Goal: Task Accomplishment & Management: Complete application form

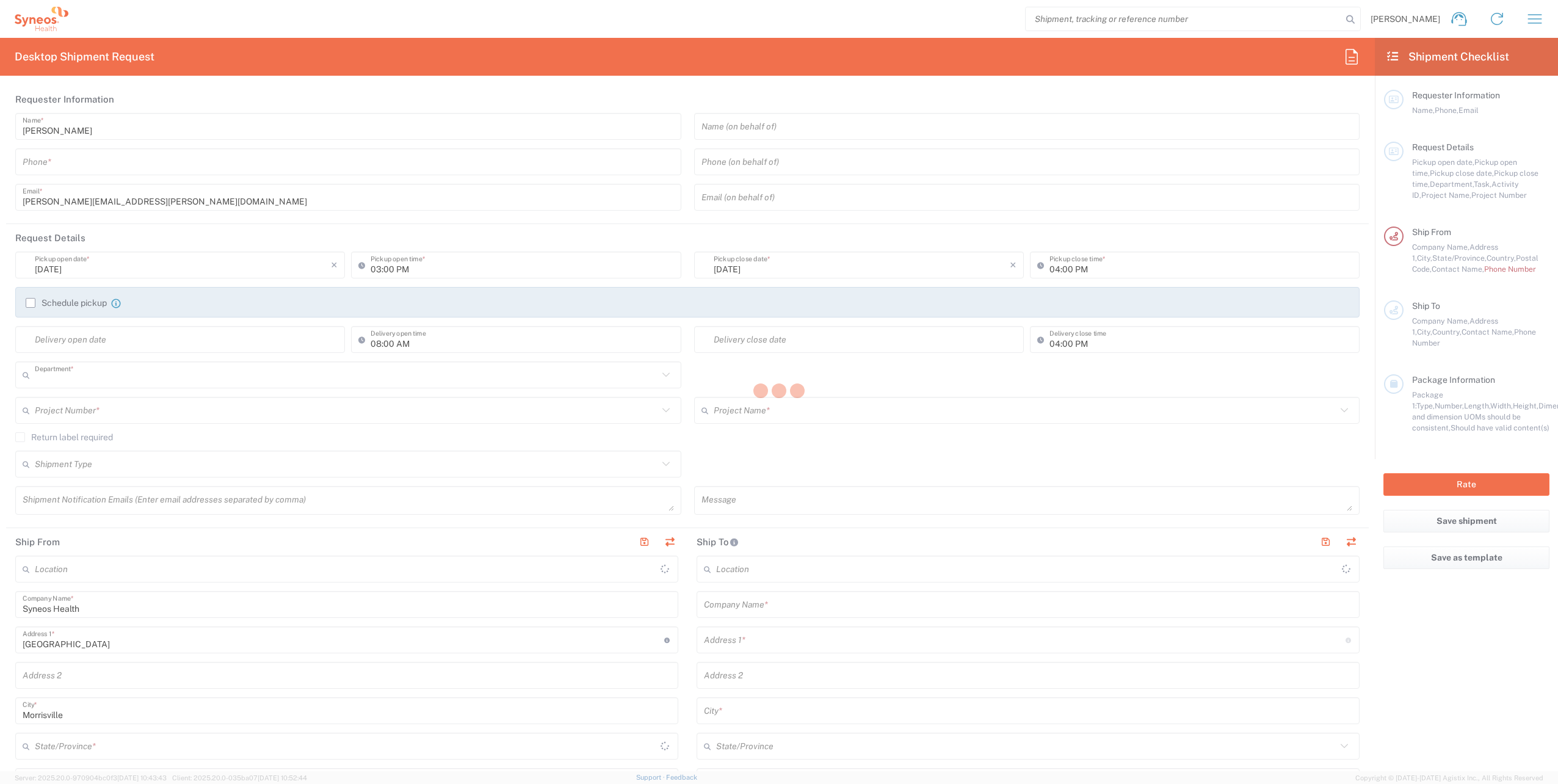
type input "8002"
type input "[US_STATE]"
type input "[GEOGRAPHIC_DATA]"
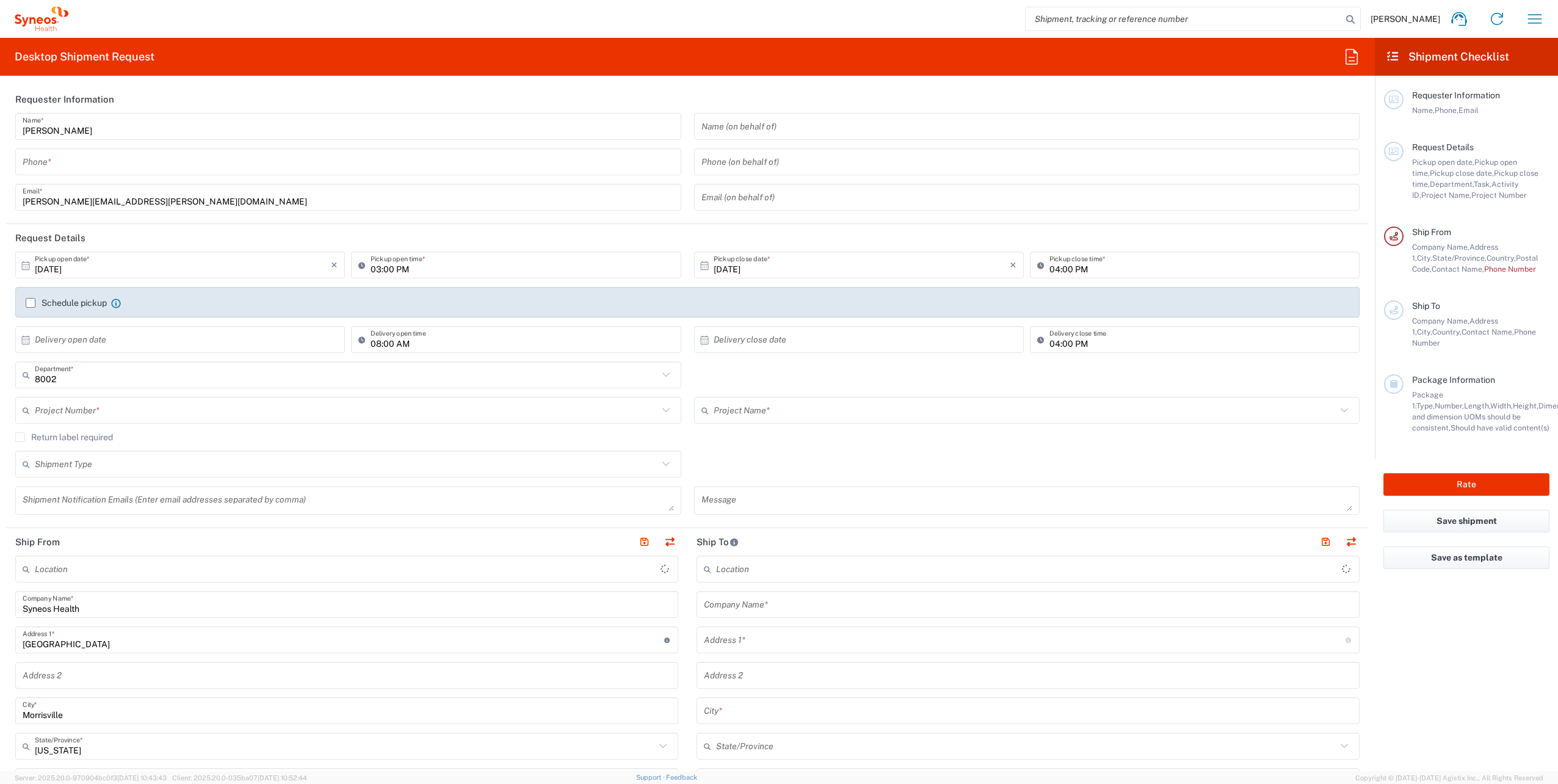
type input "Syneos Health, LLC-[GEOGRAPHIC_DATA] [GEOGRAPHIC_DATA] [GEOGRAPHIC_DATA]"
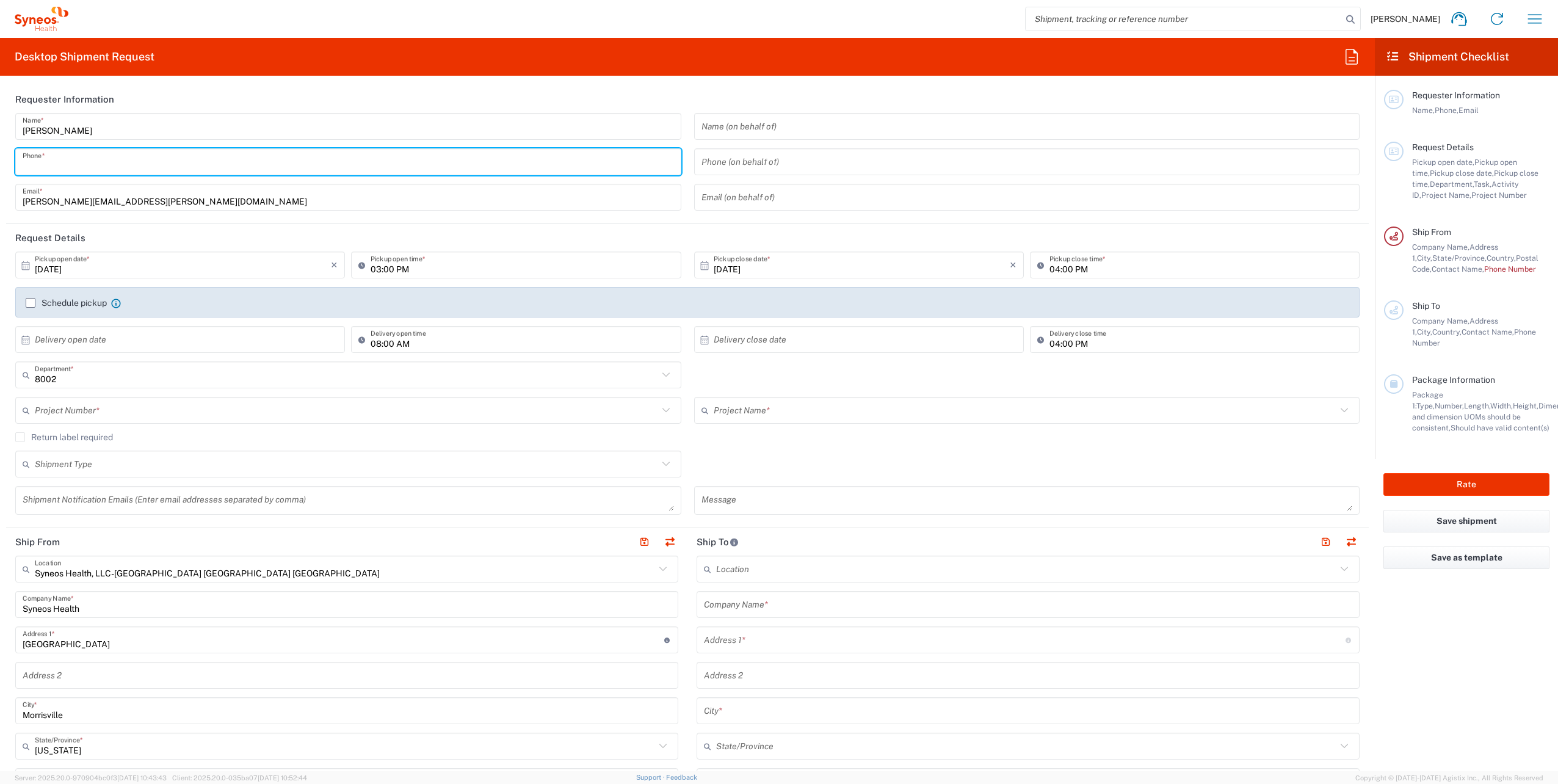
click at [88, 166] on input "tel" at bounding box center [348, 162] width 652 height 21
type input "9194807753"
type input "[PERSON_NAME][EMAIL_ADDRESS][PERSON_NAME][DOMAIN_NAME]"
type input "9194807753"
type input "Syneos Health"
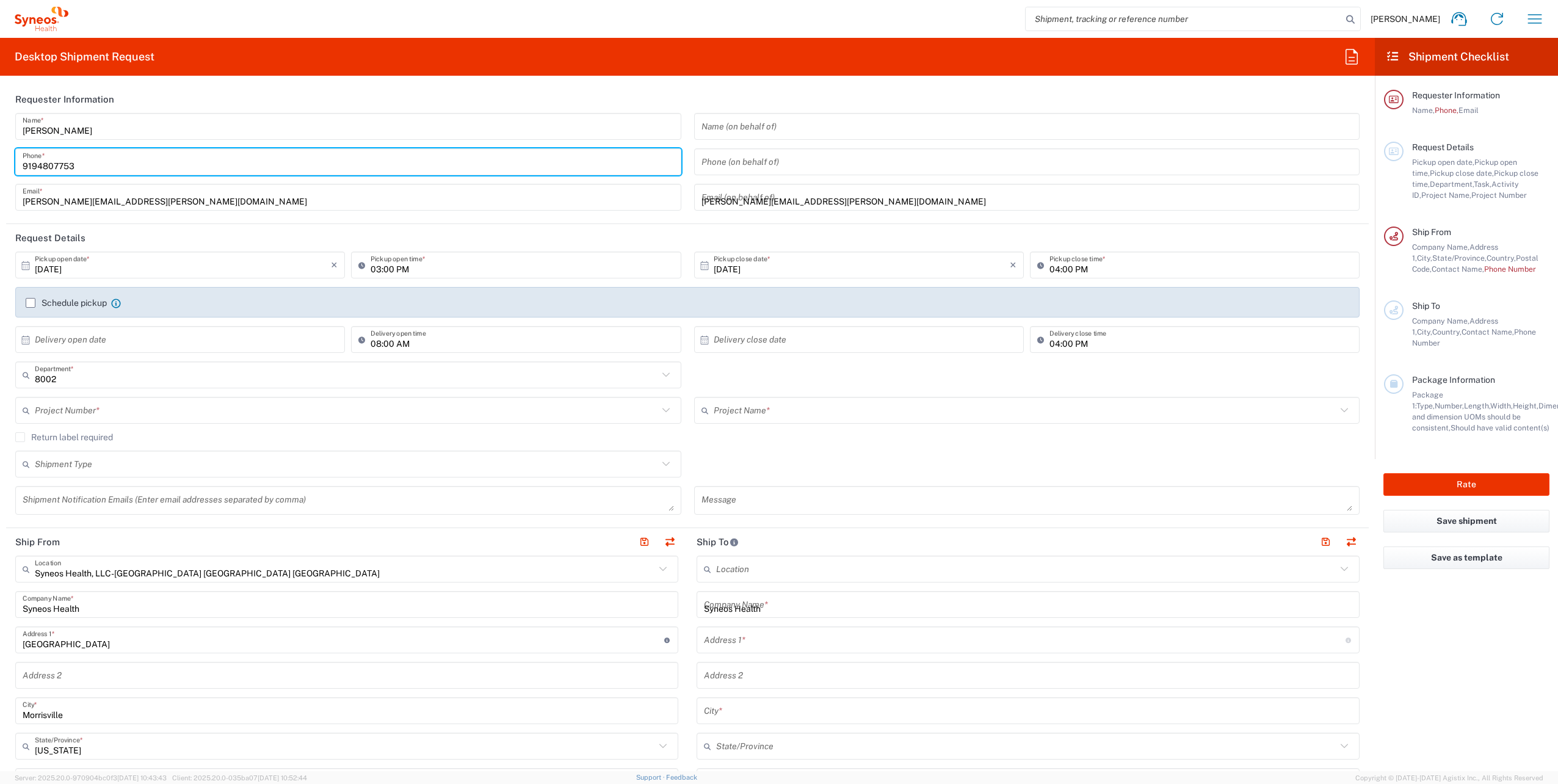
type input "21 Biopolis Road"
type input "Nucleos"
type input "[GEOGRAPHIC_DATA]"
type input "138567"
type input "+65 9652 0484"
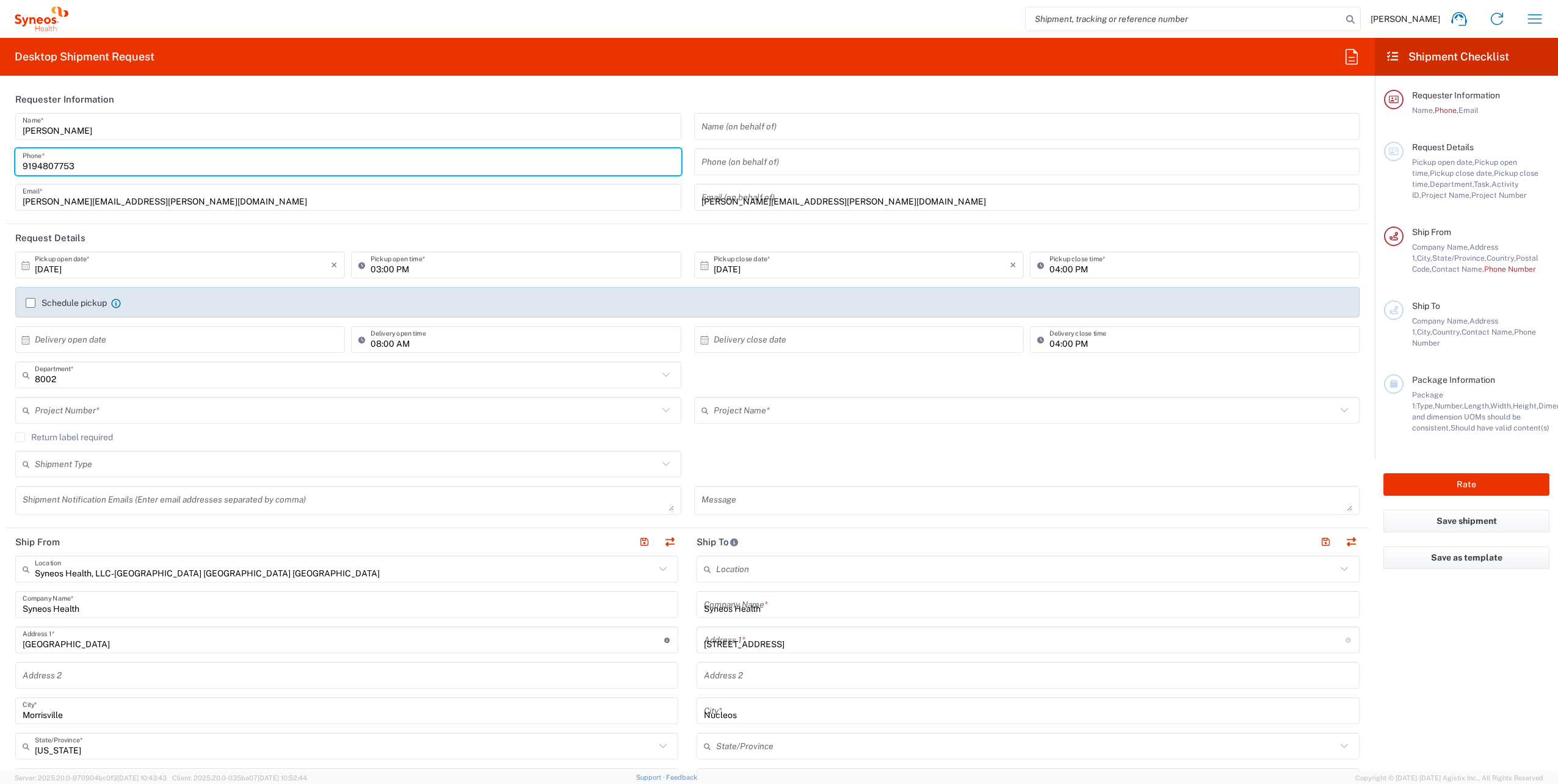
type input "[PERSON_NAME][EMAIL_ADDRESS][PERSON_NAME][DOMAIN_NAME]"
type input "Gwendolyn Turner"
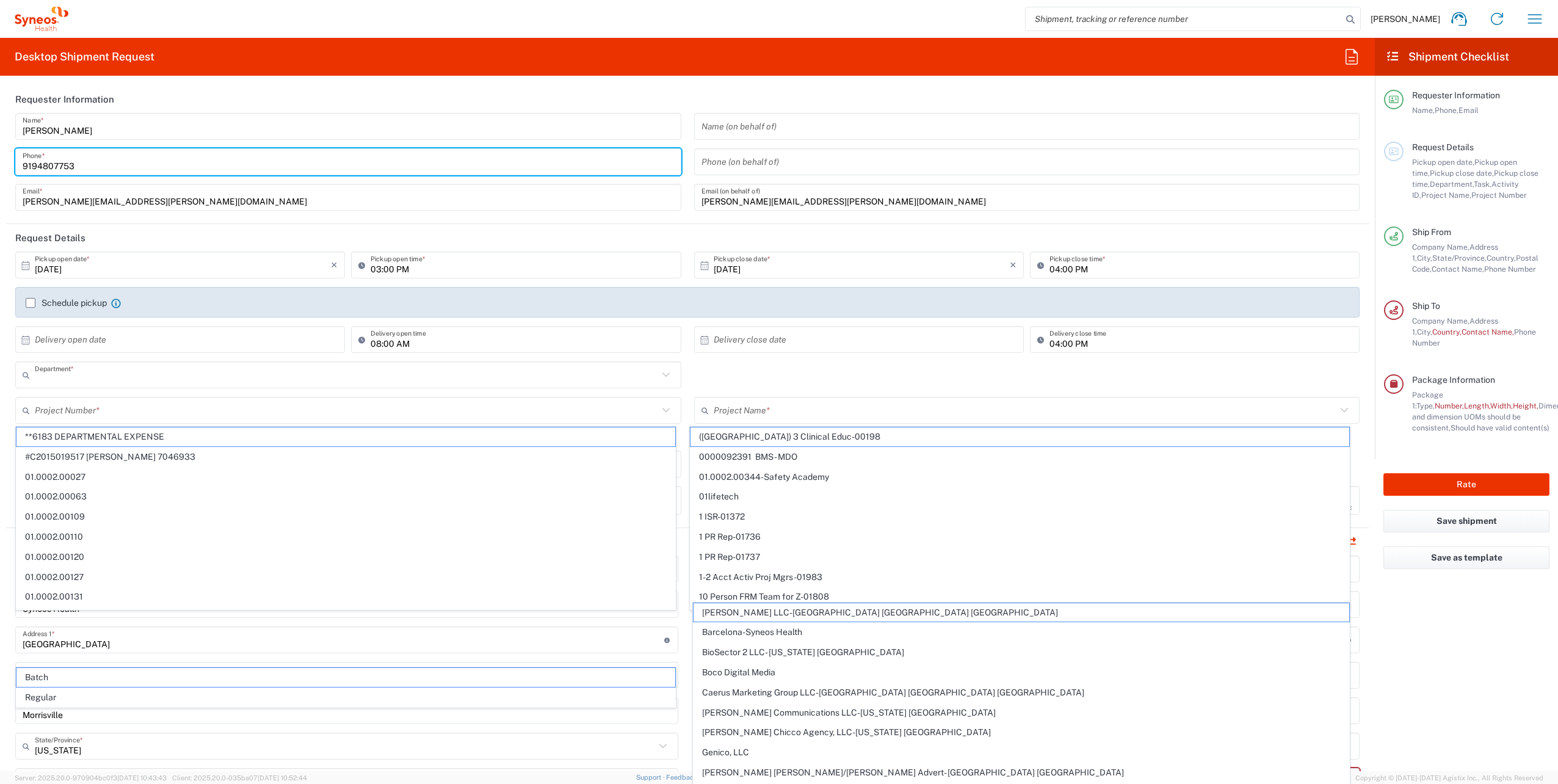
click at [127, 373] on input "text" at bounding box center [346, 375] width 623 height 21
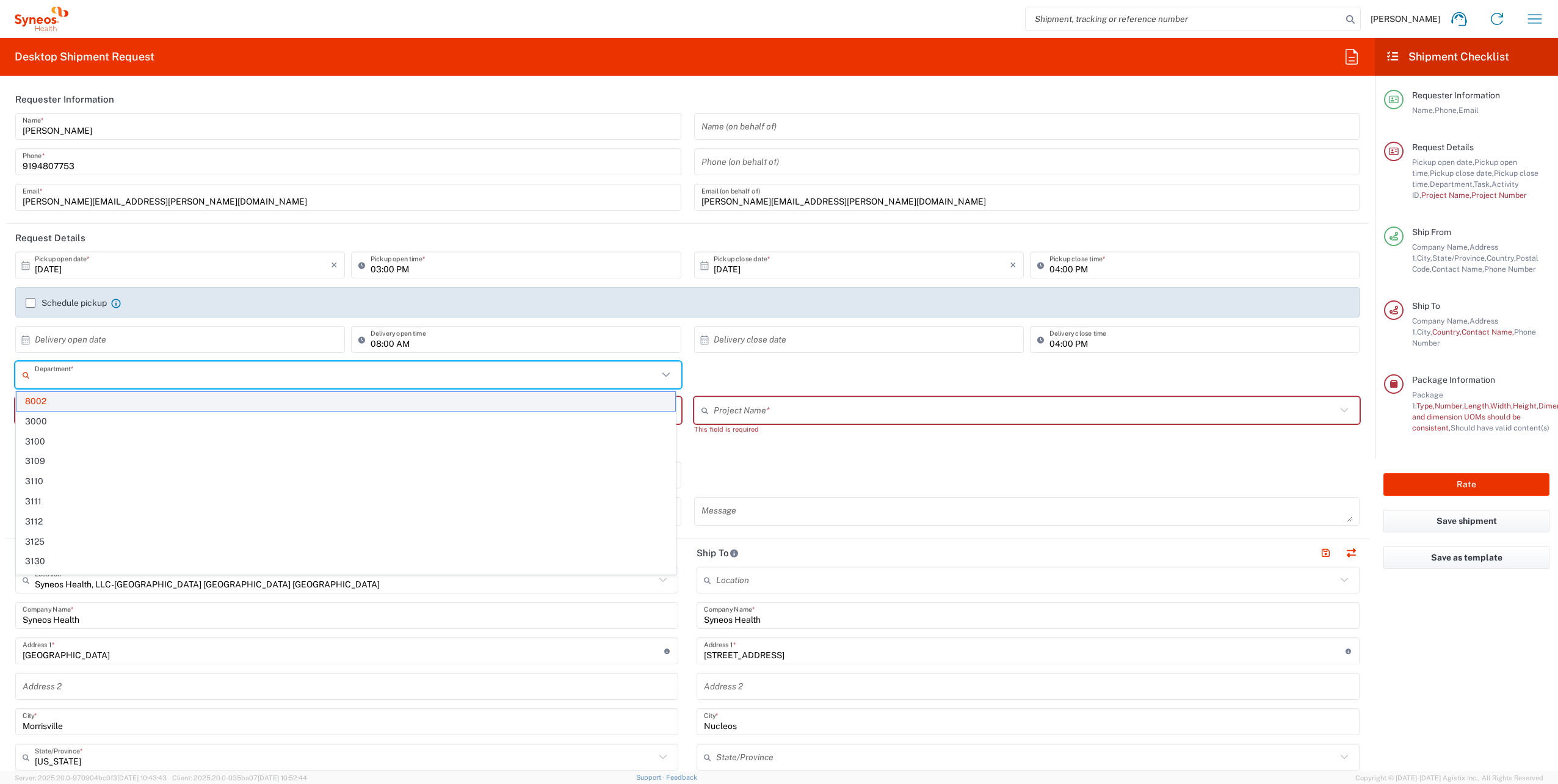
click at [42, 404] on span "8002" at bounding box center [345, 401] width 658 height 19
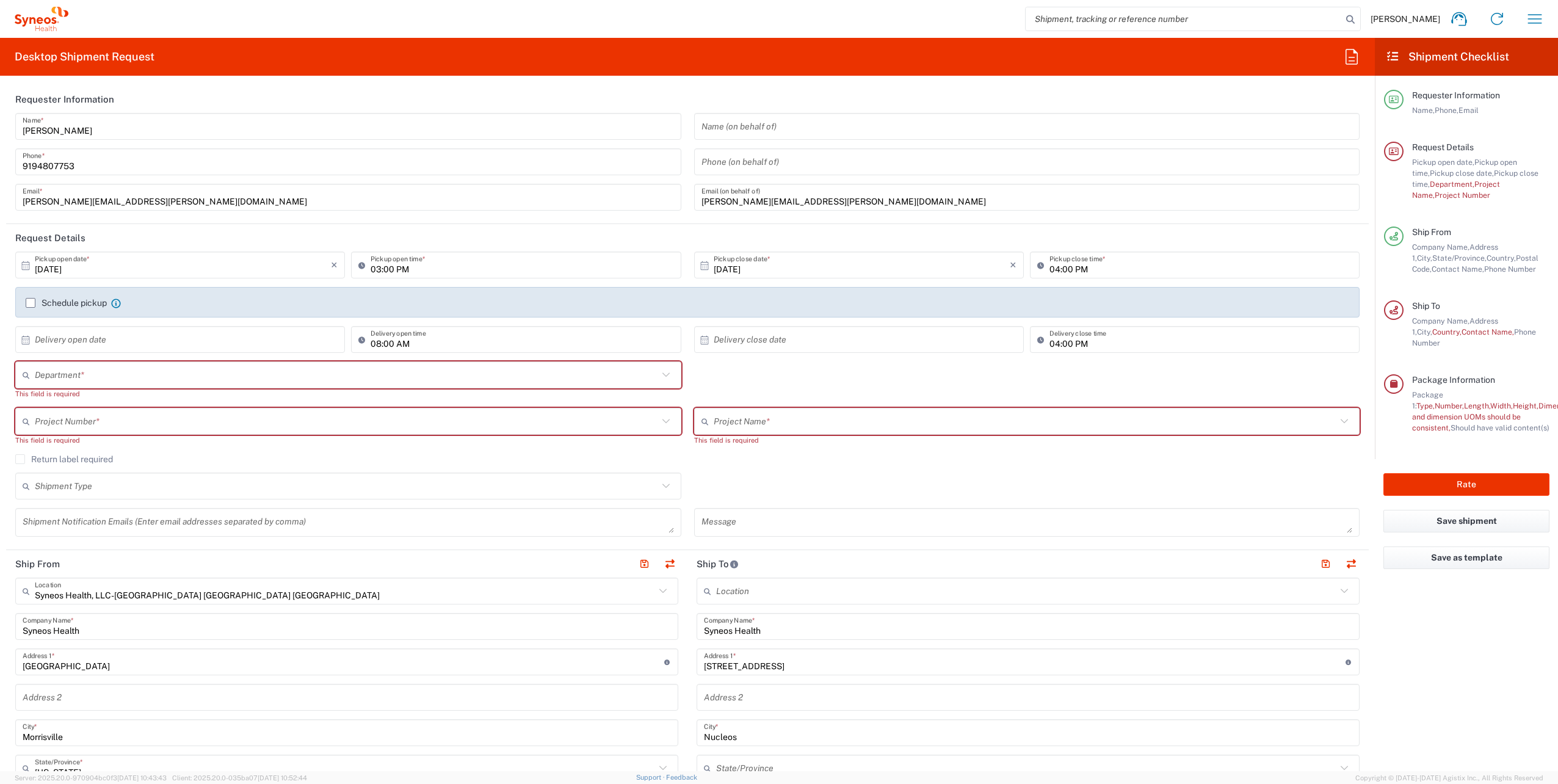
click at [103, 373] on input "text" at bounding box center [346, 375] width 623 height 21
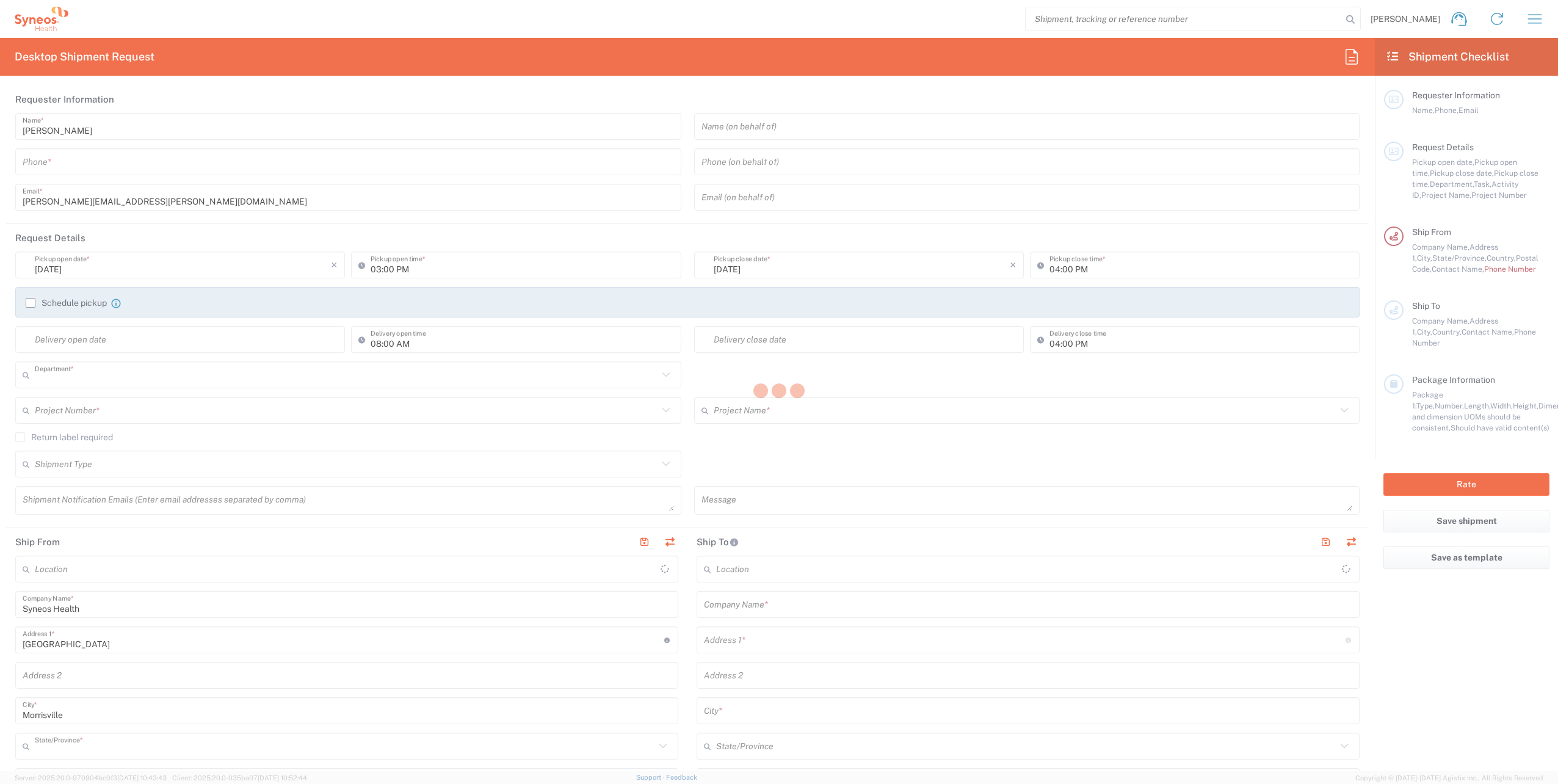
type input "8002"
type input "[US_STATE]"
type input "[GEOGRAPHIC_DATA]"
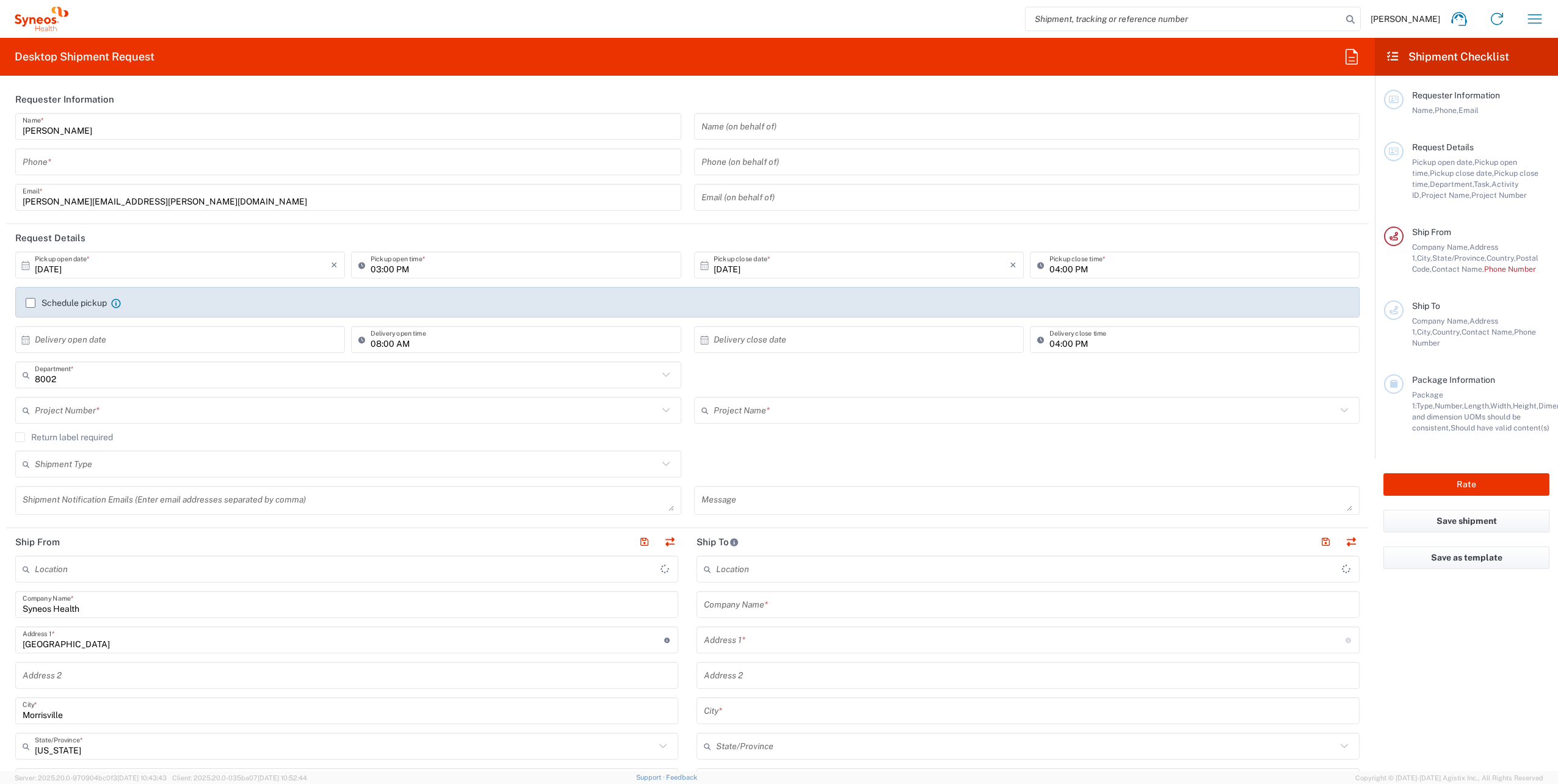
type input "Syneos Health, LLC-[GEOGRAPHIC_DATA] [GEOGRAPHIC_DATA] [GEOGRAPHIC_DATA]"
click at [662, 412] on icon at bounding box center [665, 410] width 8 height 4
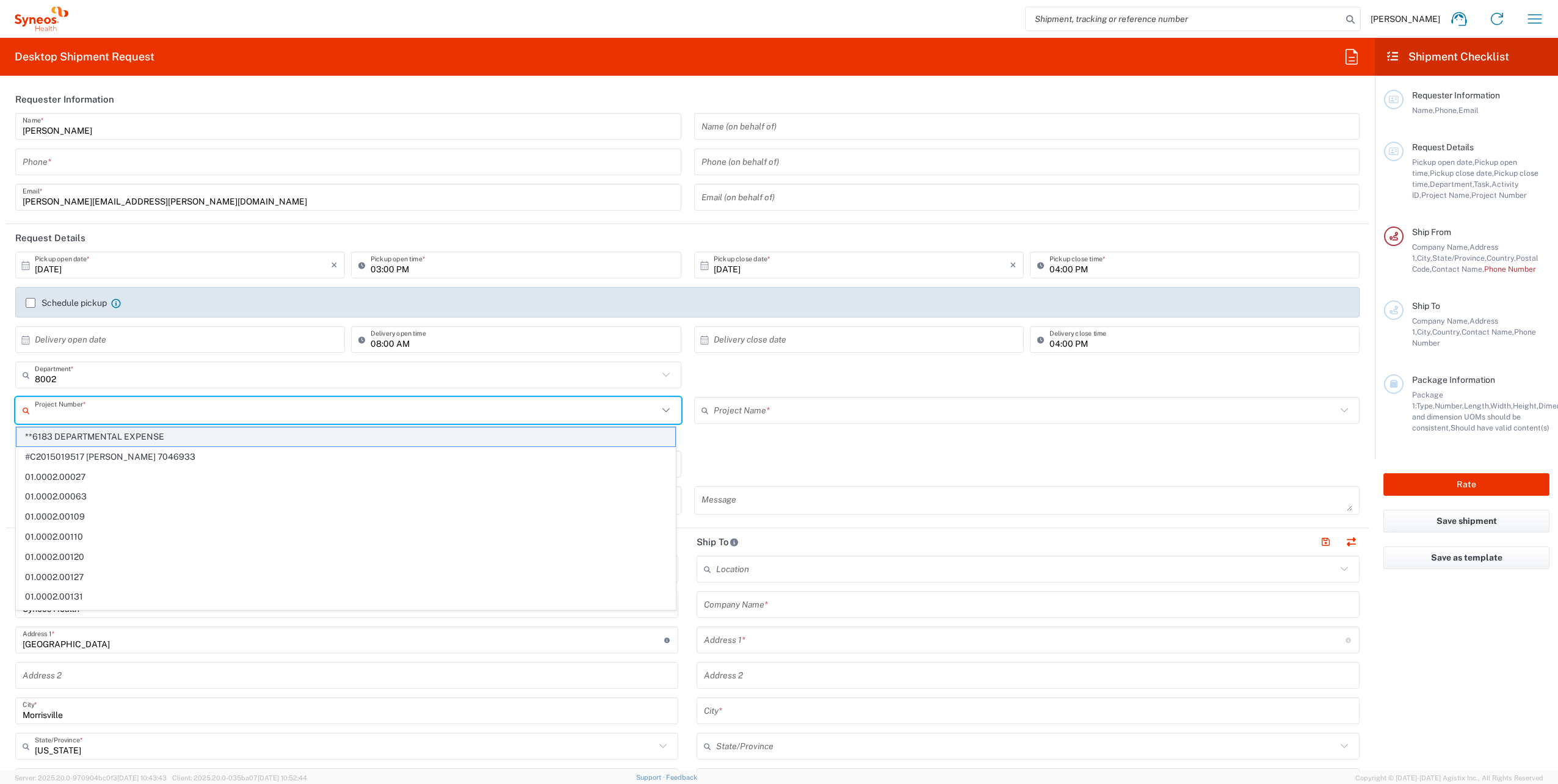
click at [160, 439] on span "**6183 DEPARTMENTAL EXPENSE" at bounding box center [345, 437] width 658 height 19
type input "**6183 DEPARTMENTAL EXPENSE"
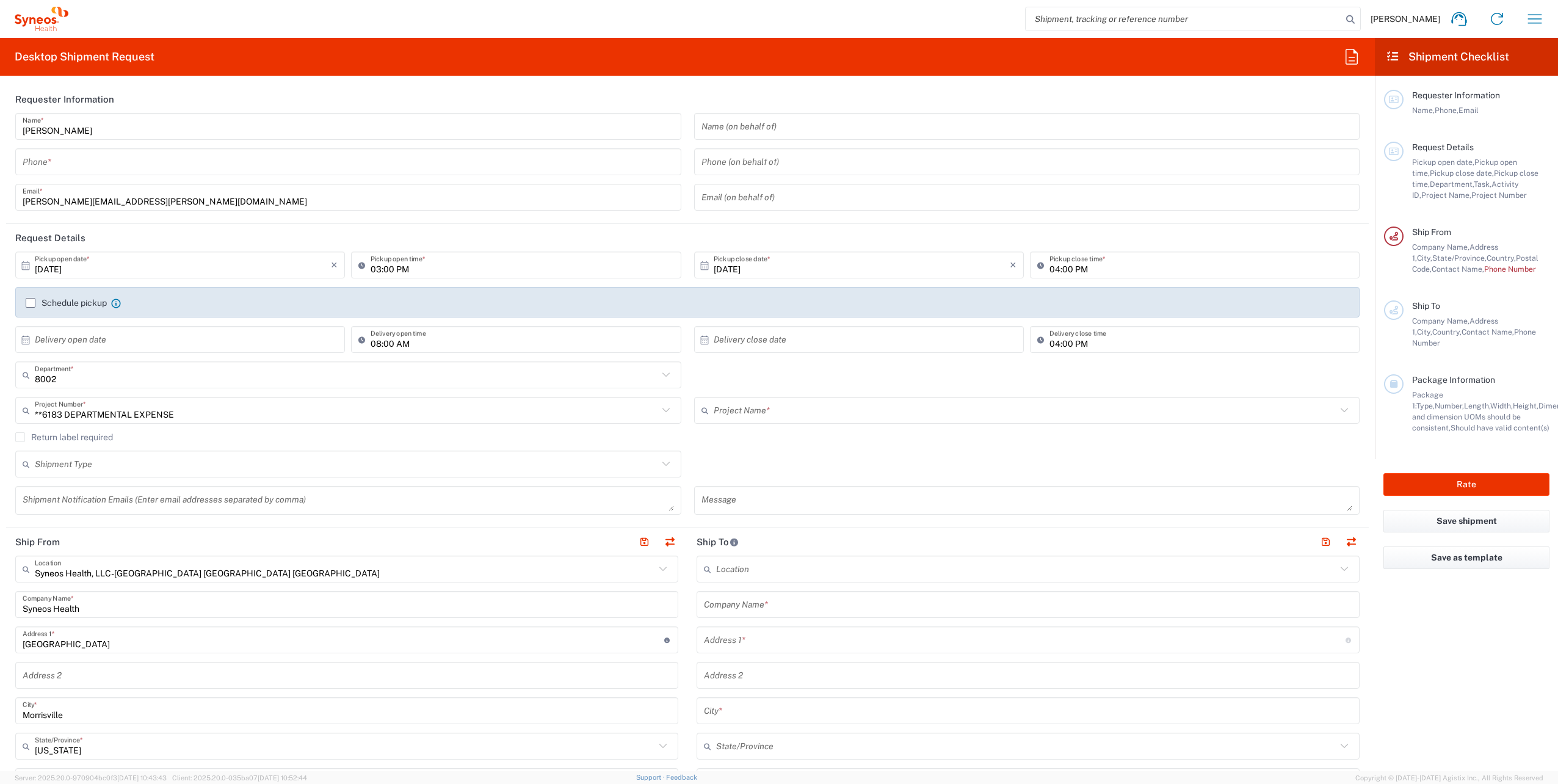
type input "6183"
click at [662, 464] on icon at bounding box center [665, 463] width 8 height 4
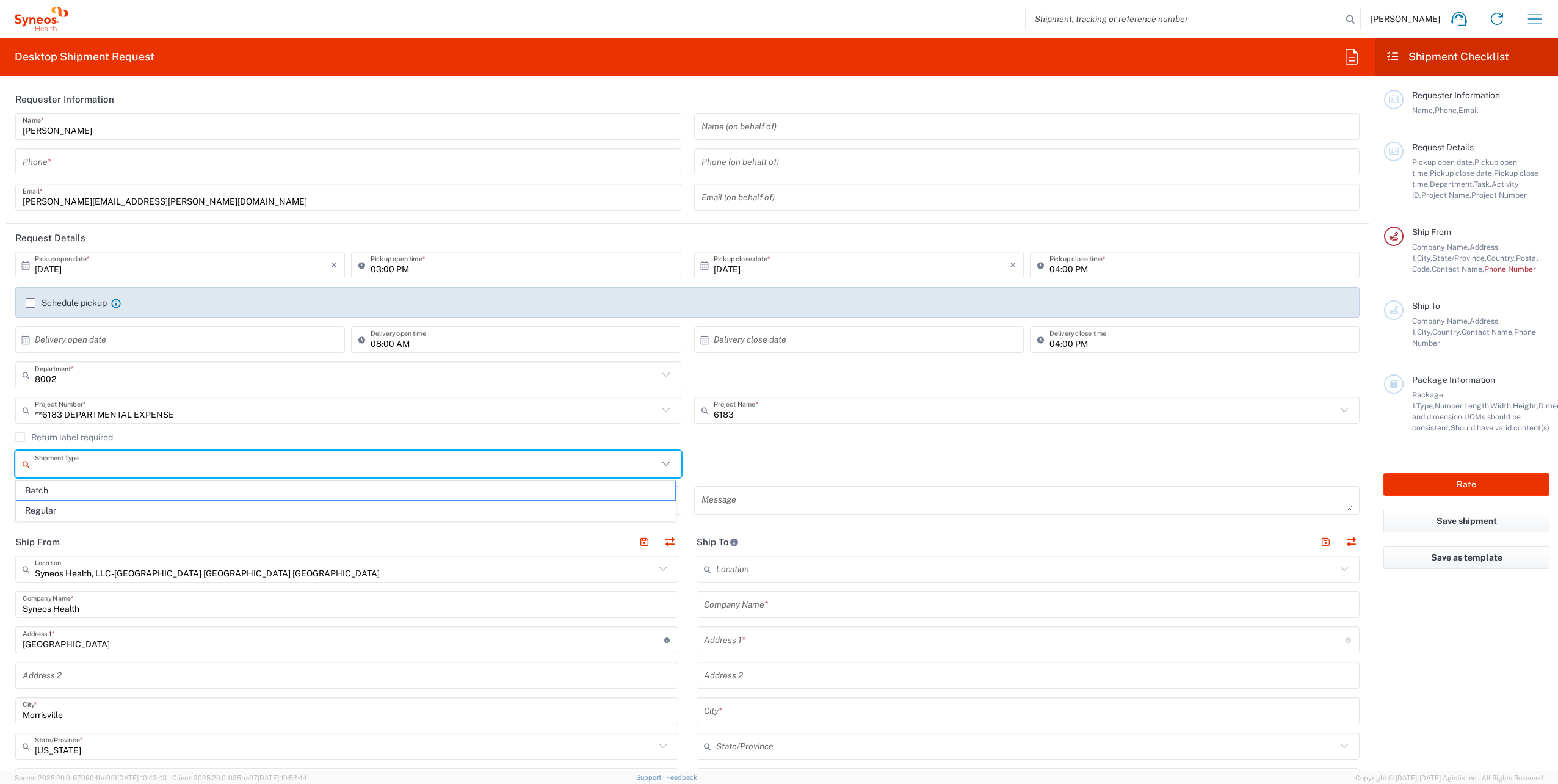
click at [663, 464] on icon at bounding box center [665, 463] width 8 height 4
click at [64, 512] on span "Regular" at bounding box center [345, 510] width 658 height 19
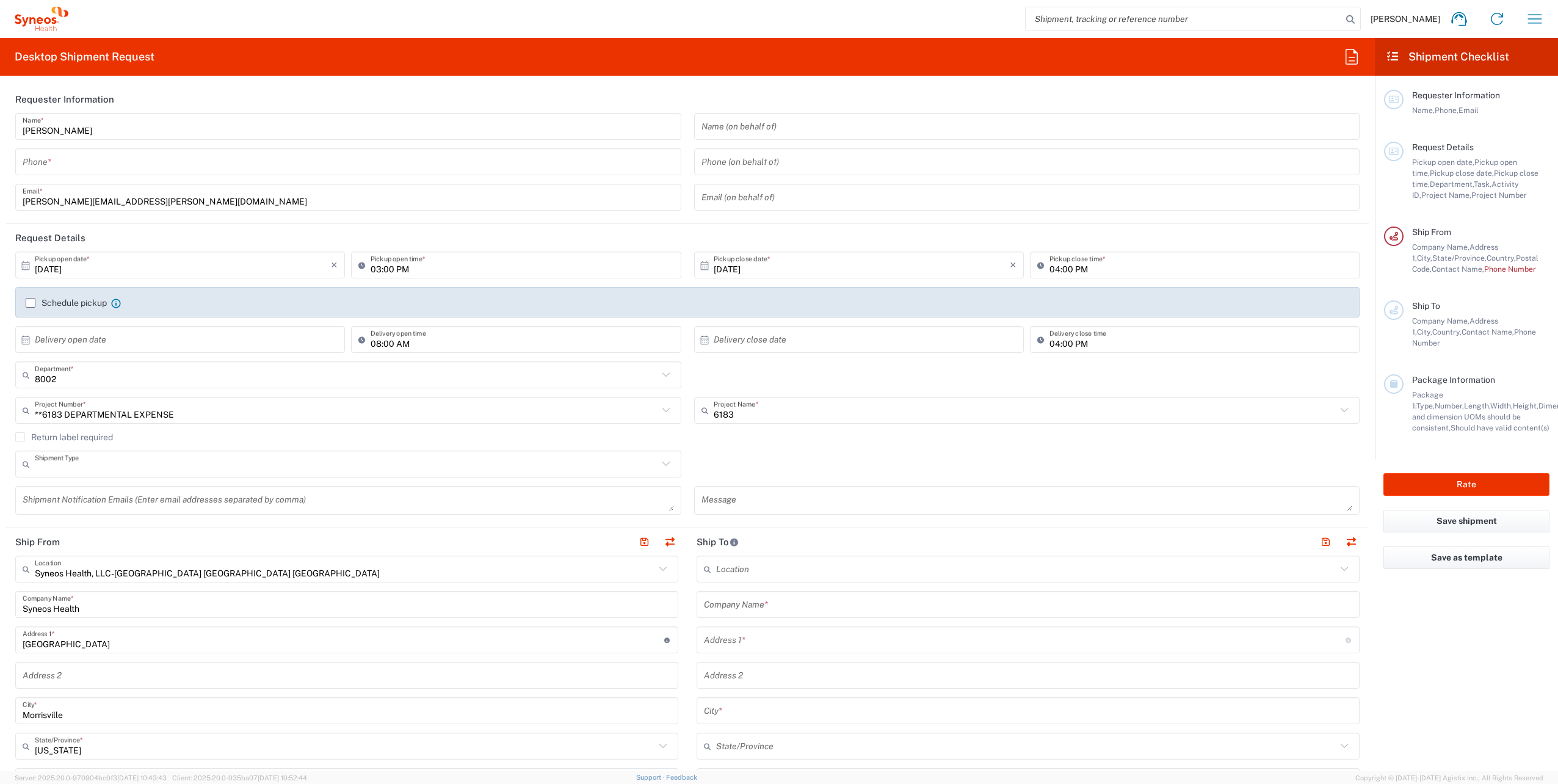
type input "Regular"
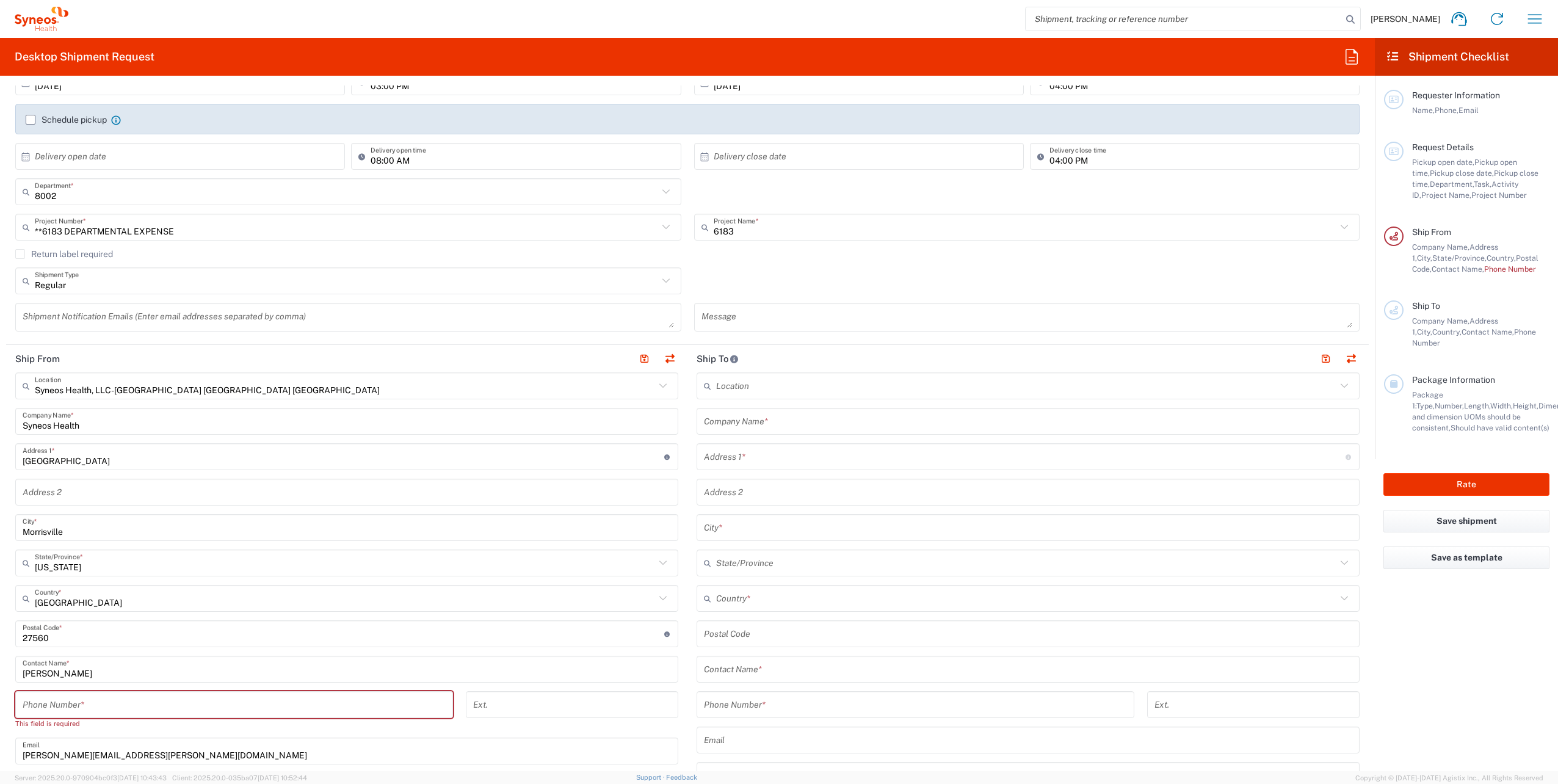
scroll to position [244, 0]
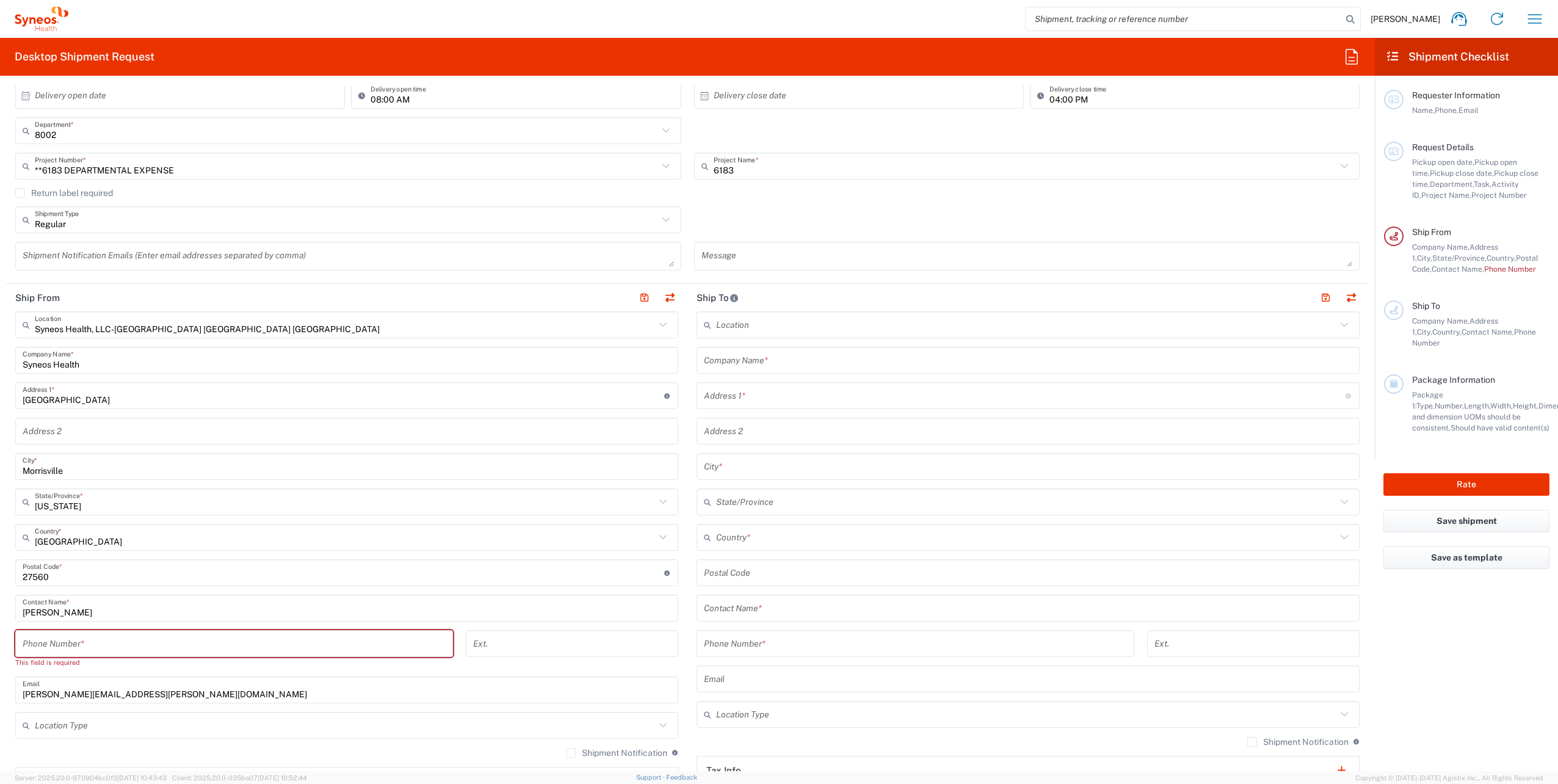
click at [87, 642] on input "tel" at bounding box center [234, 643] width 423 height 21
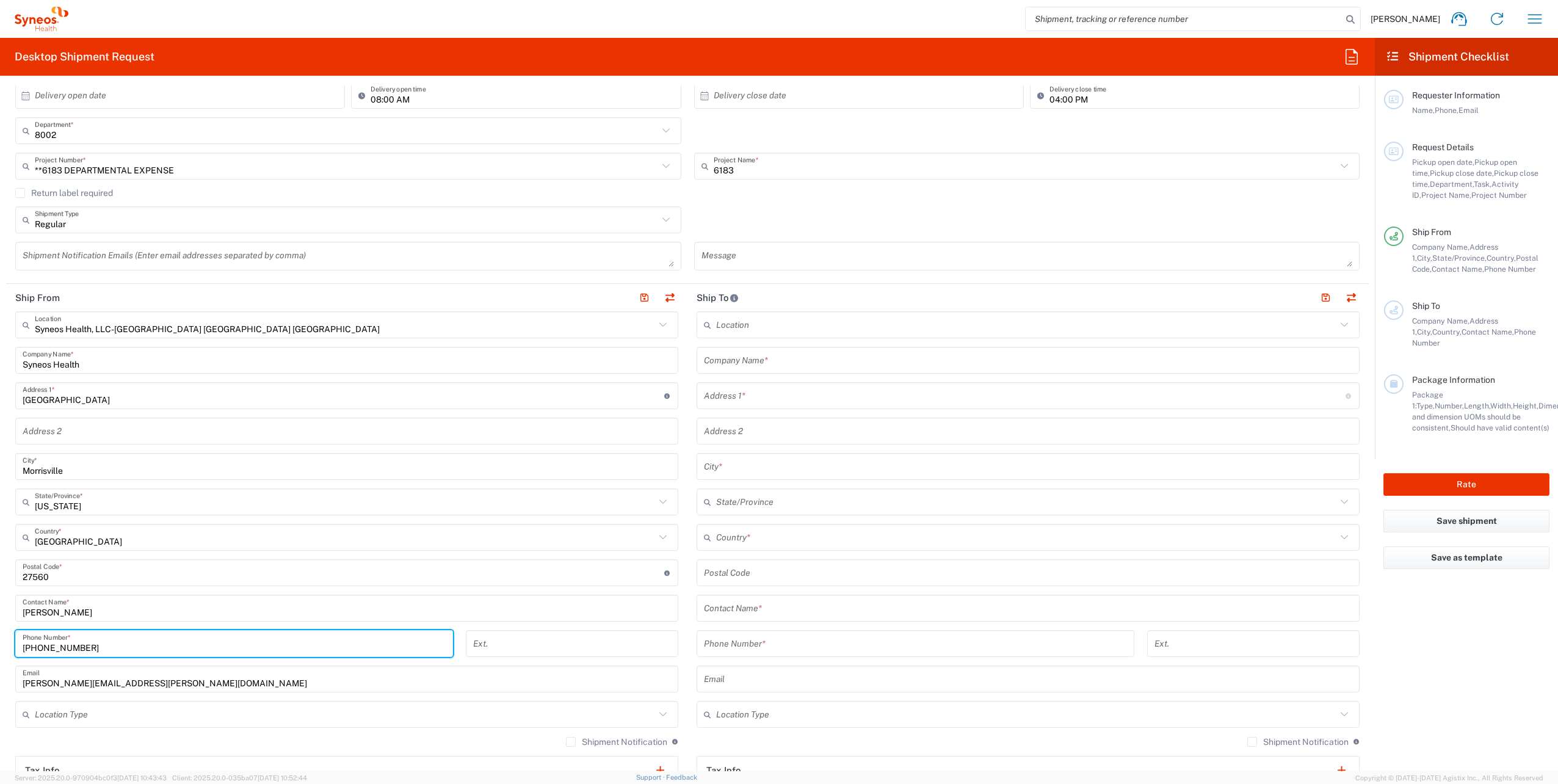
type input "[PHONE_NUMBER]"
click at [790, 362] on input "text" at bounding box center [1028, 360] width 648 height 21
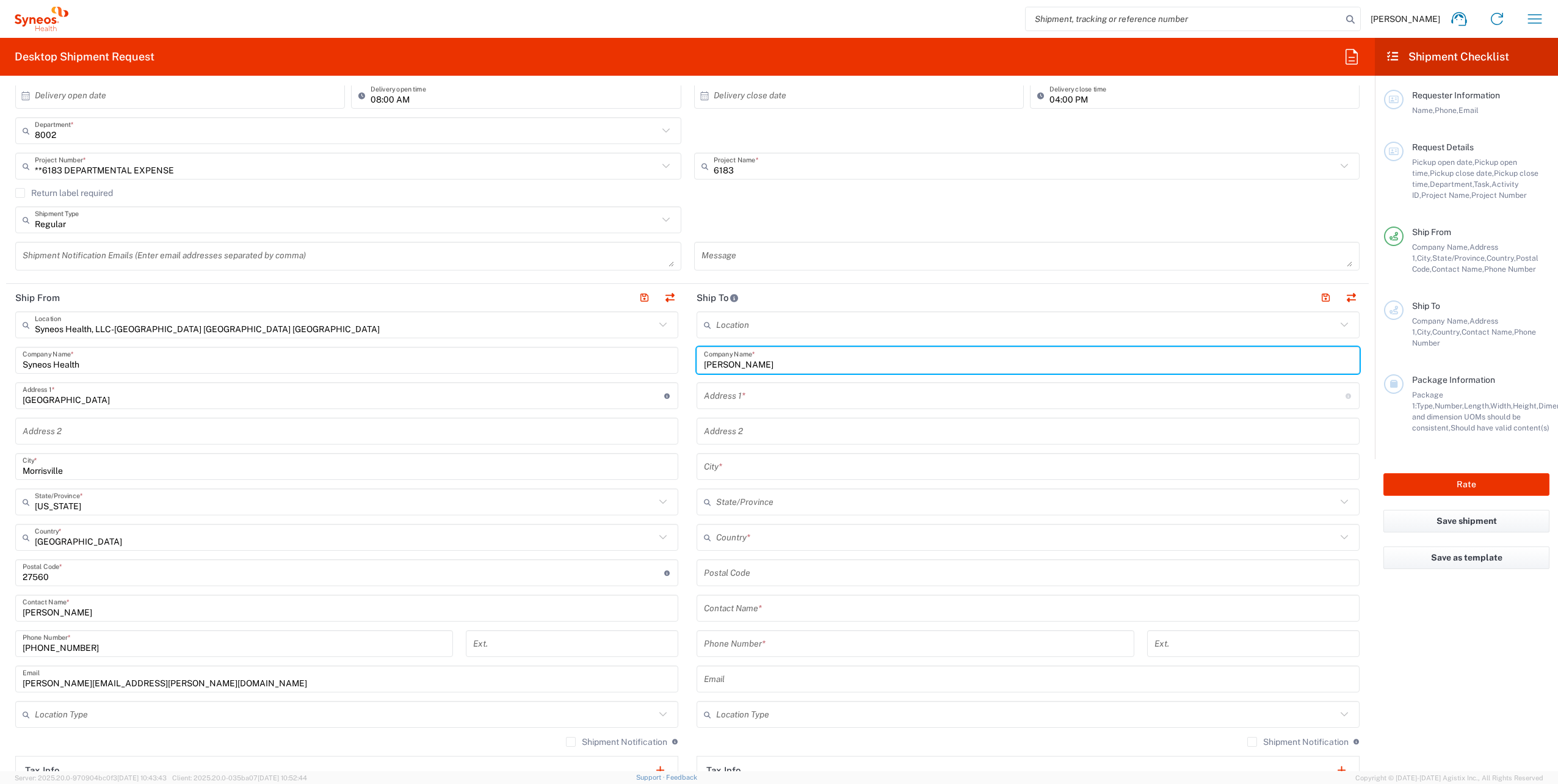
type input "[PERSON_NAME]"
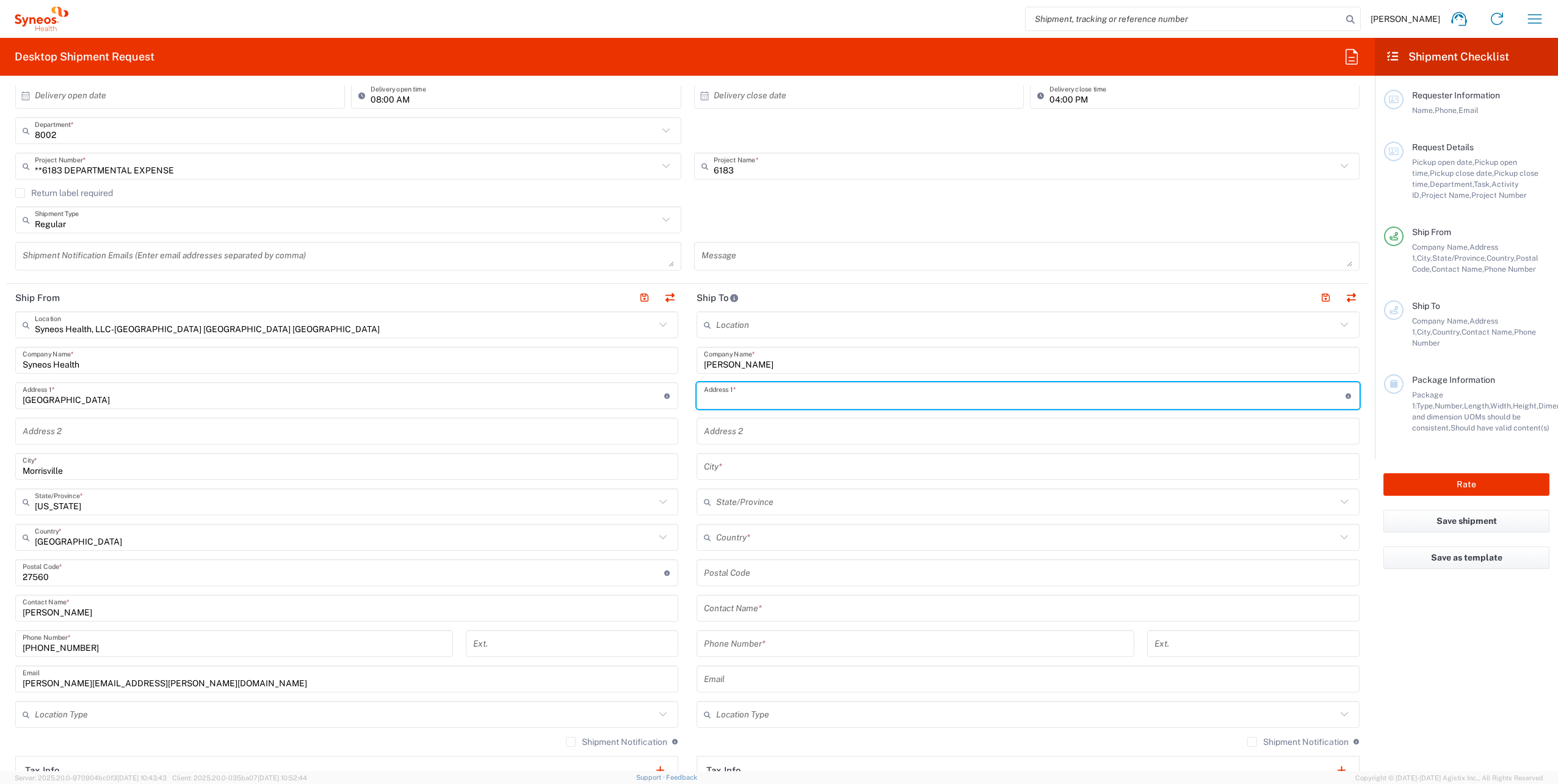
click at [736, 400] on input "text" at bounding box center [1024, 396] width 642 height 21
type input "[STREET_ADDRESS]"
click at [726, 461] on input "text" at bounding box center [1028, 466] width 648 height 21
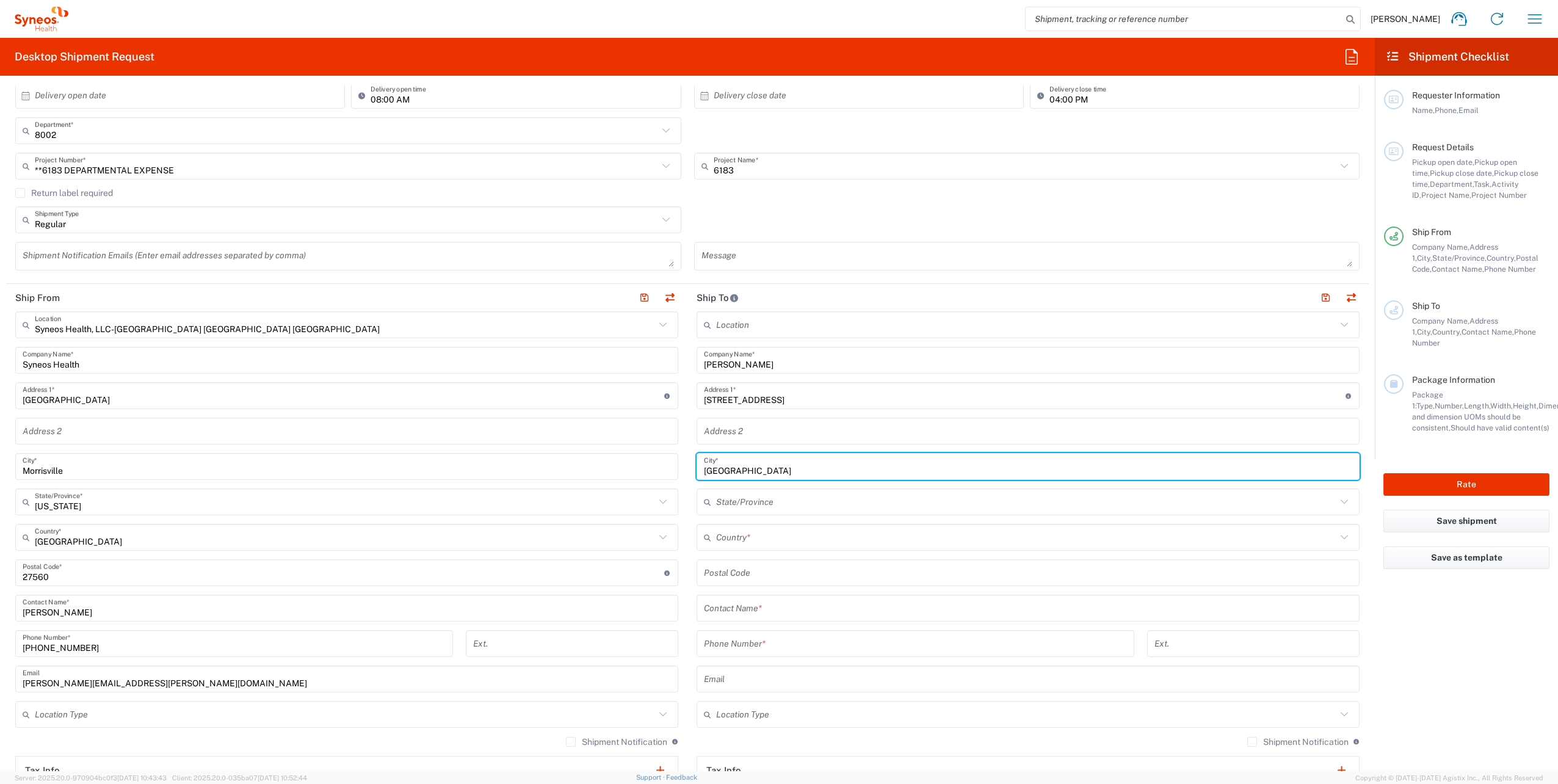
type input "[GEOGRAPHIC_DATA]"
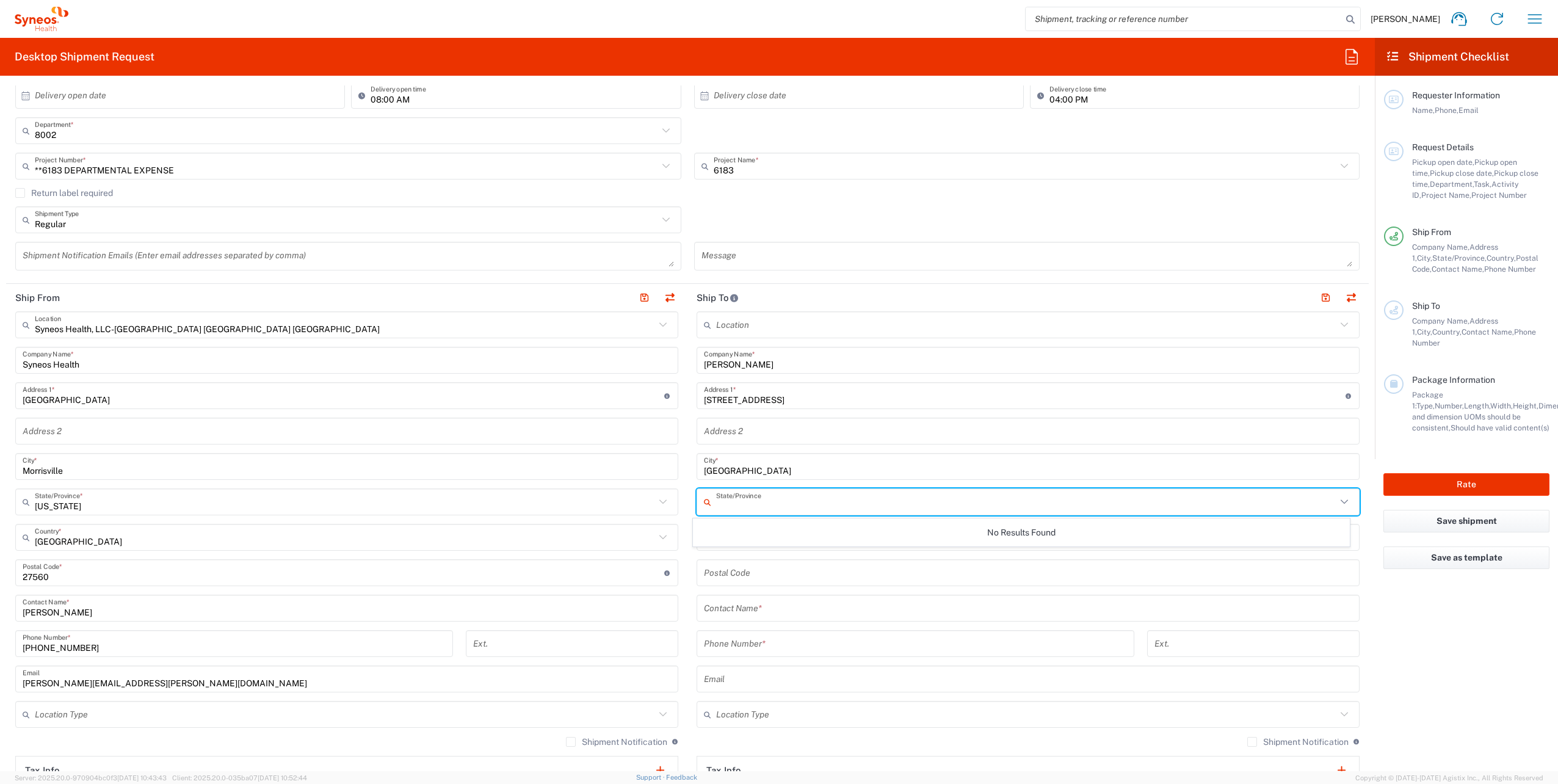
click at [763, 508] on input "text" at bounding box center [1026, 502] width 620 height 21
type input "[US_STATE]"
click at [1105, 535] on div "No Results Found" at bounding box center [1021, 532] width 657 height 28
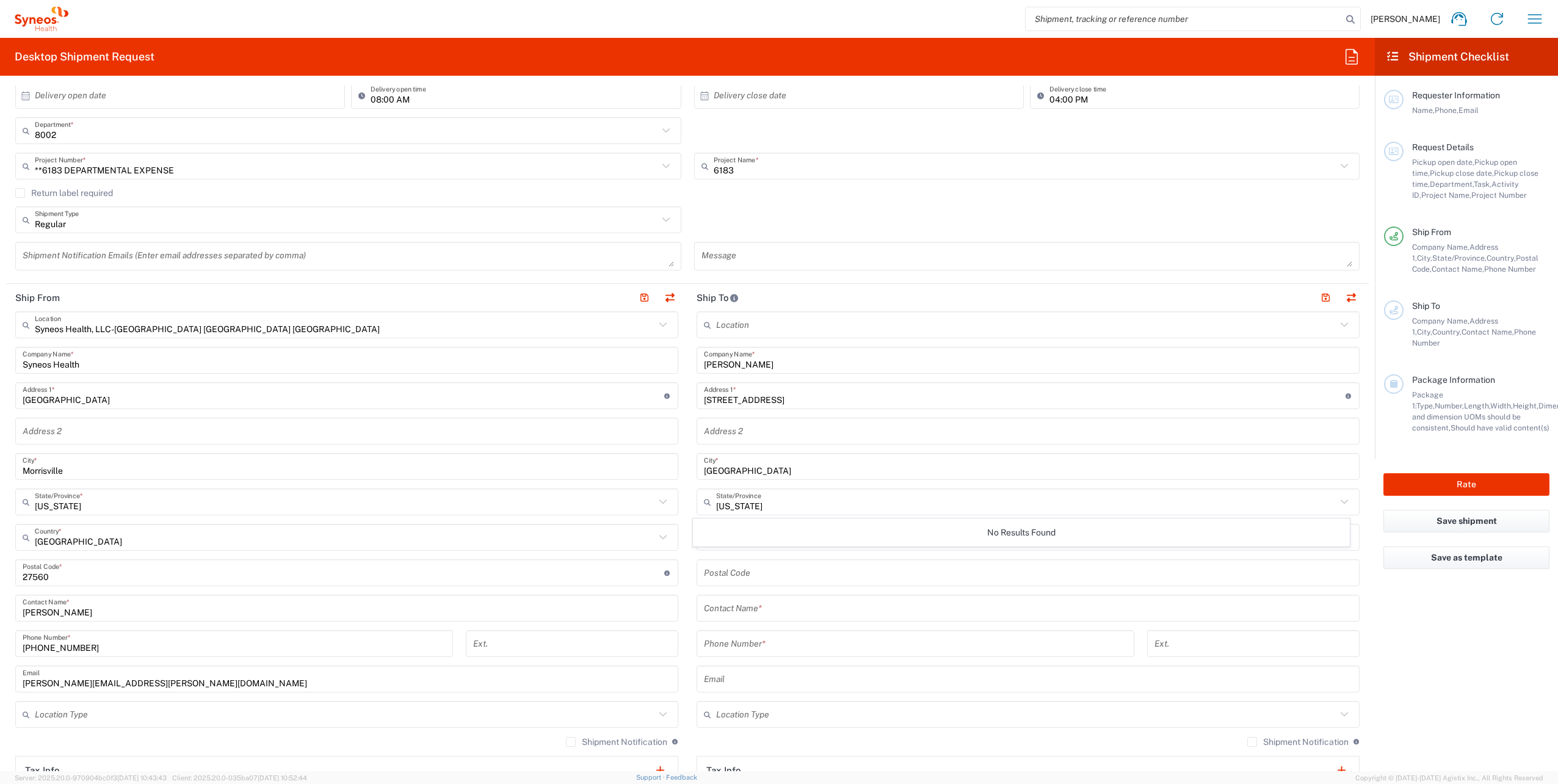
click at [1341, 501] on icon at bounding box center [1345, 501] width 8 height 4
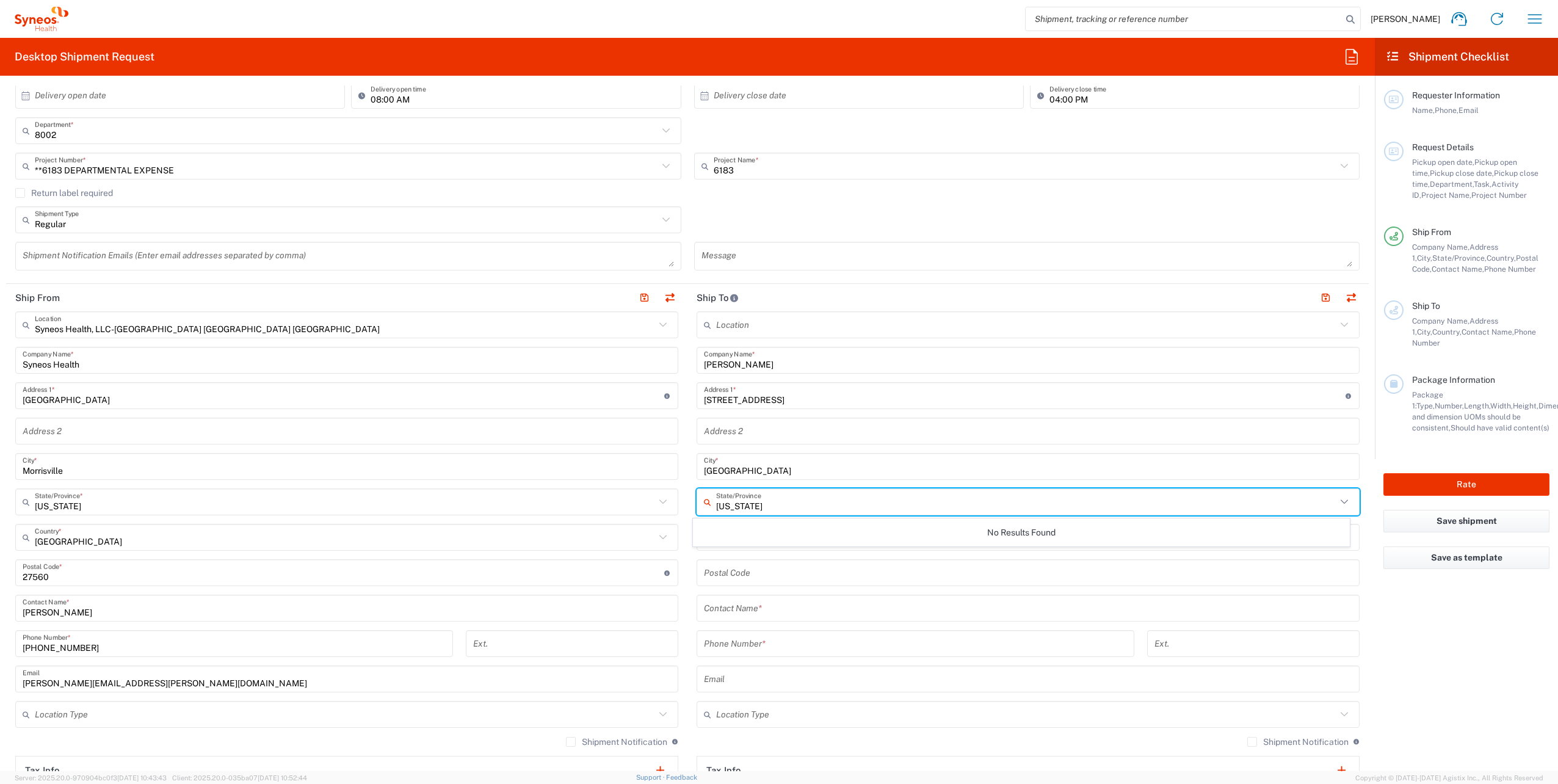
drag, startPoint x: 780, startPoint y: 504, endPoint x: 662, endPoint y: 504, distance: 118.0
click at [662, 504] on div "Ship From Syneos Health, LLC-[GEOGRAPHIC_DATA] [GEOGRAPHIC_DATA] [GEOGRAPHIC_DA…" at bounding box center [687, 556] width 1363 height 545
type input "NC"
click at [709, 531] on div "No Results Found" at bounding box center [1021, 532] width 657 height 28
drag, startPoint x: 726, startPoint y: 504, endPoint x: 683, endPoint y: 508, distance: 43.2
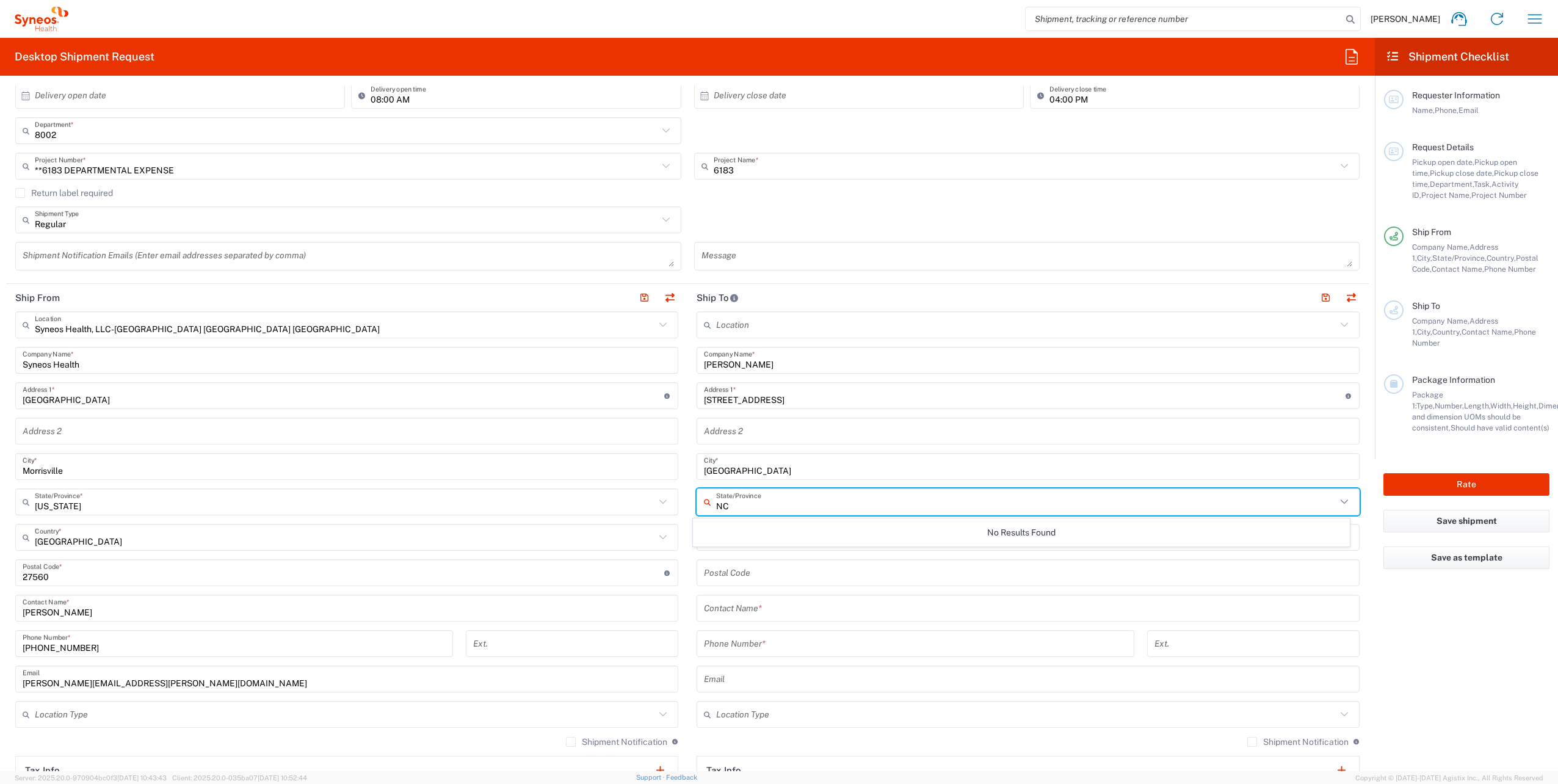
click at [687, 508] on main "Location [PERSON_NAME] LLC-[GEOGRAPHIC_DATA] [GEOGRAPHIC_DATA] [GEOGRAPHIC_DATA…" at bounding box center [1028, 567] width 681 height 513
click at [1336, 500] on icon at bounding box center [1344, 502] width 16 height 16
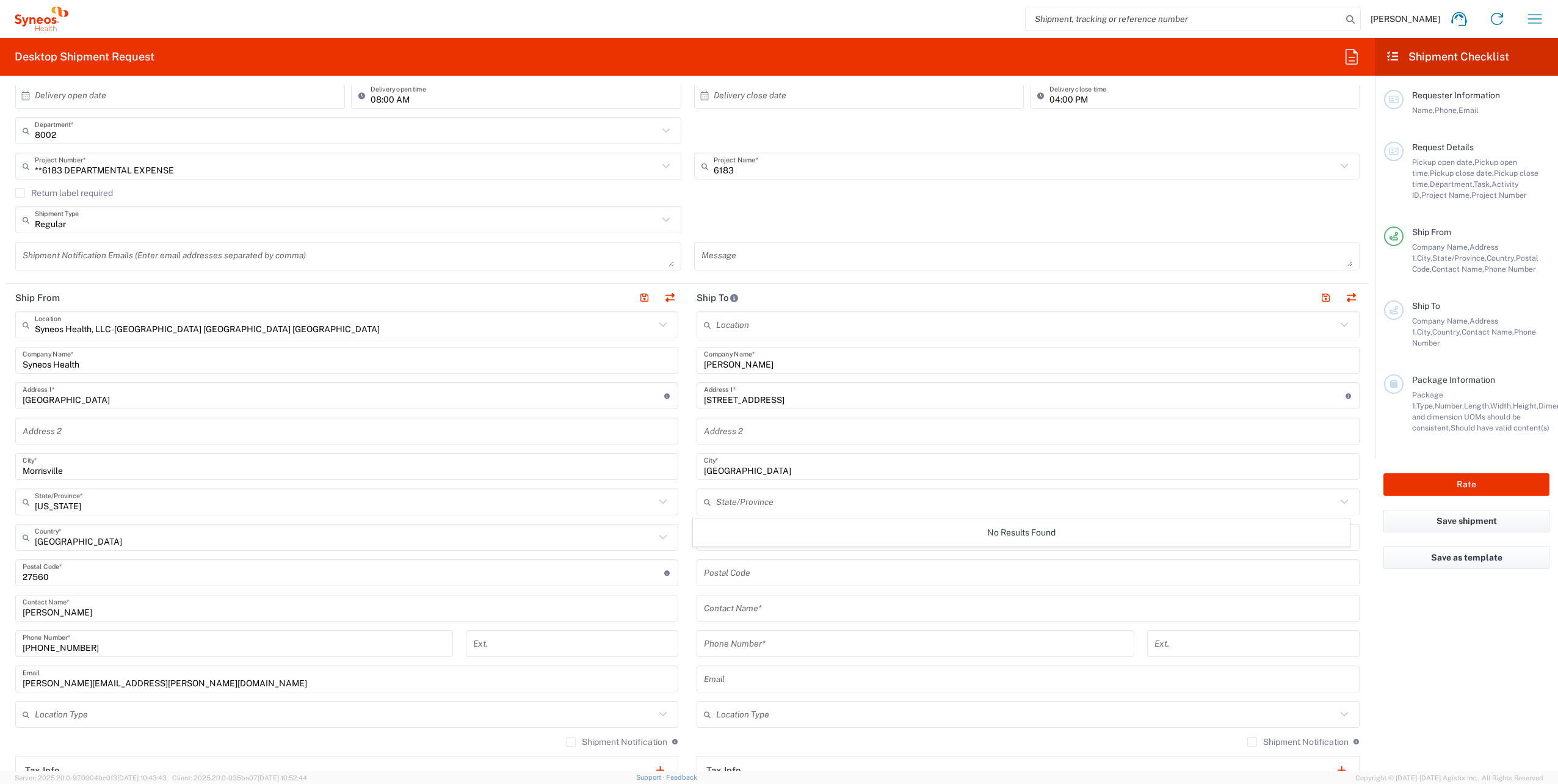
click at [1336, 500] on icon at bounding box center [1344, 502] width 16 height 16
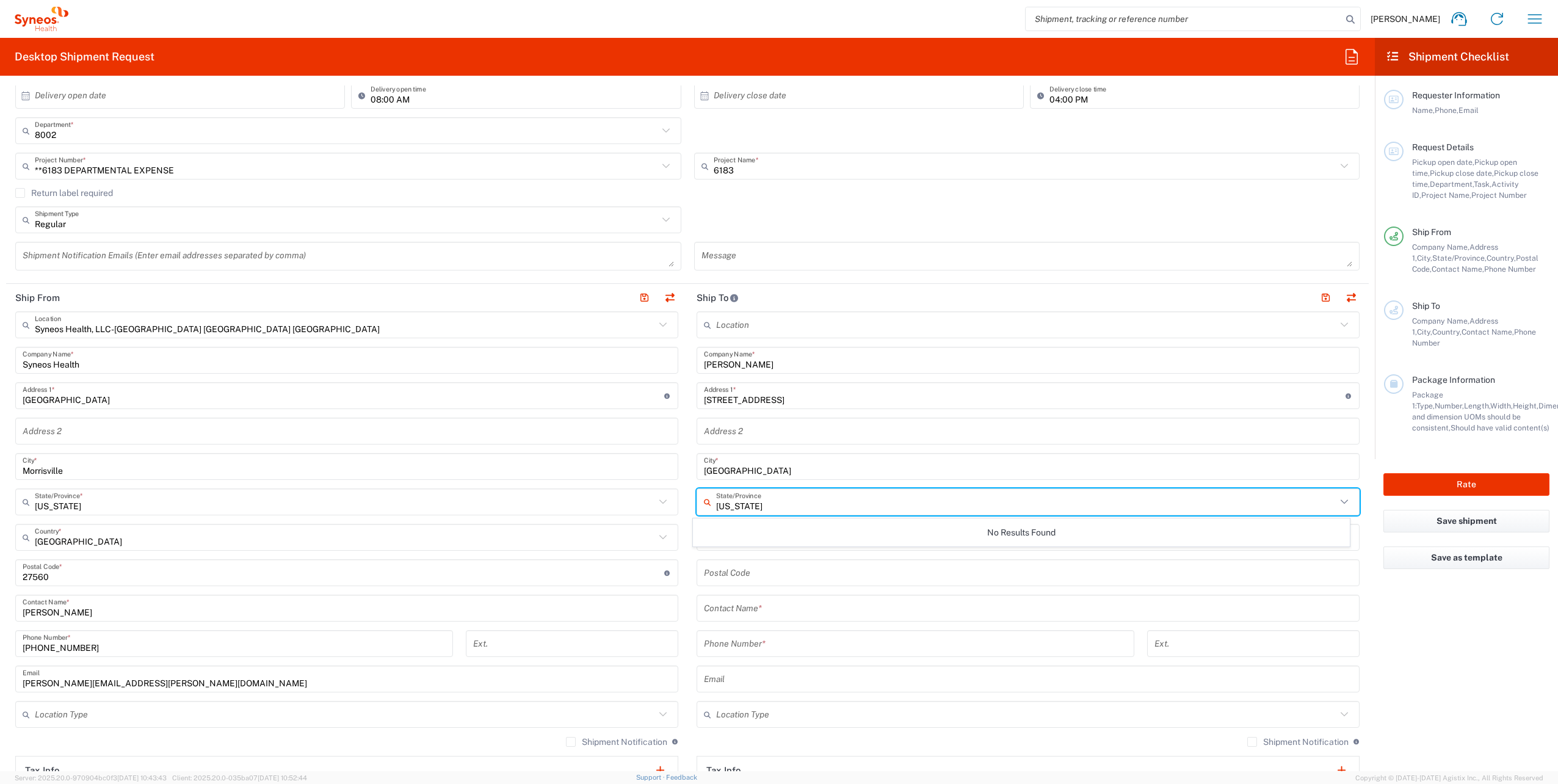
type input "[US_STATE]"
click at [719, 572] on input "undefined" at bounding box center [1028, 573] width 648 height 21
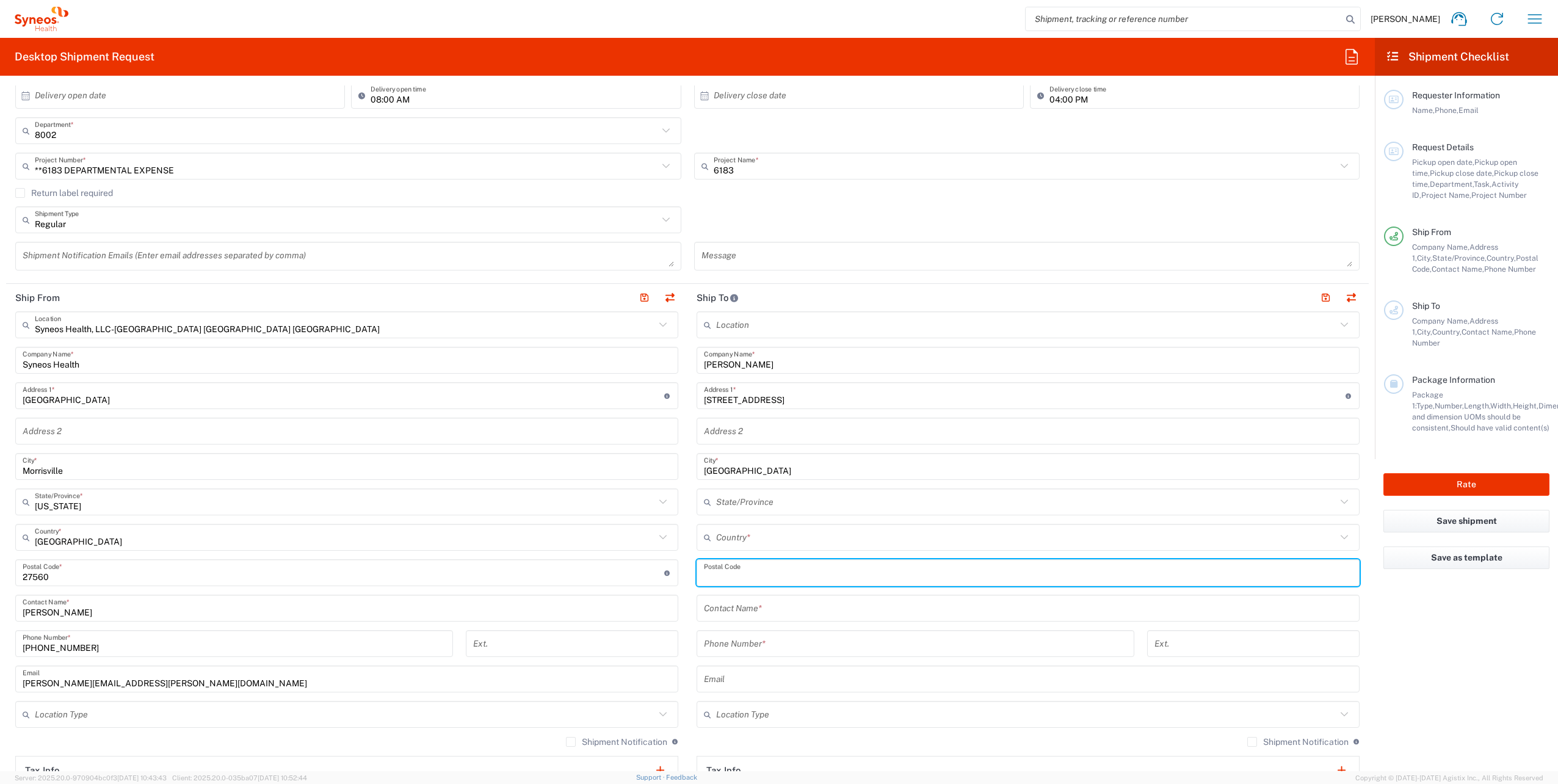
click at [780, 531] on input "text" at bounding box center [1026, 537] width 620 height 21
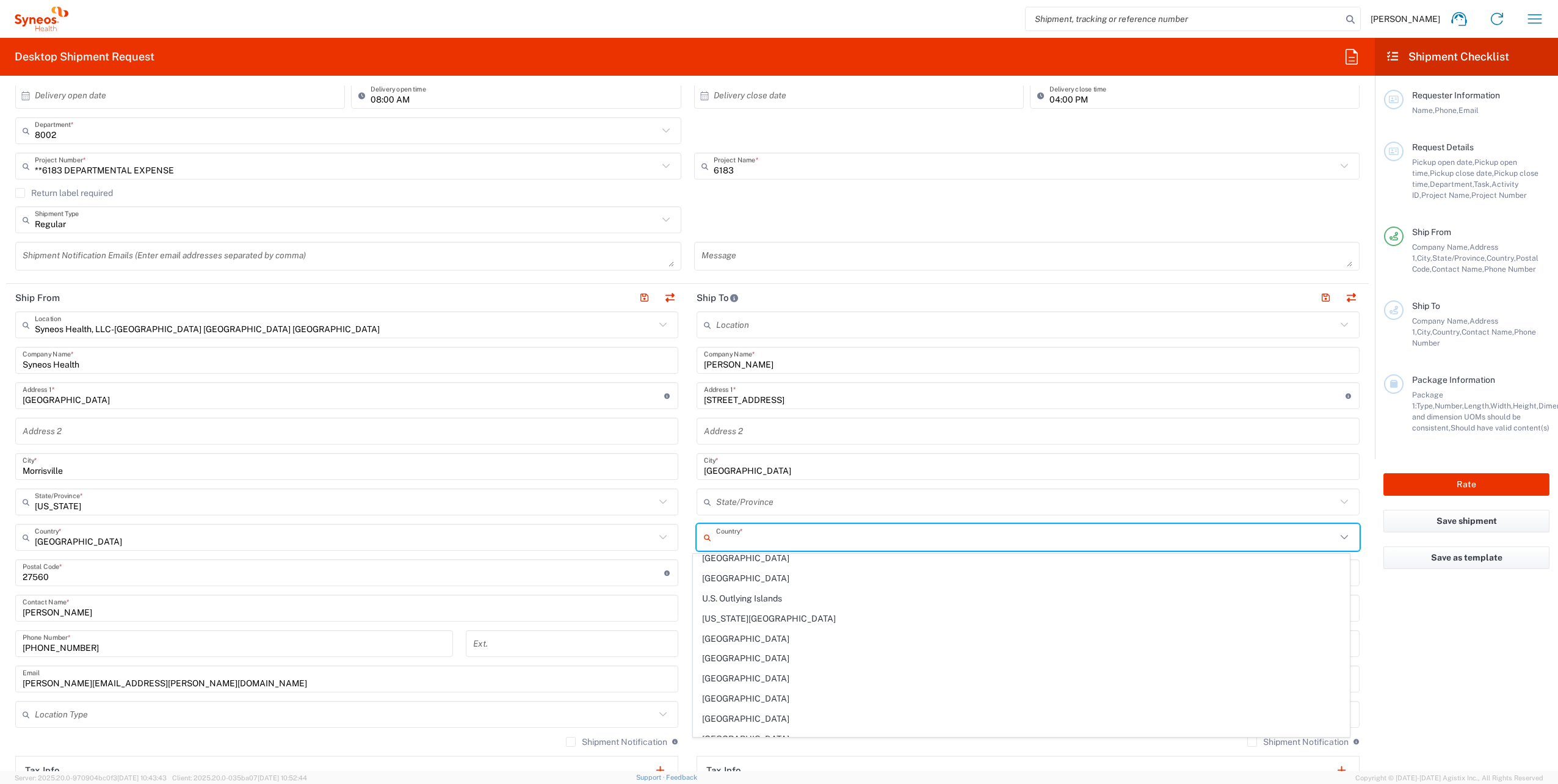
scroll to position [4619, 0]
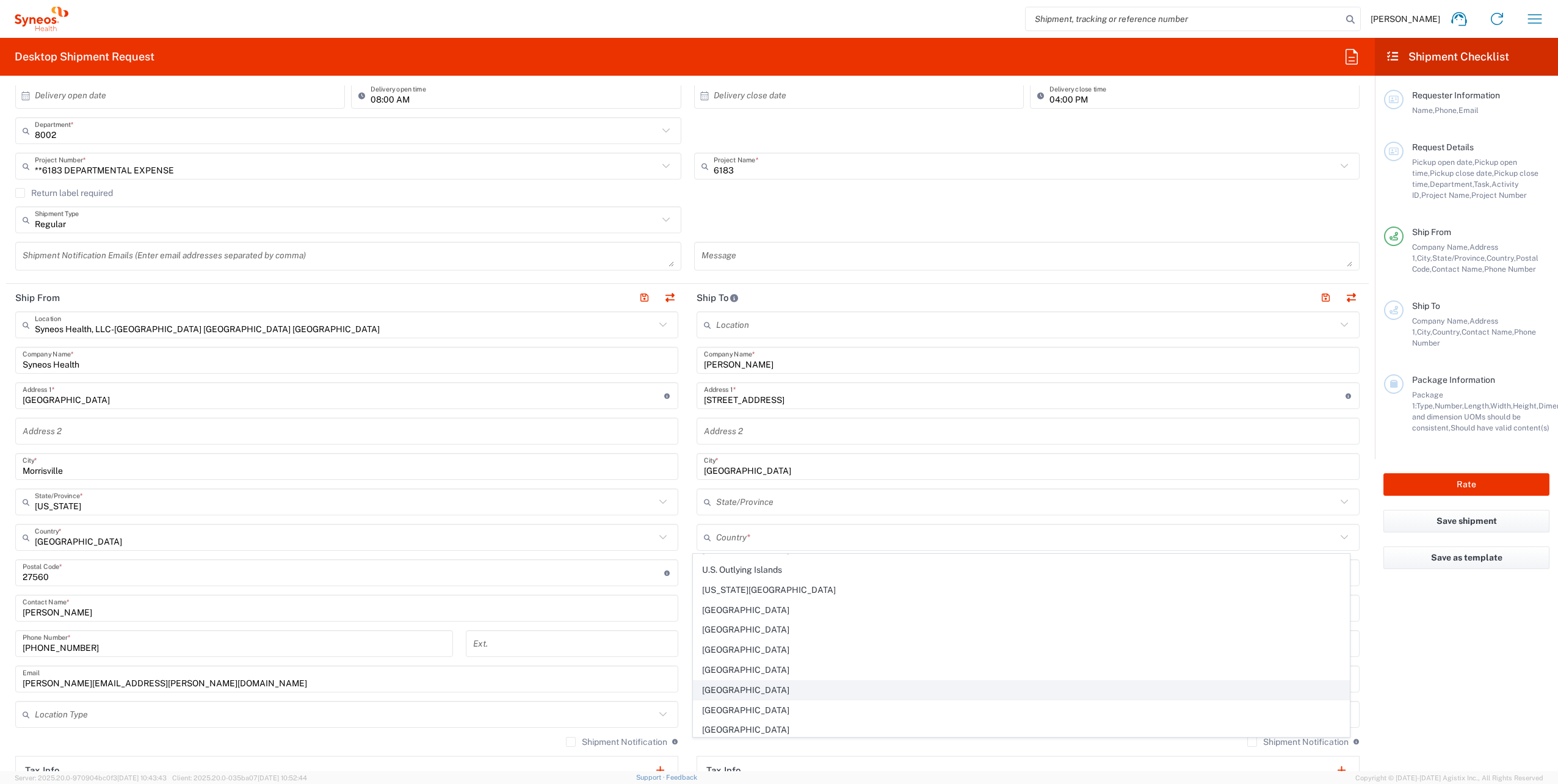
click at [725, 691] on span "[GEOGRAPHIC_DATA]" at bounding box center [1021, 690] width 656 height 19
type input "[GEOGRAPHIC_DATA]"
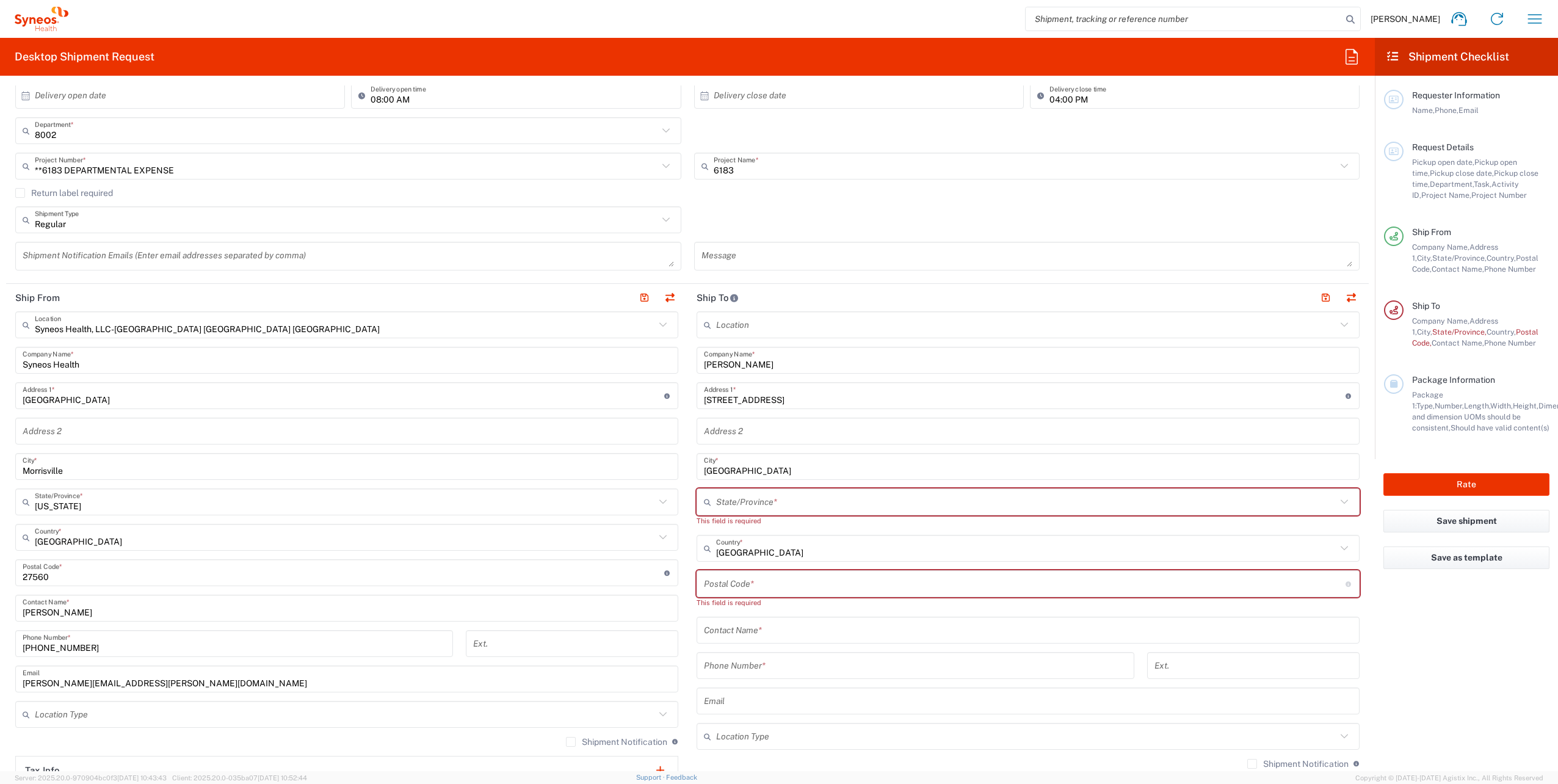
click at [728, 508] on input "text" at bounding box center [1026, 502] width 620 height 21
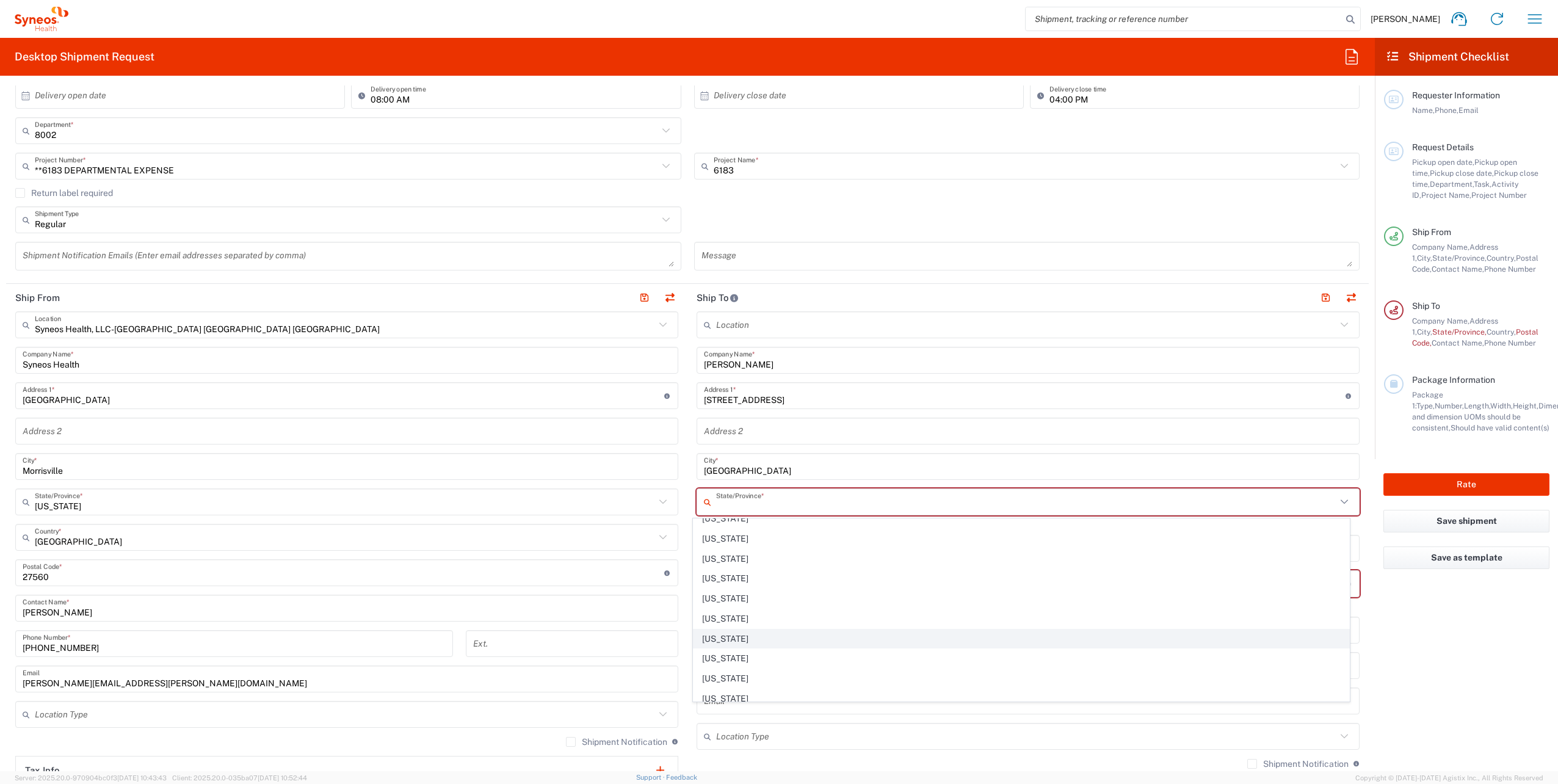
click at [719, 638] on span "[US_STATE]" at bounding box center [1021, 639] width 656 height 19
type input "[US_STATE]"
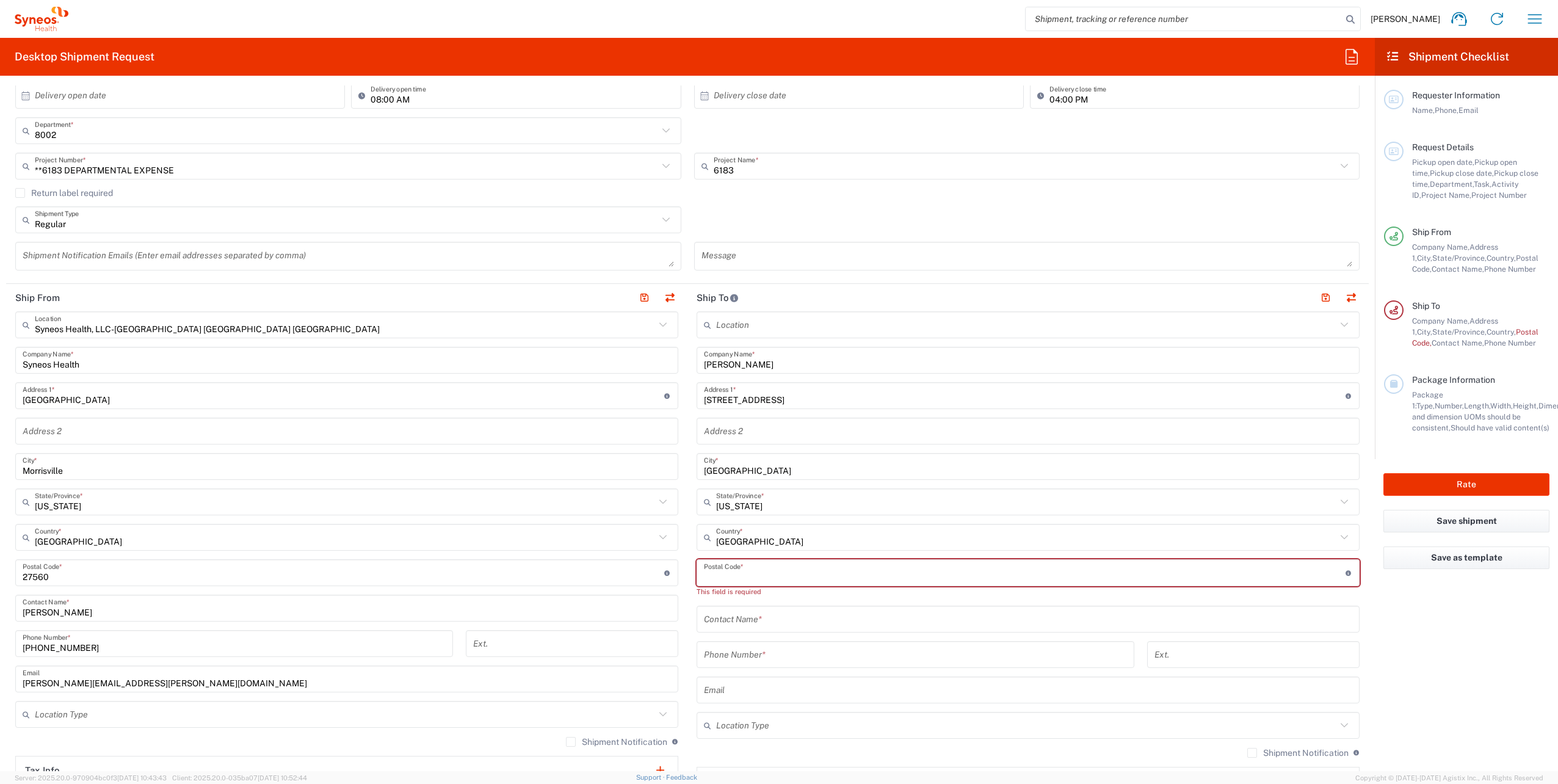
click at [766, 577] on input "undefined" at bounding box center [1024, 573] width 642 height 21
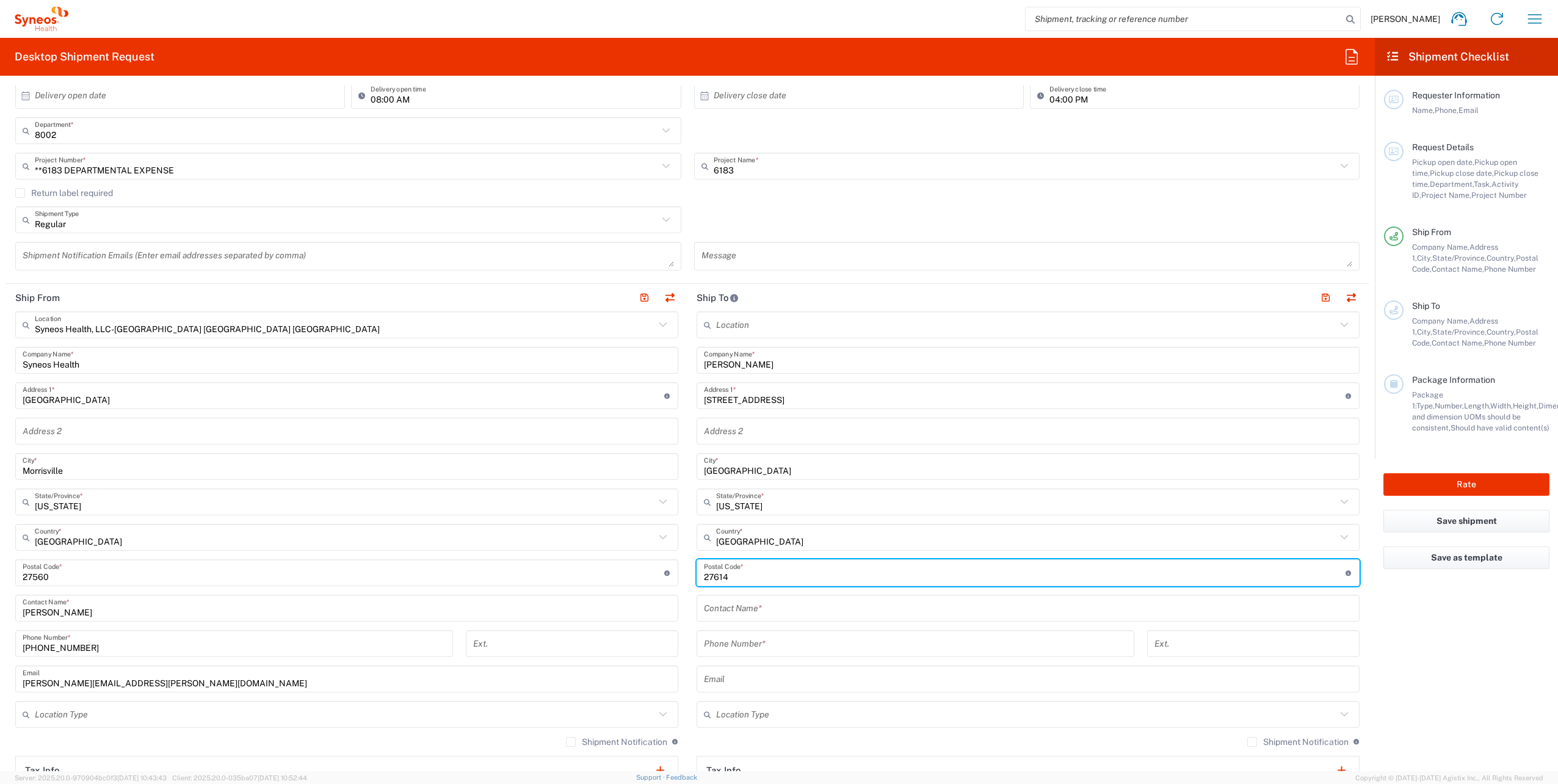
type input "27614"
click at [762, 609] on input "text" at bounding box center [1028, 608] width 648 height 21
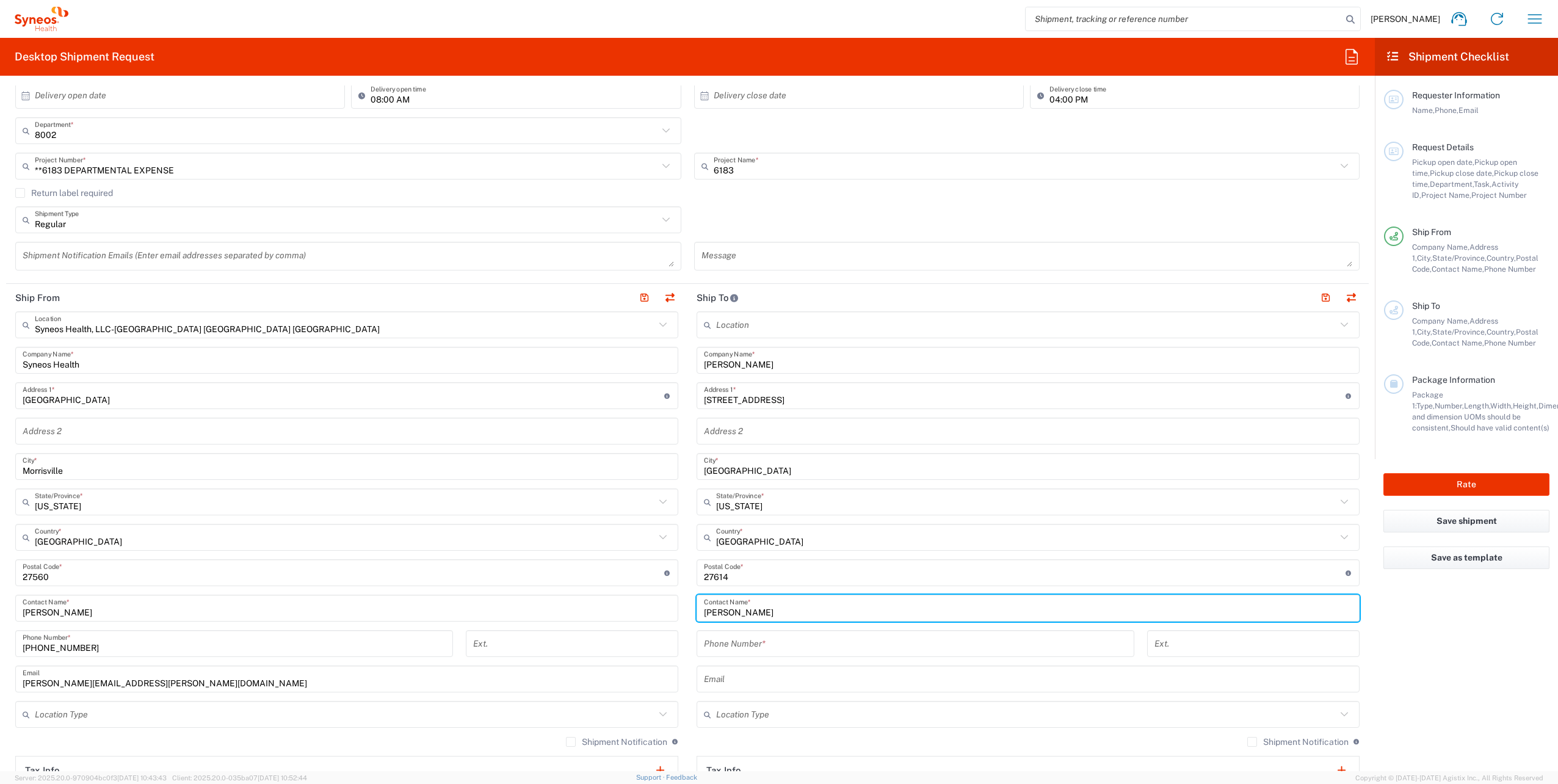
type input "[PERSON_NAME]"
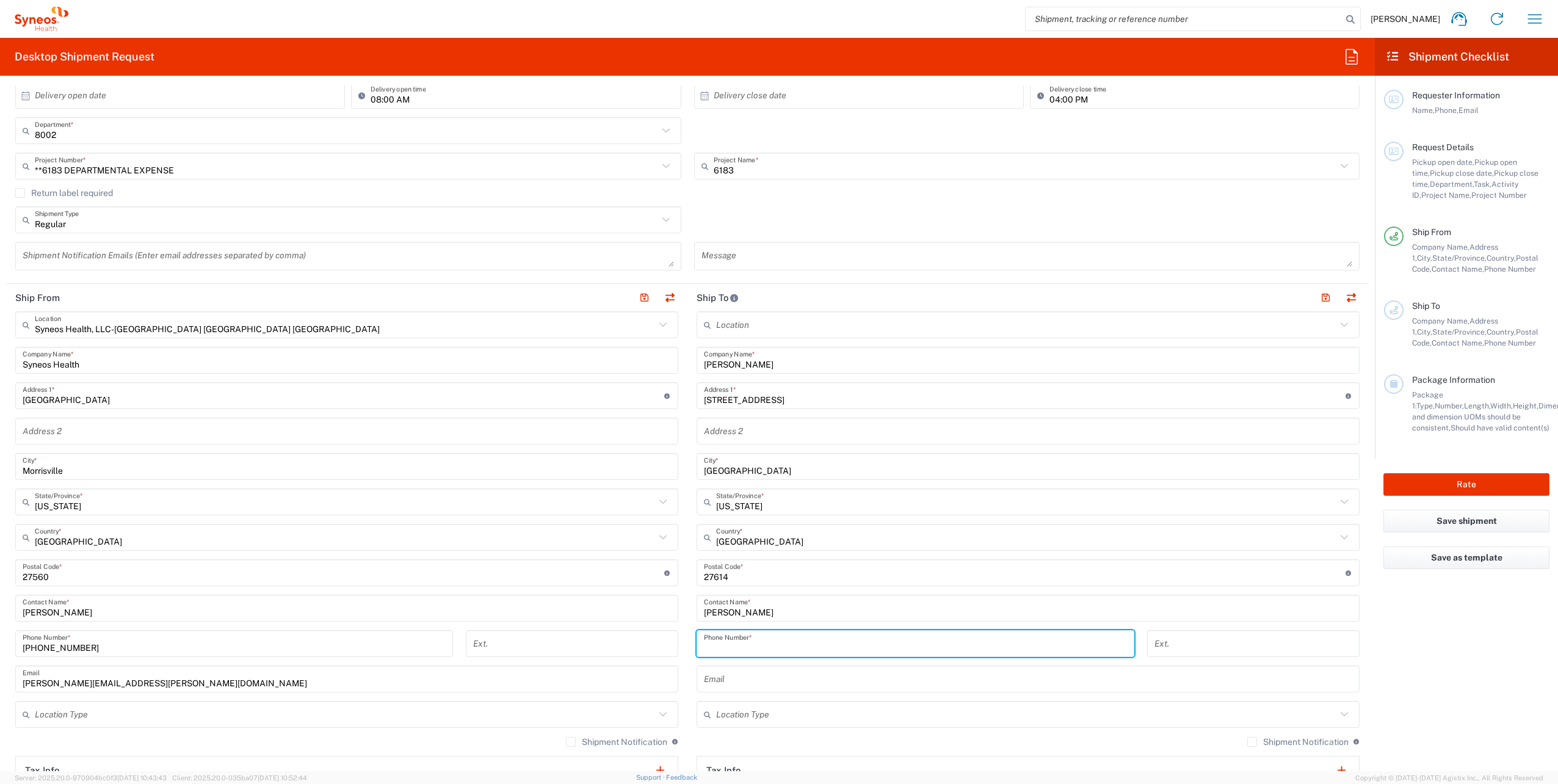
click at [749, 643] on input "tel" at bounding box center [915, 643] width 423 height 21
type input "[PHONE_NUMBER]"
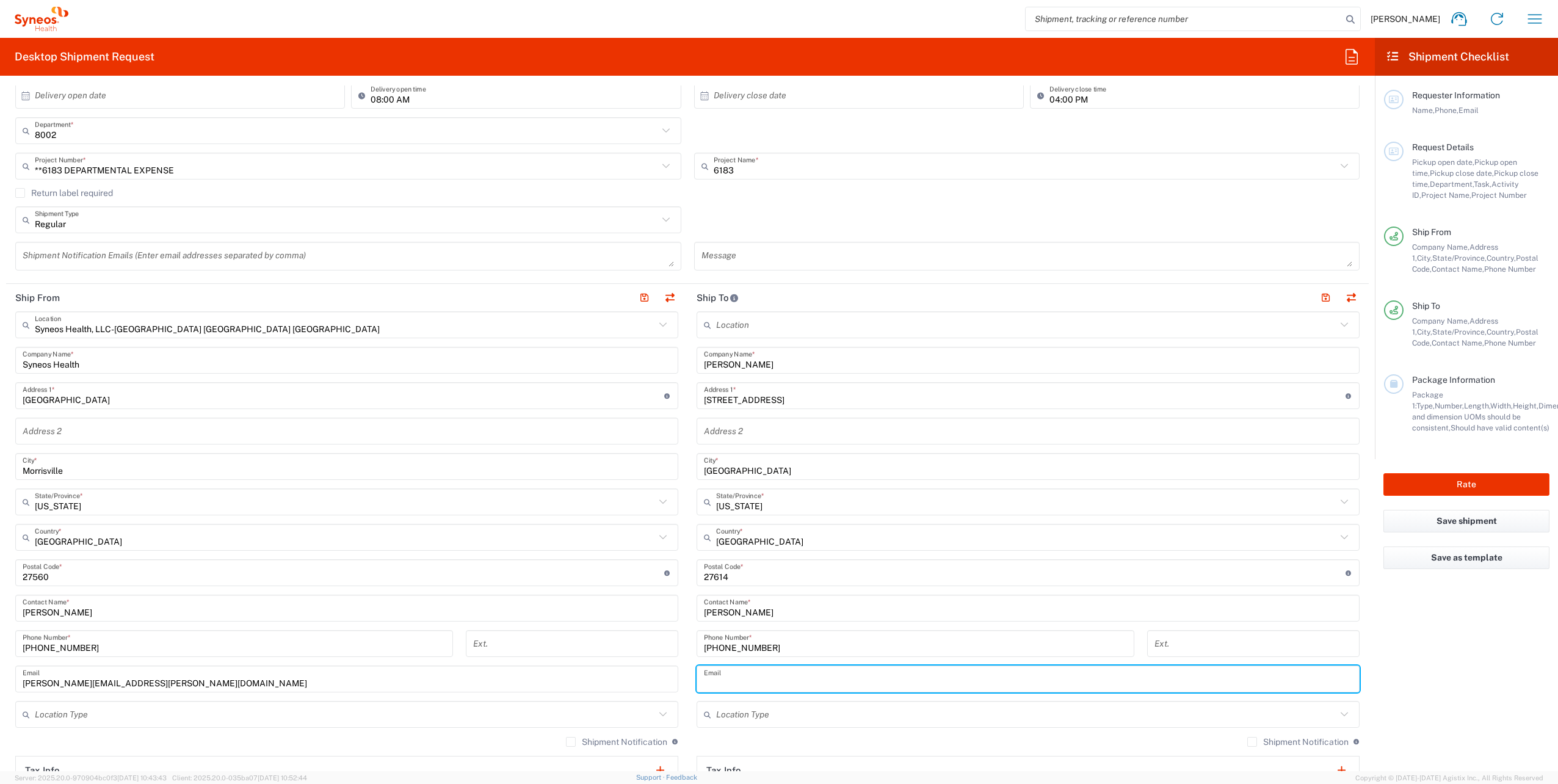
click at [738, 682] on input "text" at bounding box center [1028, 679] width 648 height 21
type input "n"
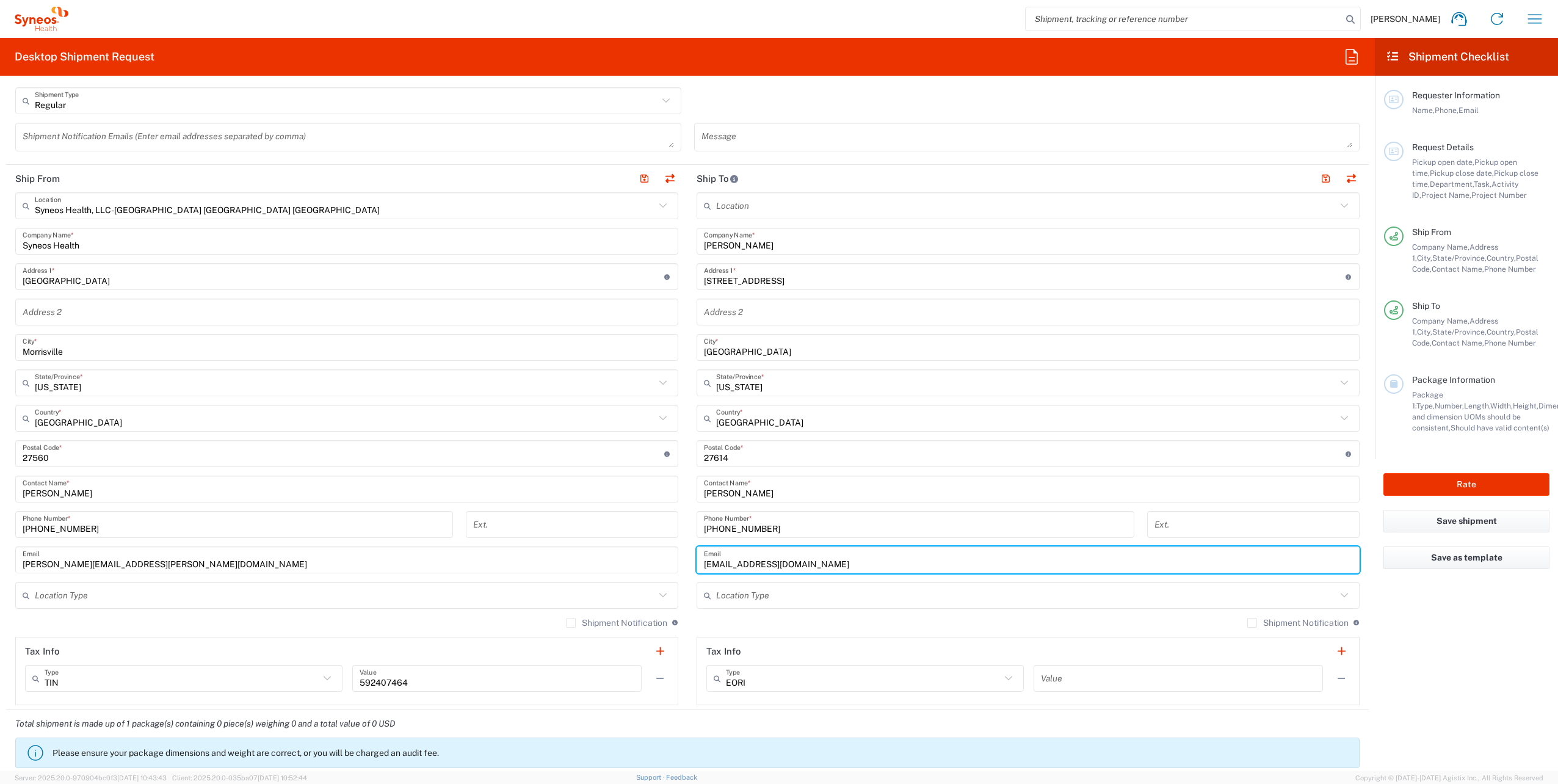
scroll to position [366, 0]
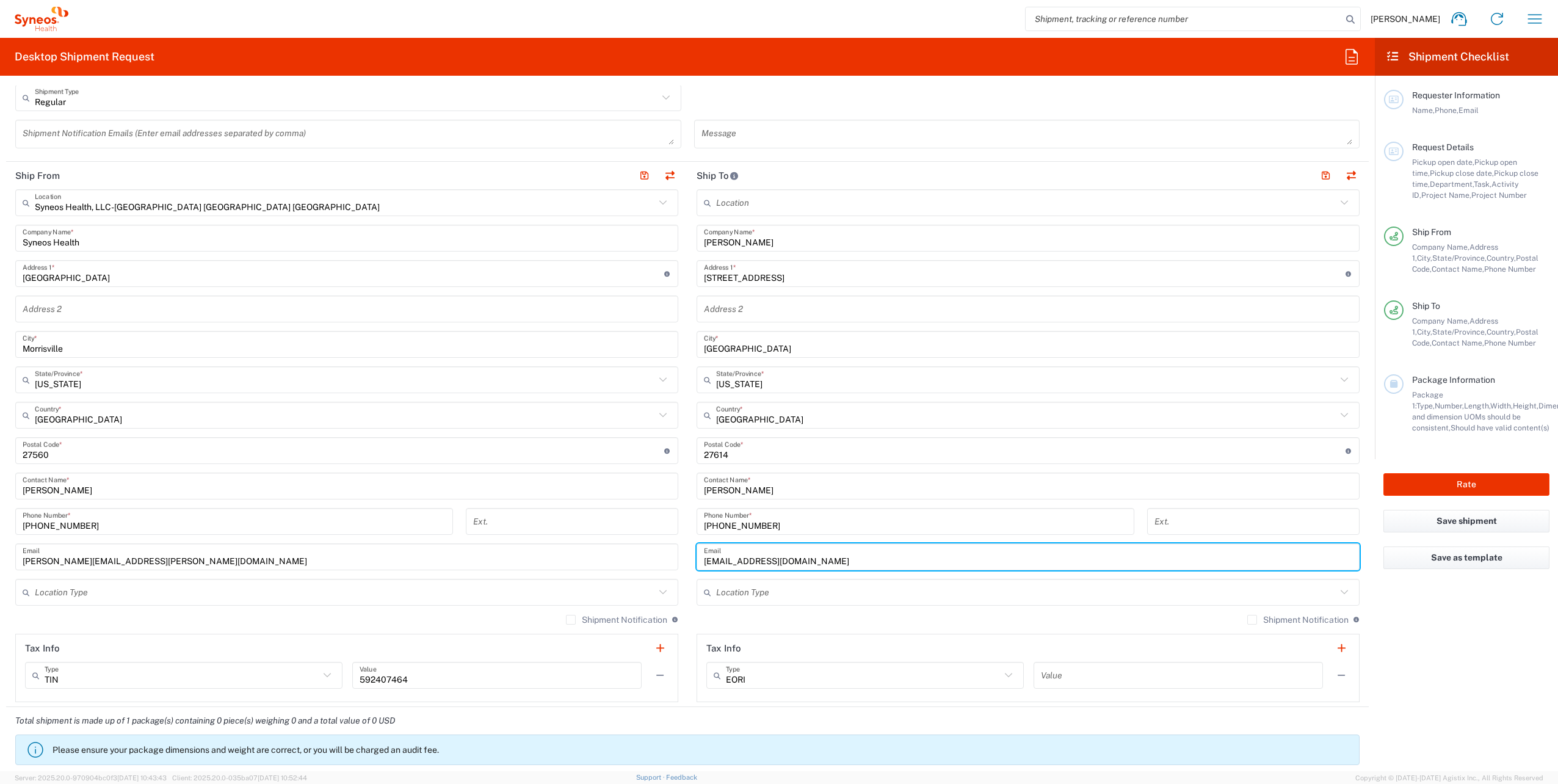
type input "[EMAIL_ADDRESS][DOMAIN_NAME]"
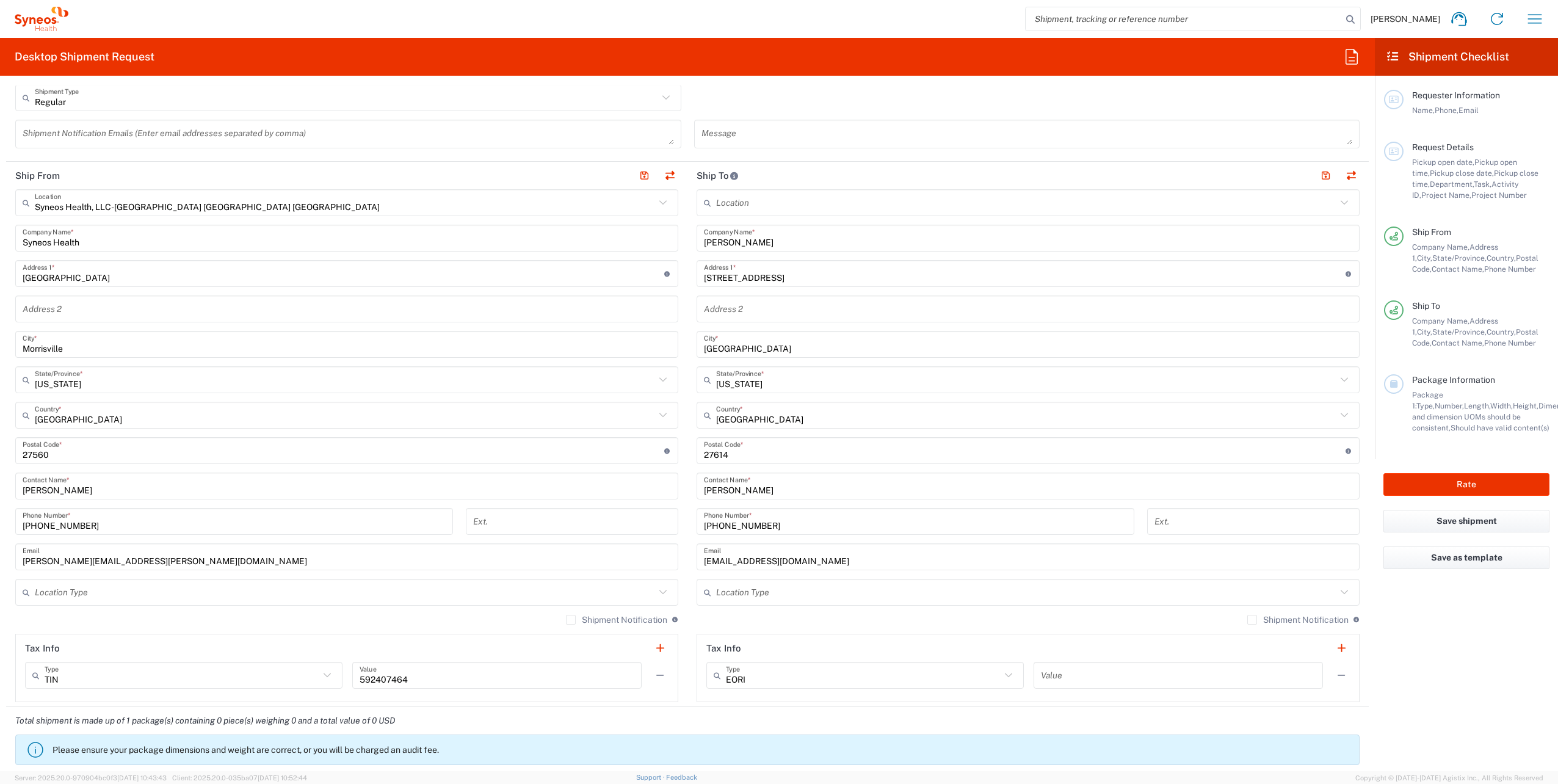
click at [1336, 591] on icon at bounding box center [1344, 592] width 16 height 16
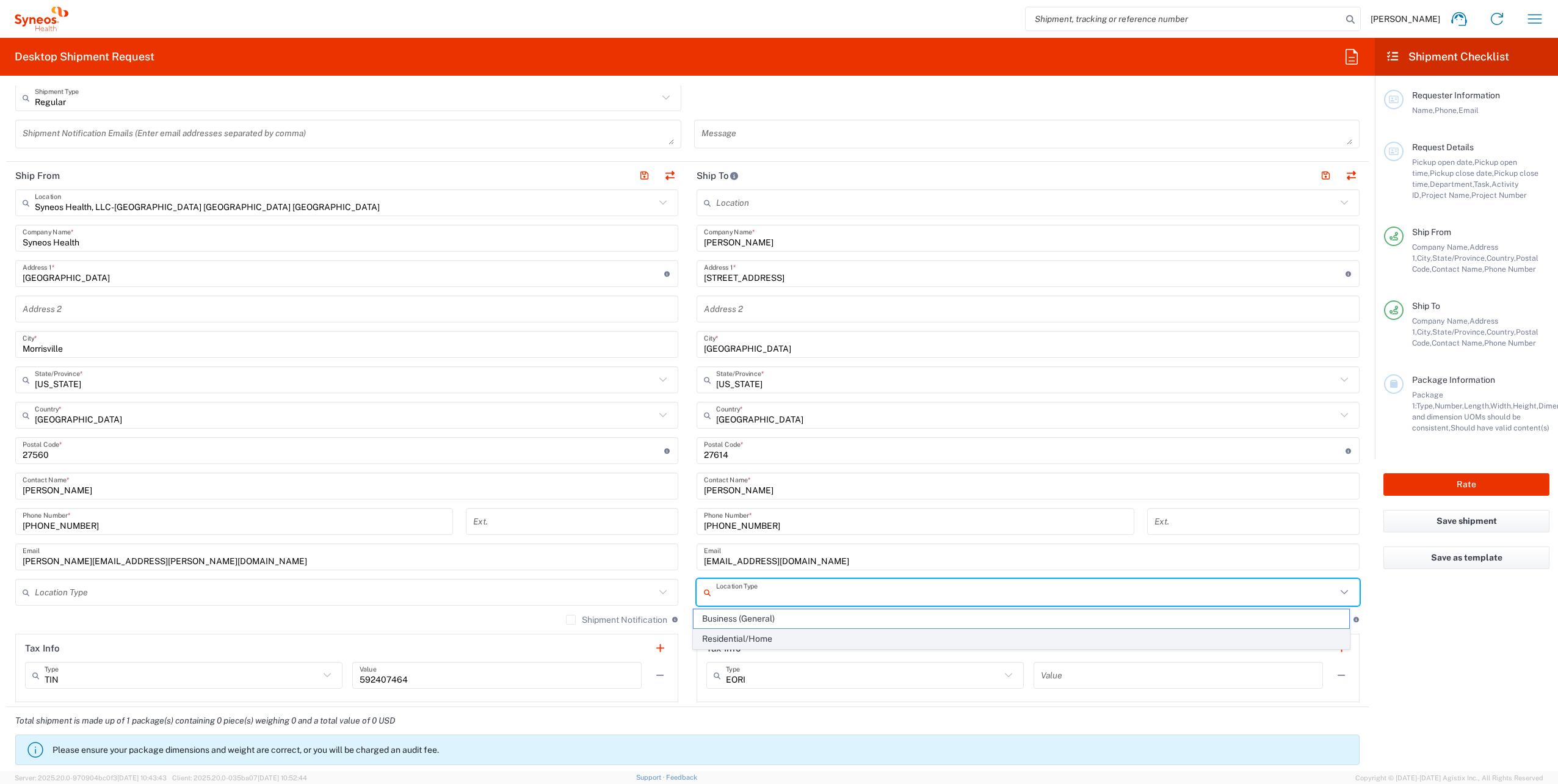
click at [750, 642] on span "Residential/Home" at bounding box center [1021, 639] width 656 height 19
type input "Residential/Home"
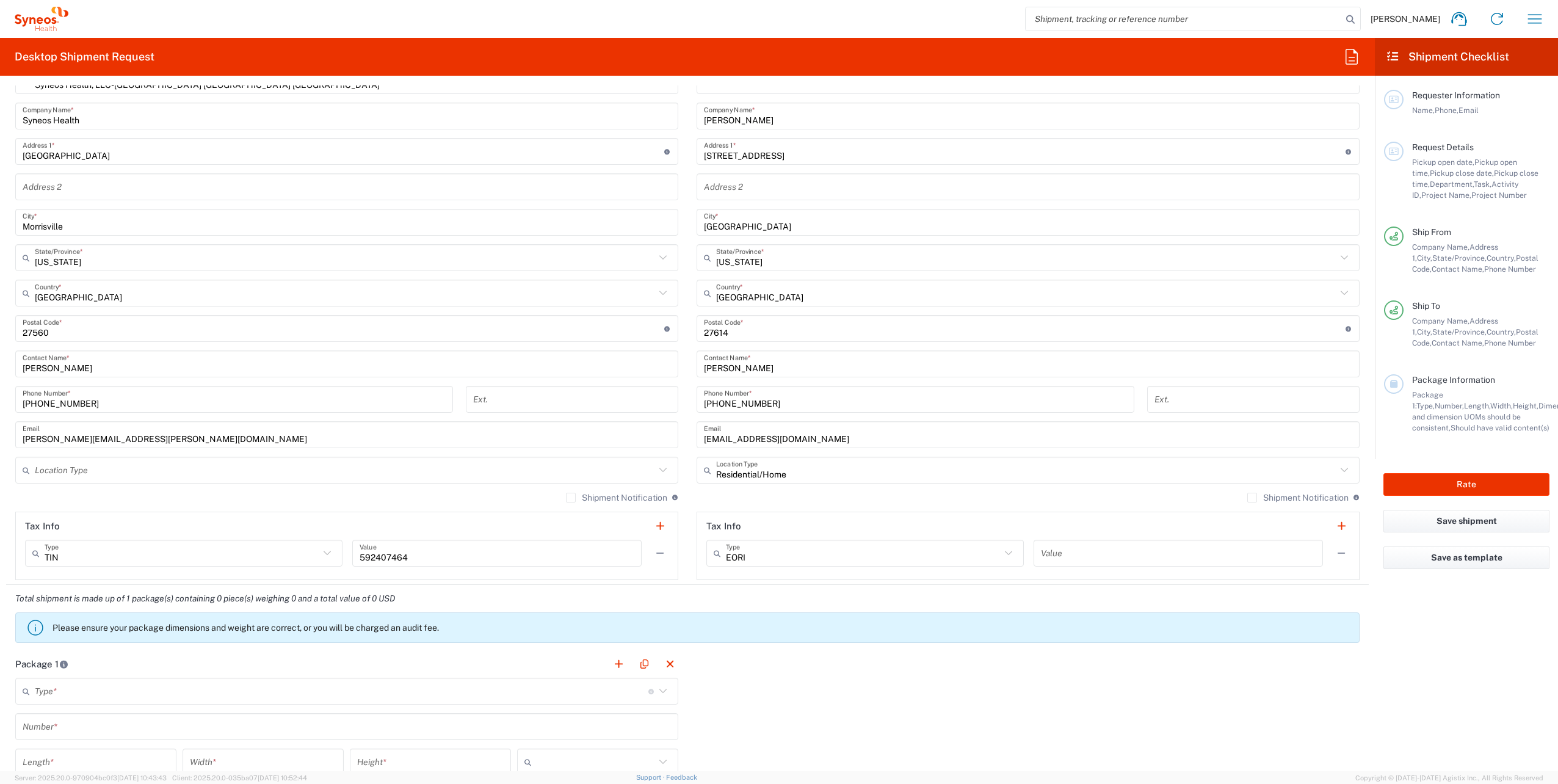
scroll to position [549, 0]
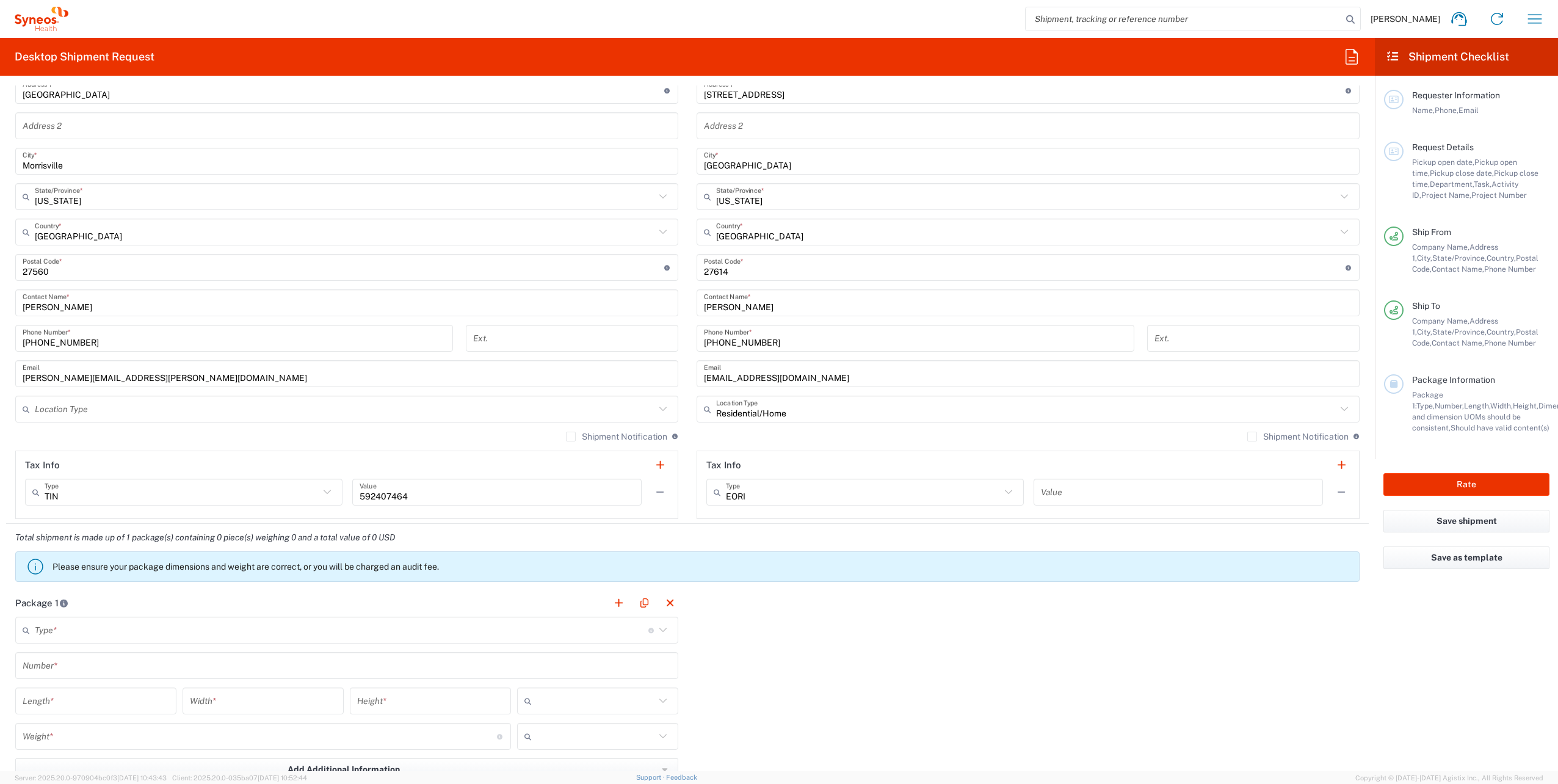
click at [658, 629] on icon at bounding box center [662, 630] width 16 height 16
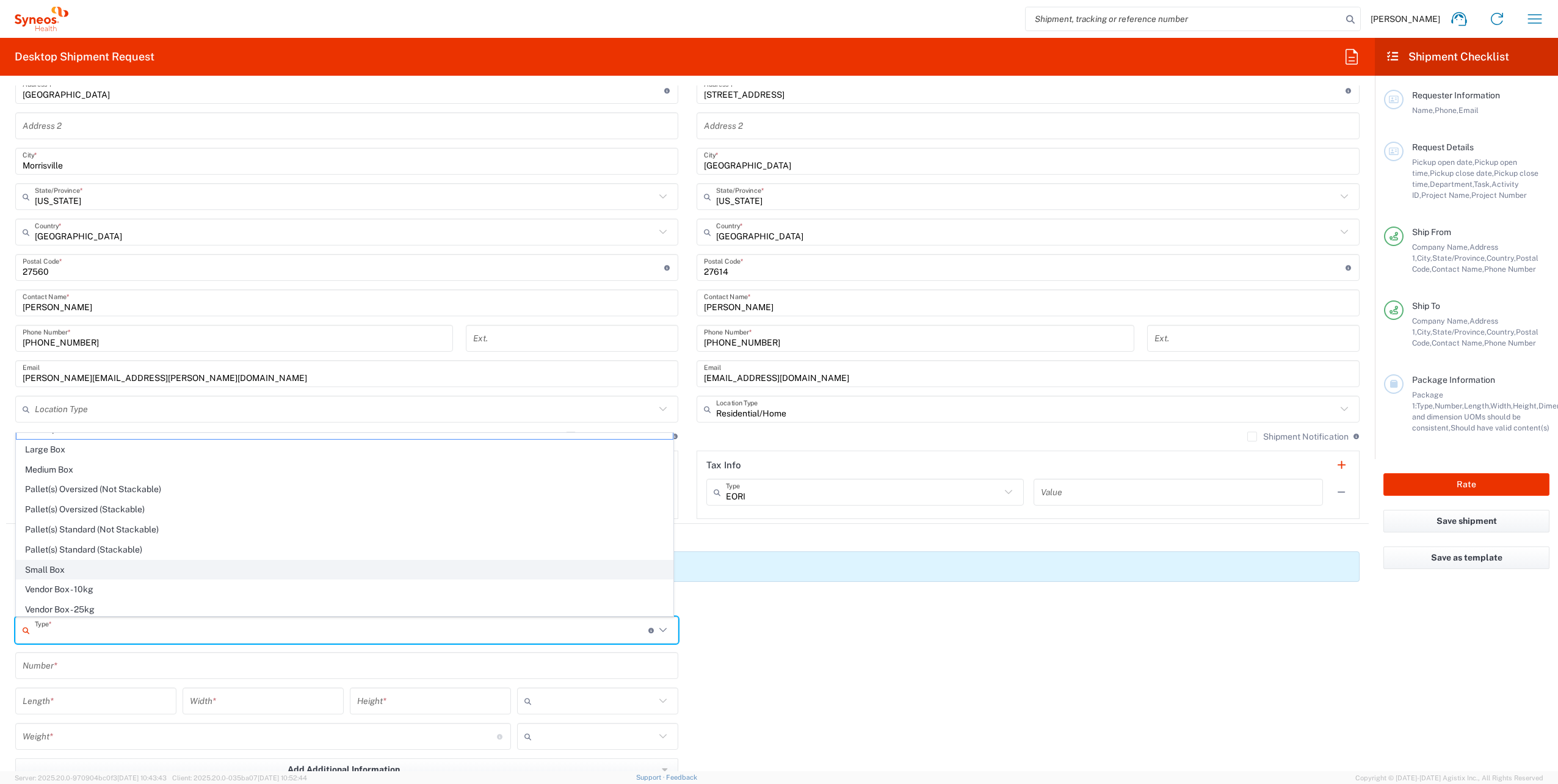
scroll to position [0, 0]
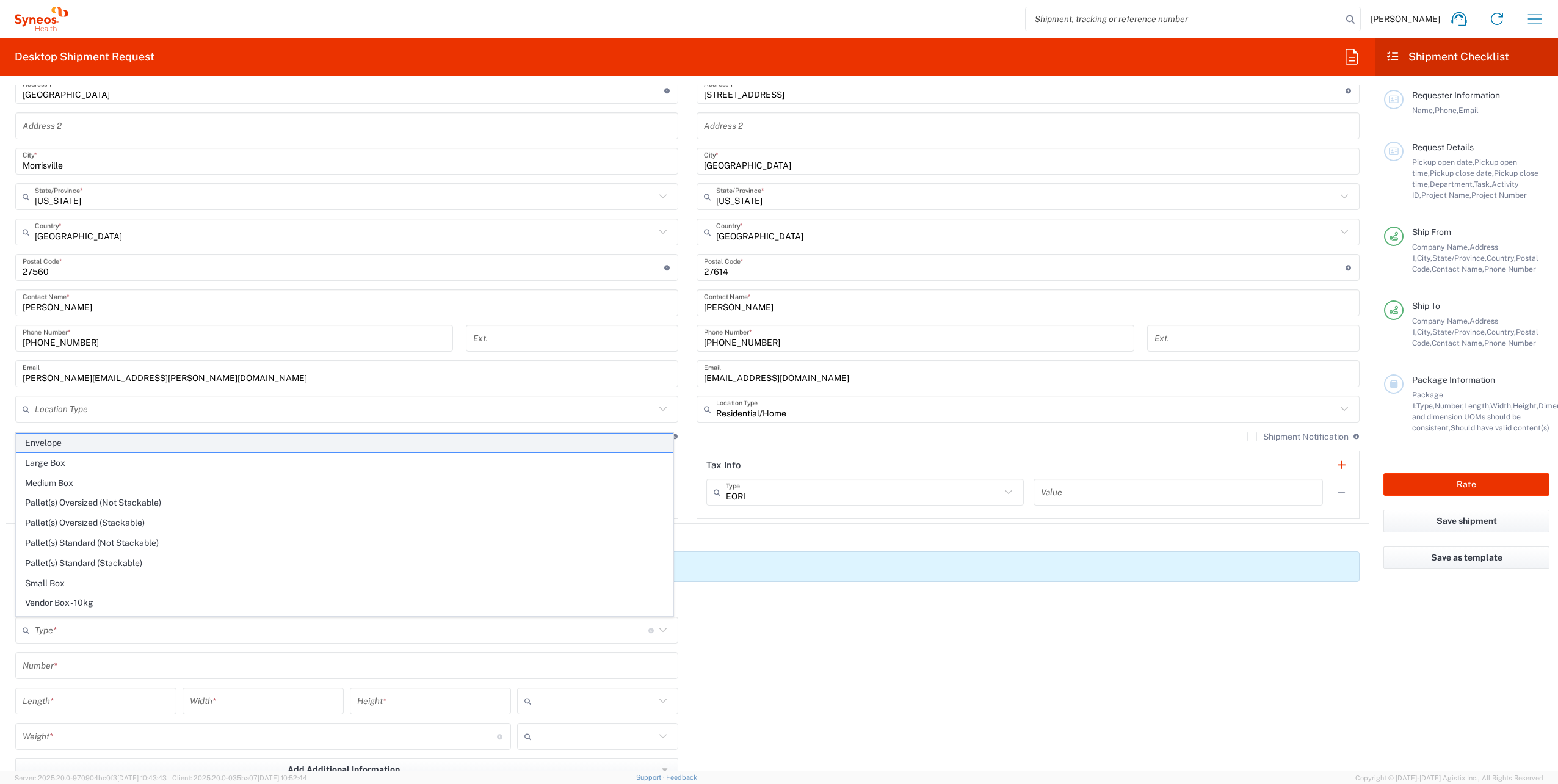
click at [51, 442] on span "Envelope" at bounding box center [344, 443] width 656 height 19
type input "Envelope"
type input "1"
type input "9.5"
type input "12.5"
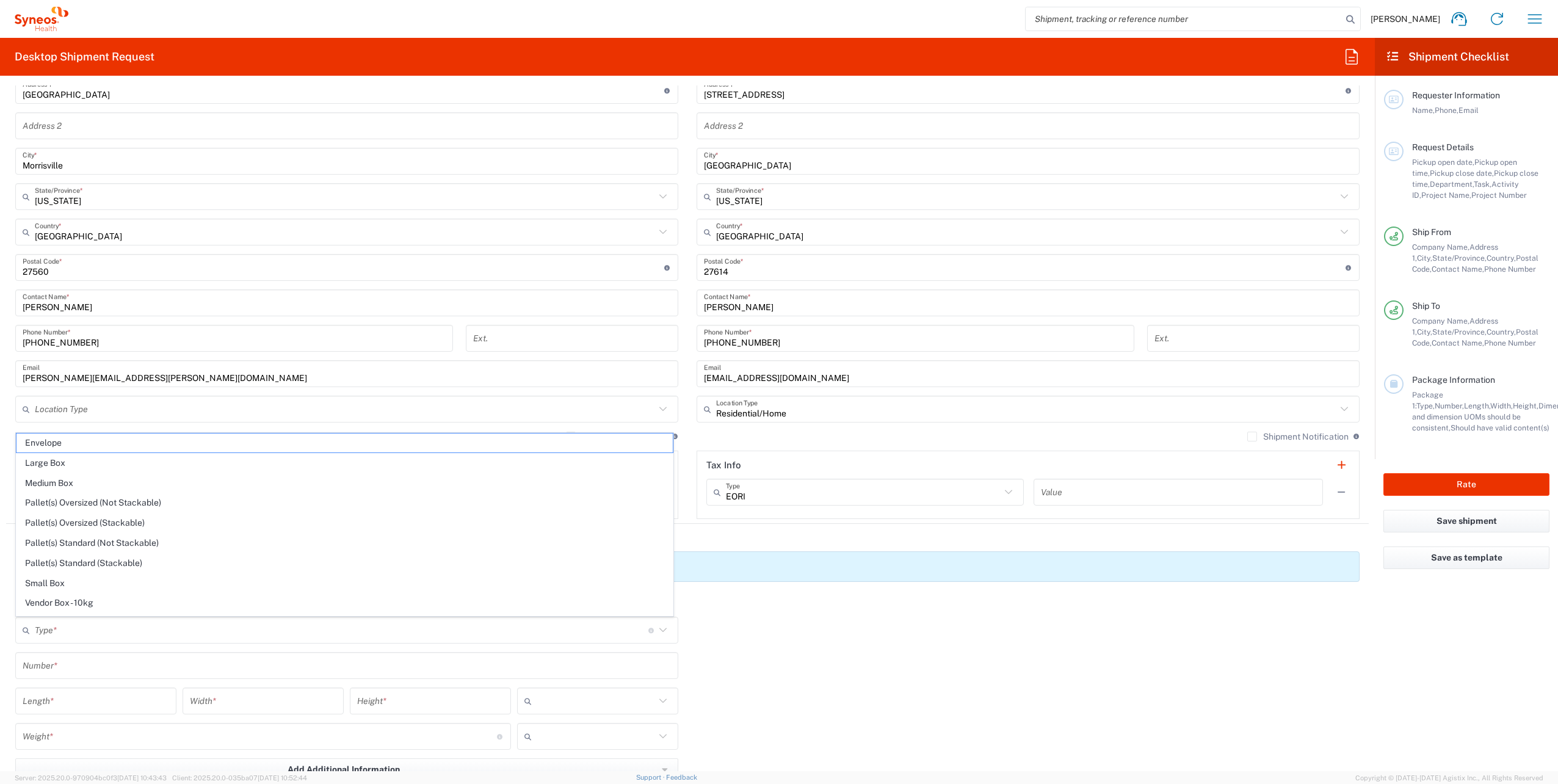
type input "0.25"
type input "in"
type input "0.45"
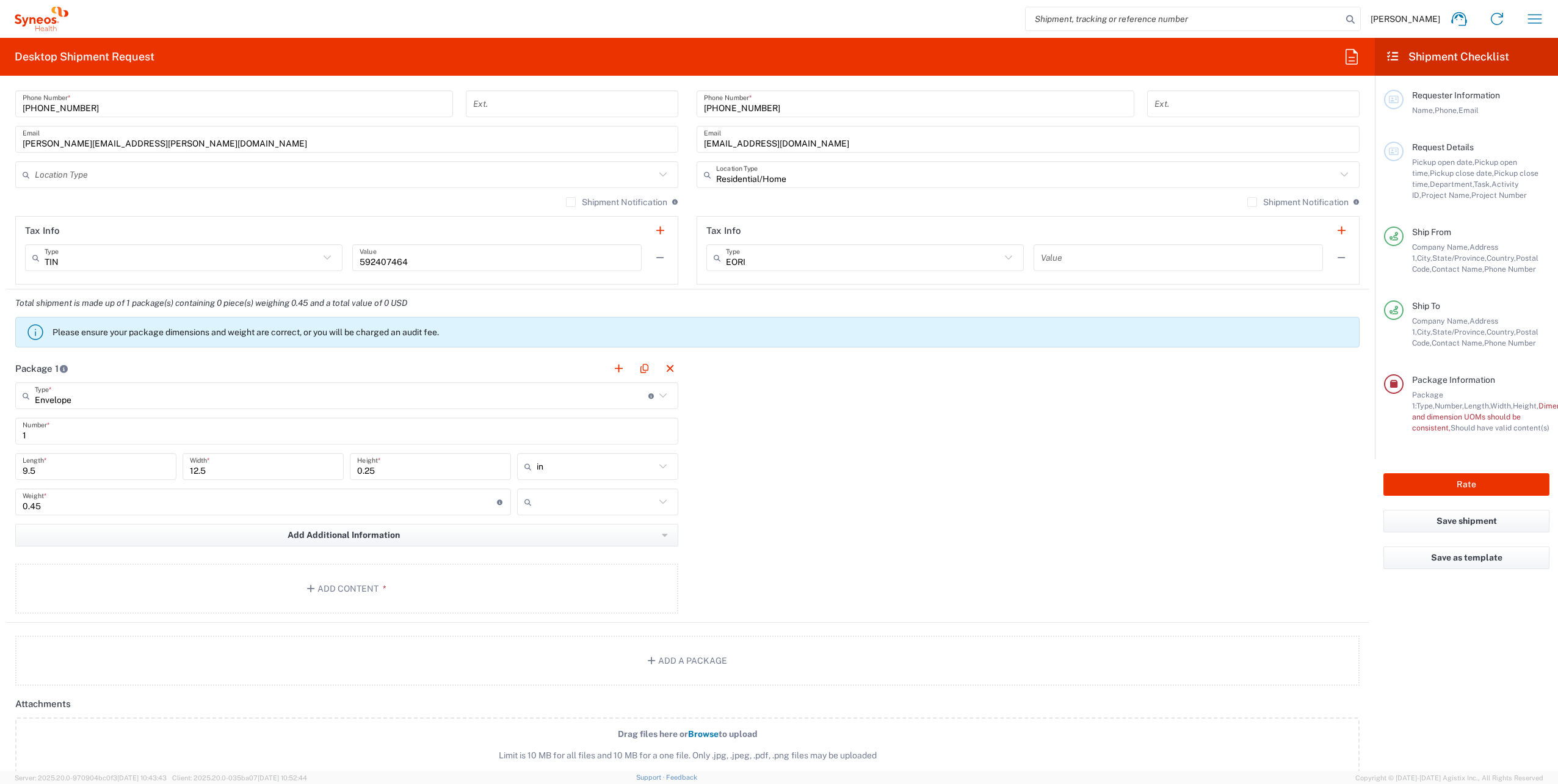
scroll to position [793, 0]
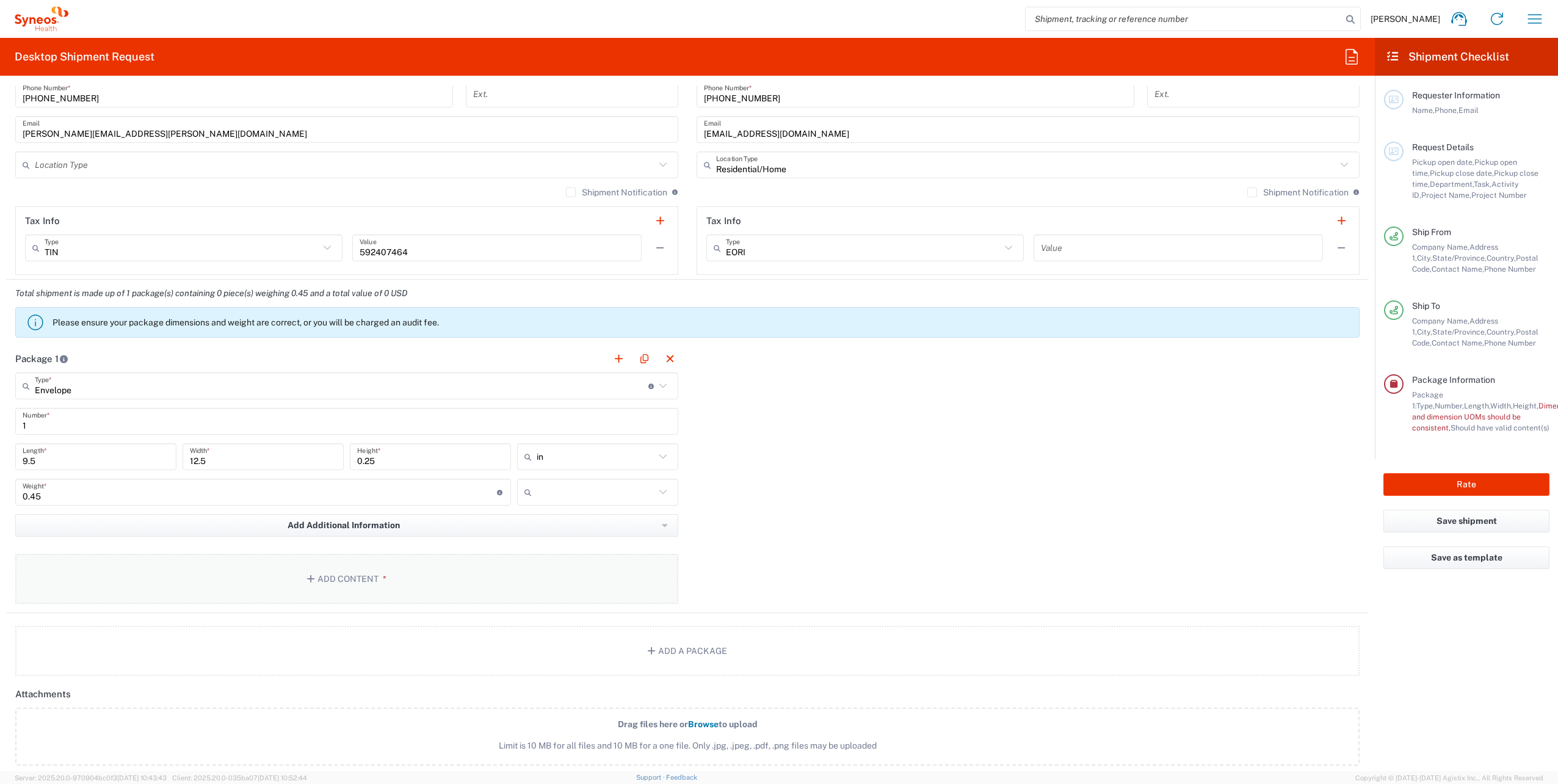
click at [374, 582] on button "Add Content *" at bounding box center [347, 579] width 663 height 50
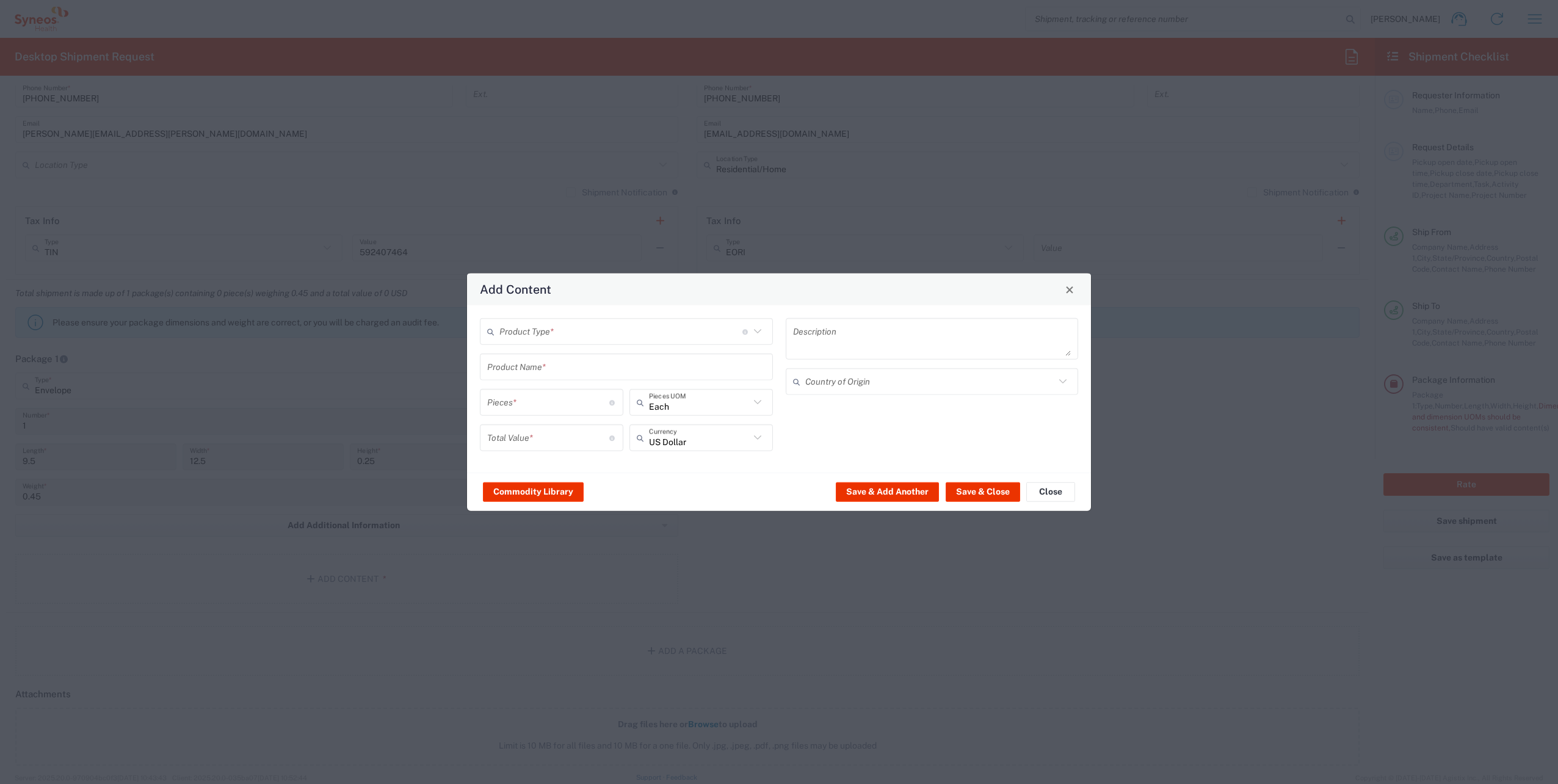
click at [757, 335] on icon at bounding box center [757, 331] width 16 height 16
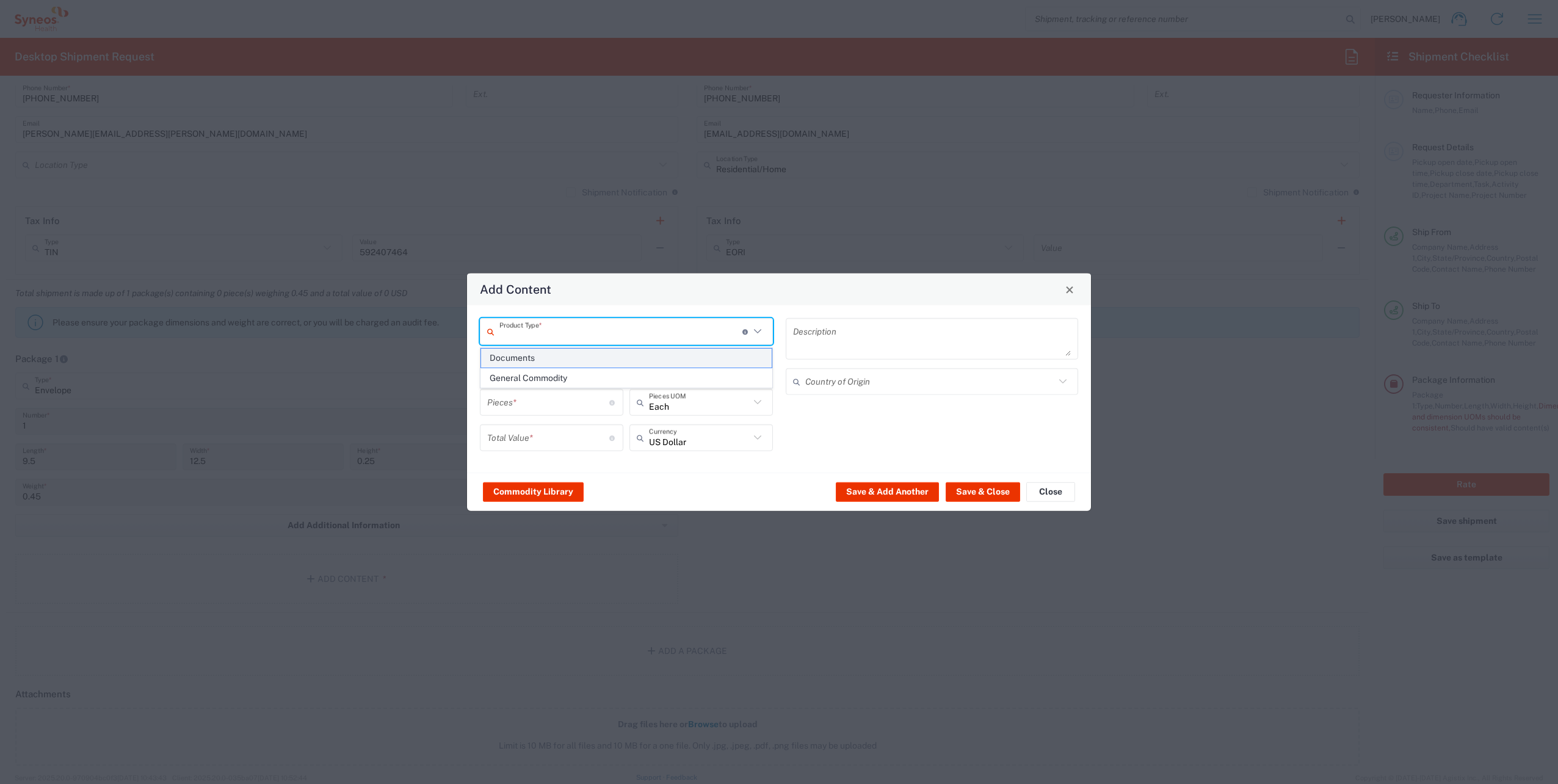
click at [556, 363] on span "Documents" at bounding box center [626, 358] width 291 height 19
type input "Documents"
type input "1"
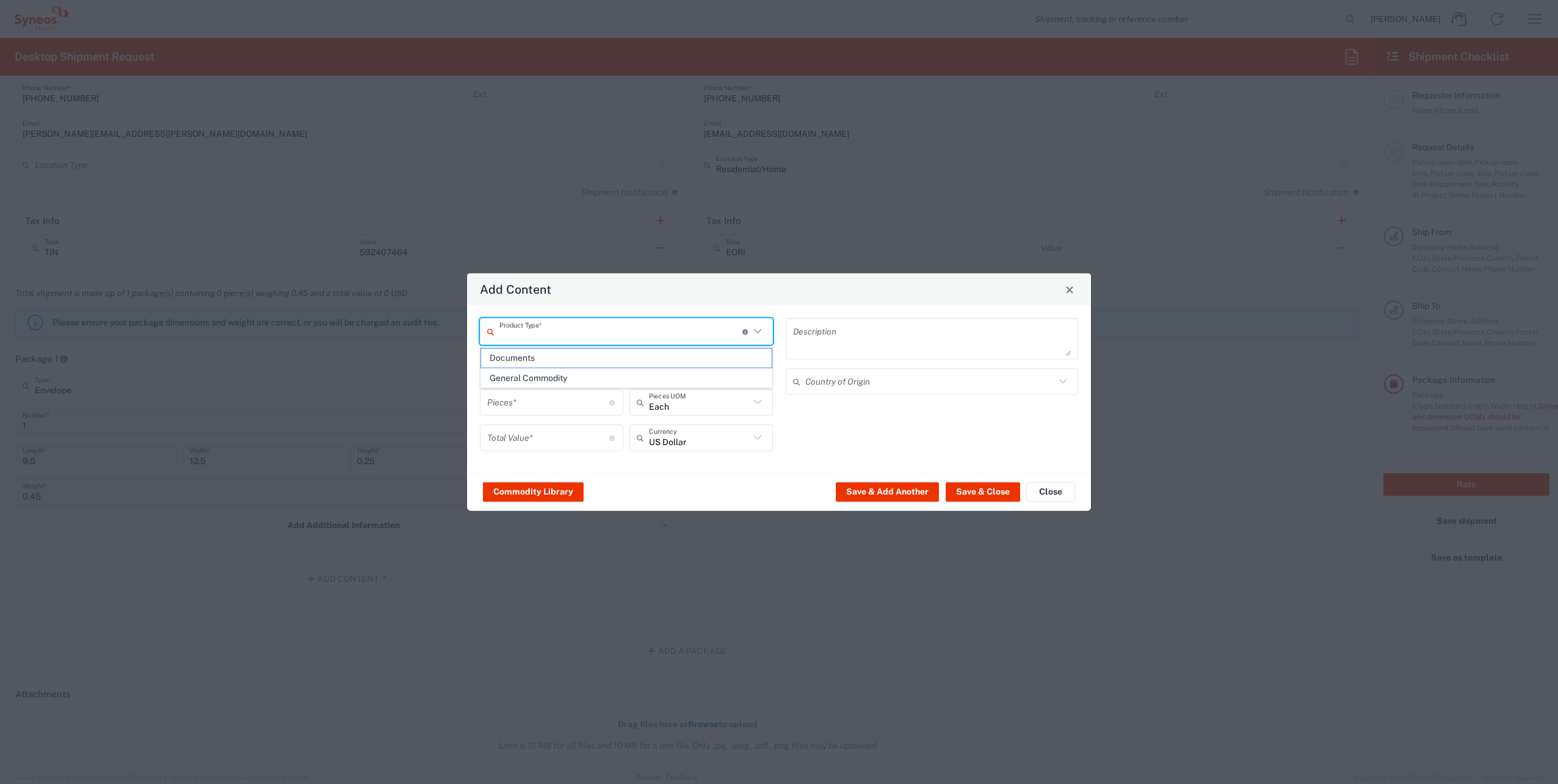
type textarea "Documents"
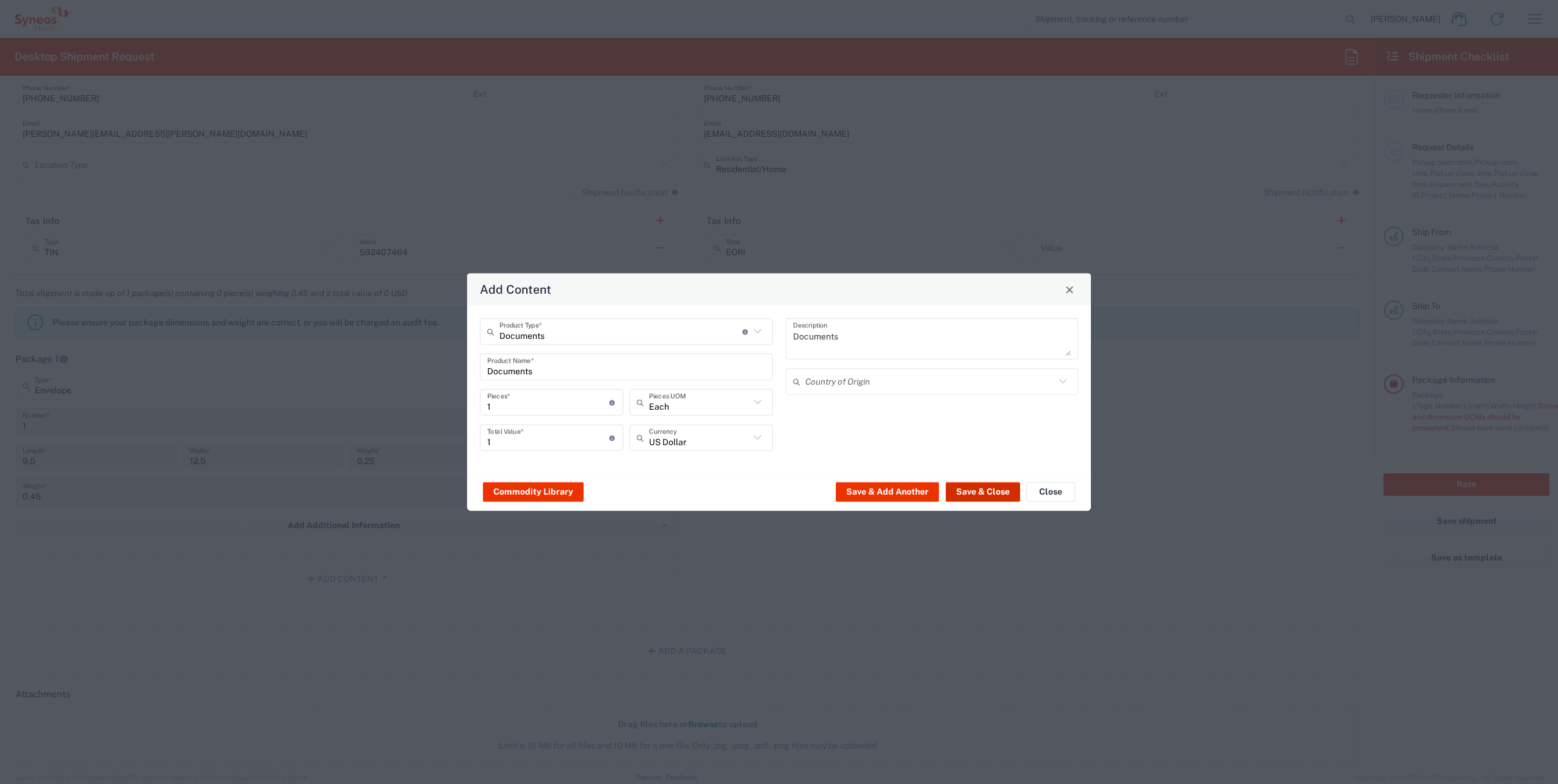
click at [970, 491] on button "Save & Close" at bounding box center [982, 491] width 75 height 19
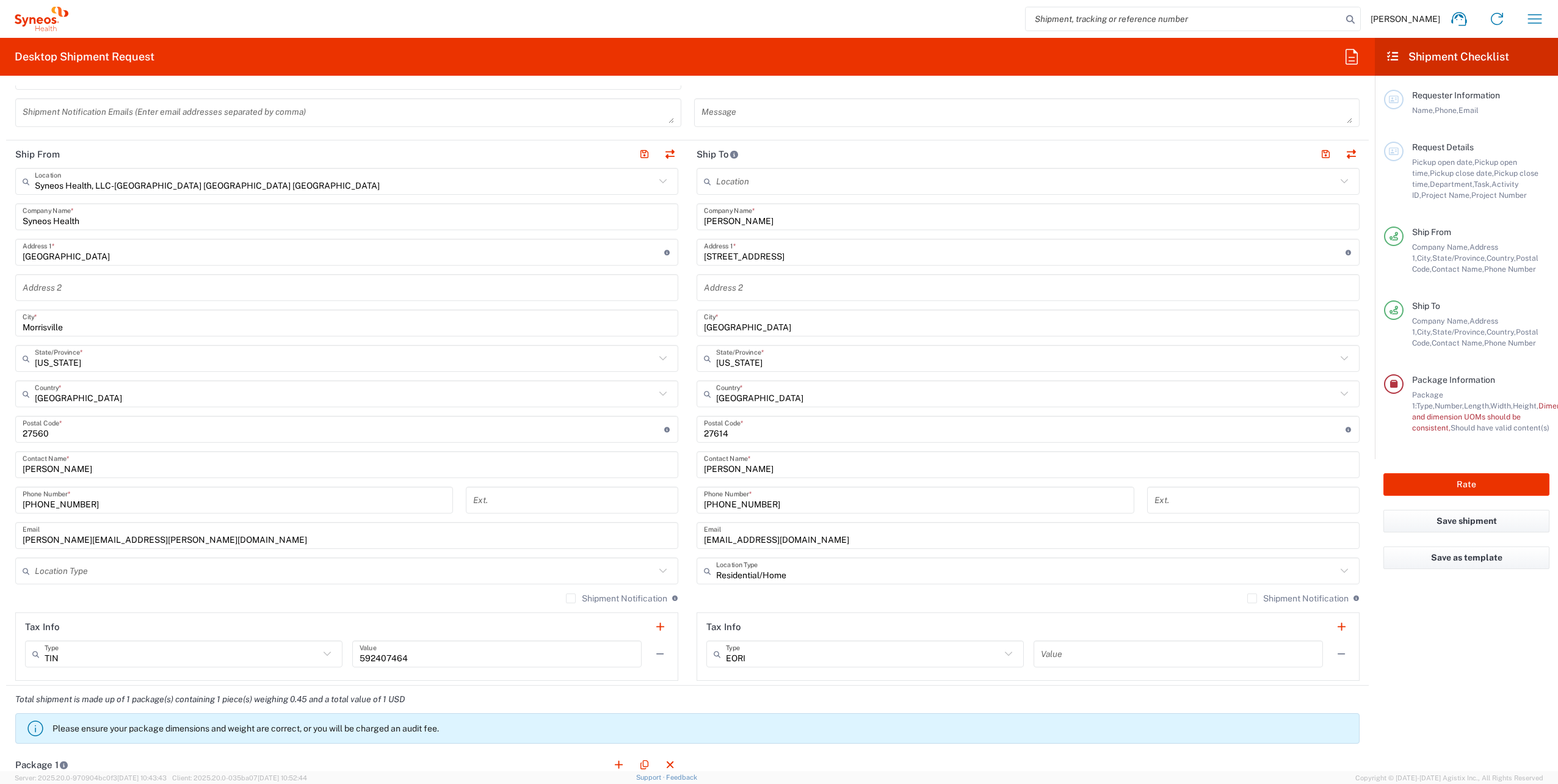
scroll to position [395, 0]
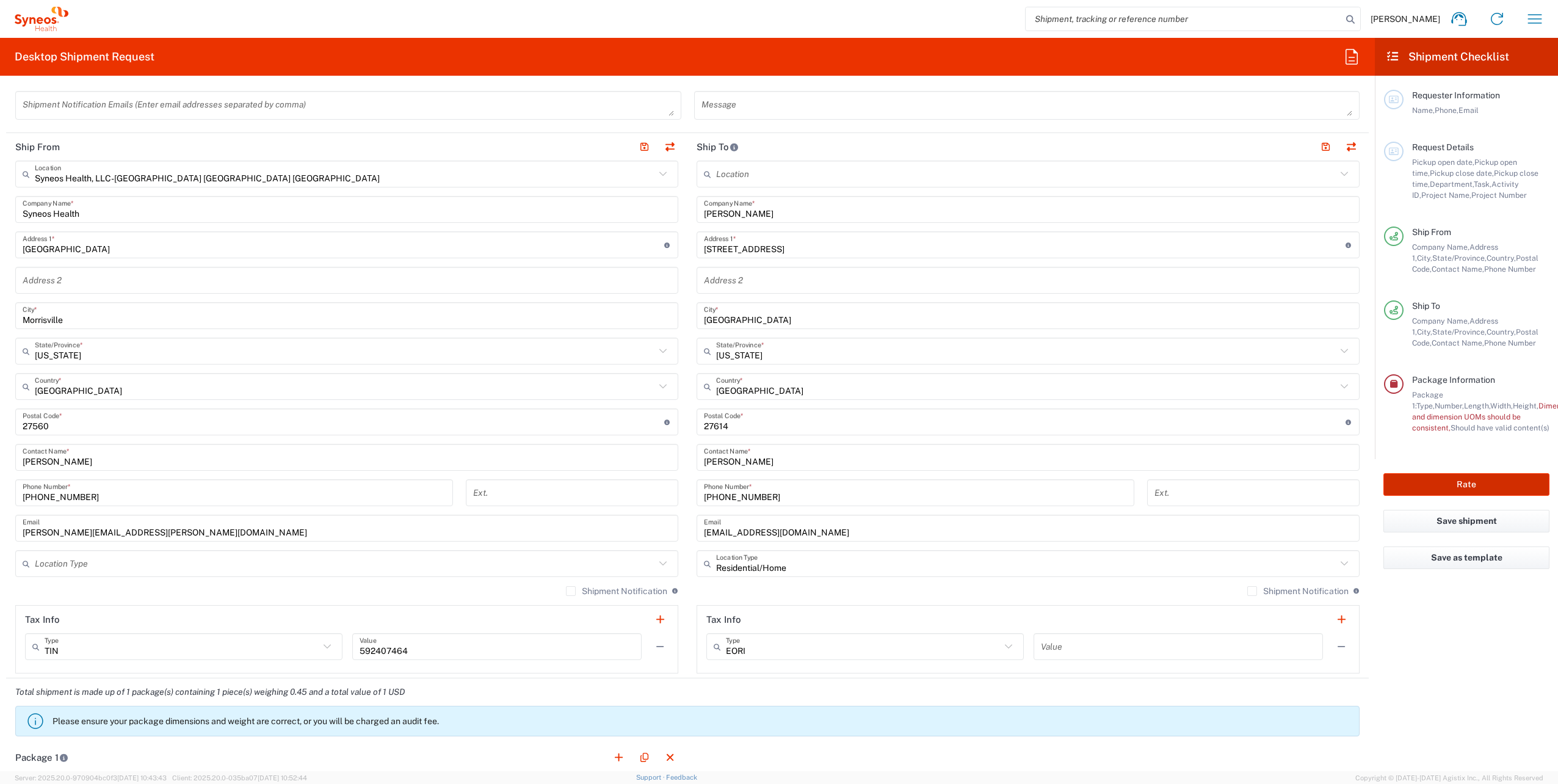
click at [1445, 480] on button "Rate" at bounding box center [1466, 485] width 166 height 23
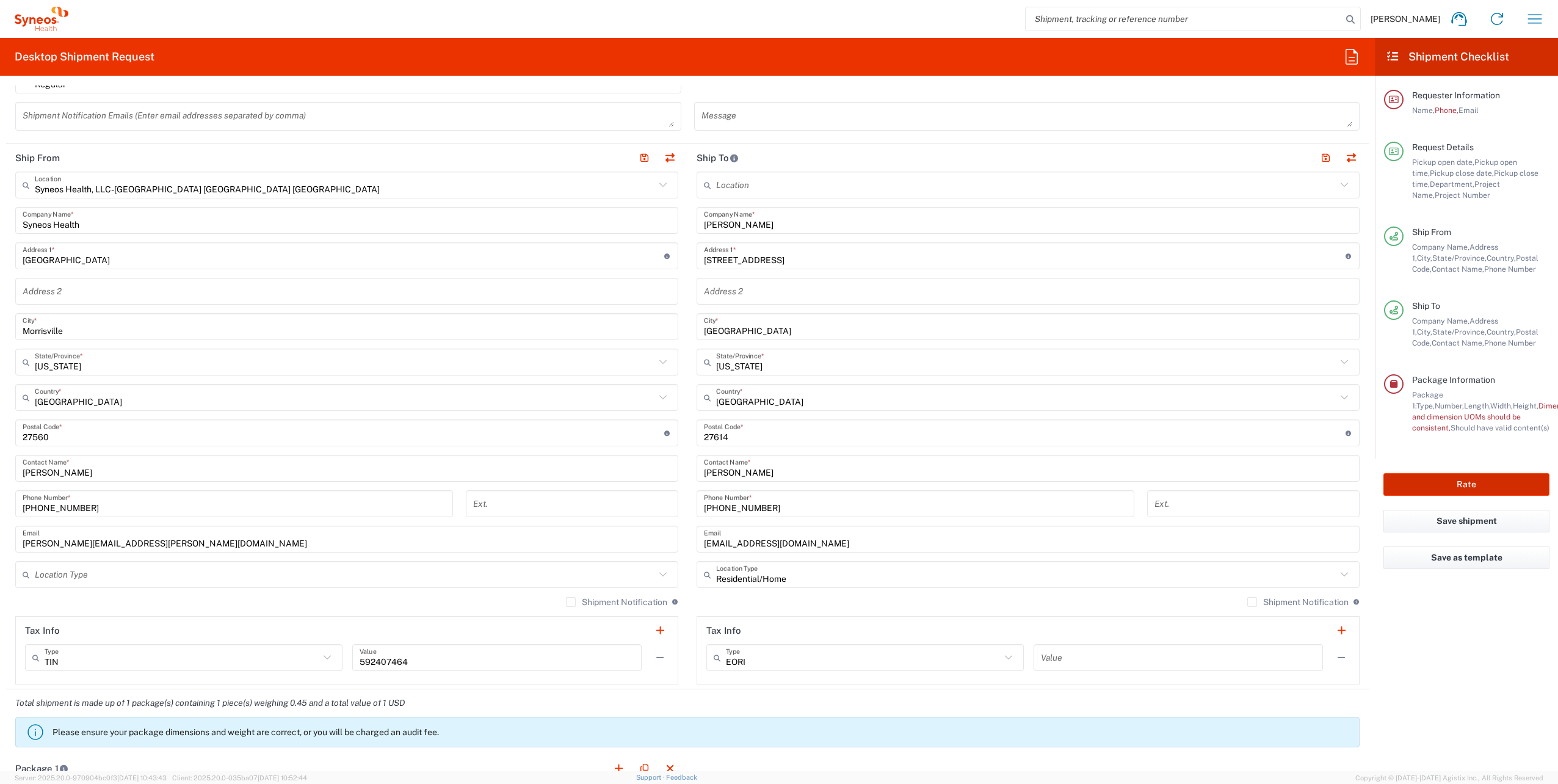
scroll to position [406, 0]
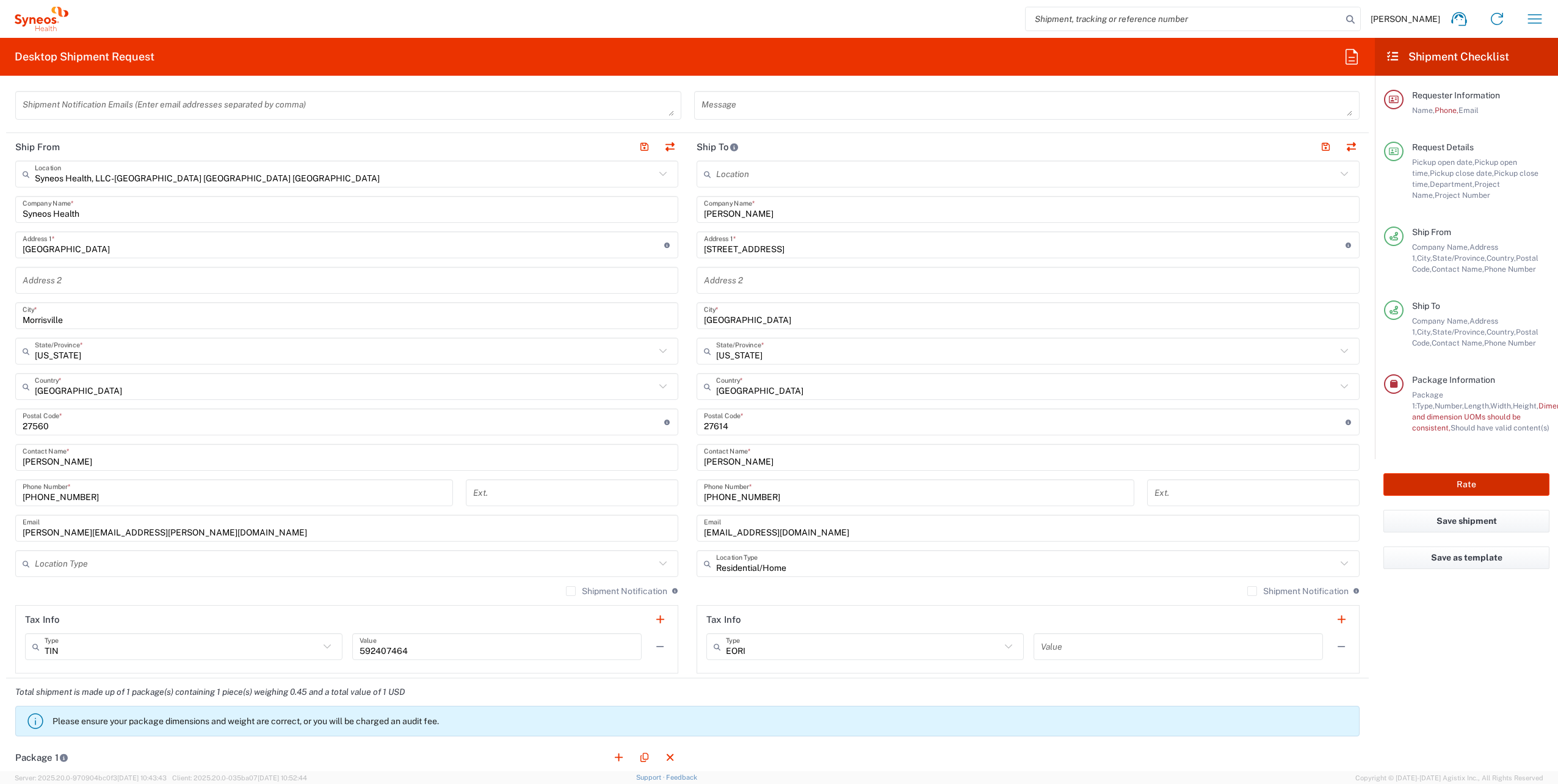
type input "**6183 DEPARTMENTAL EXPENSE"
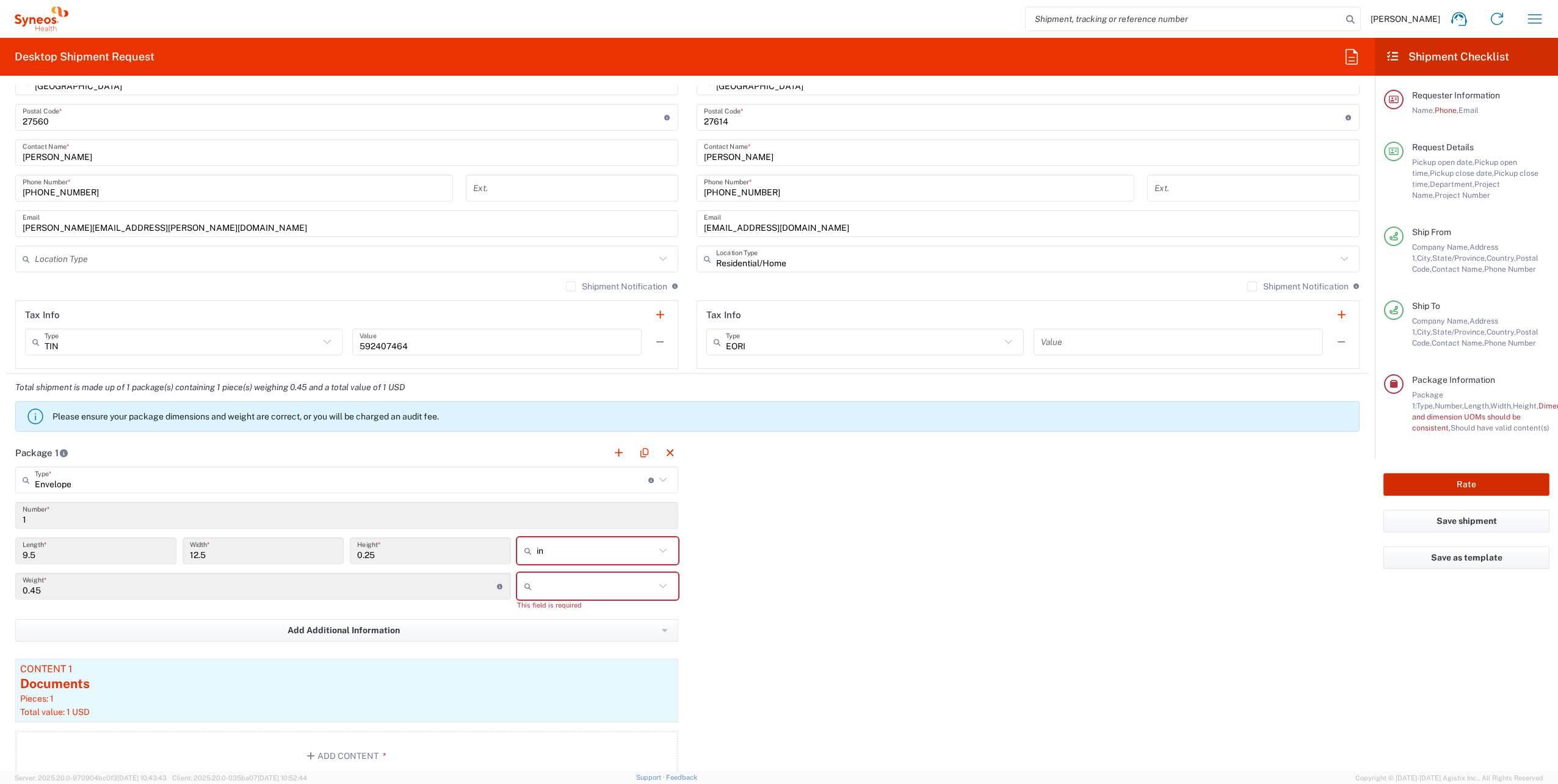
scroll to position [711, 0]
click at [661, 550] on icon at bounding box center [662, 550] width 16 height 16
click at [533, 583] on span "in" at bounding box center [593, 576] width 158 height 19
click at [661, 585] on icon at bounding box center [662, 585] width 16 height 16
click at [540, 631] on span "lbs" at bounding box center [593, 632] width 158 height 19
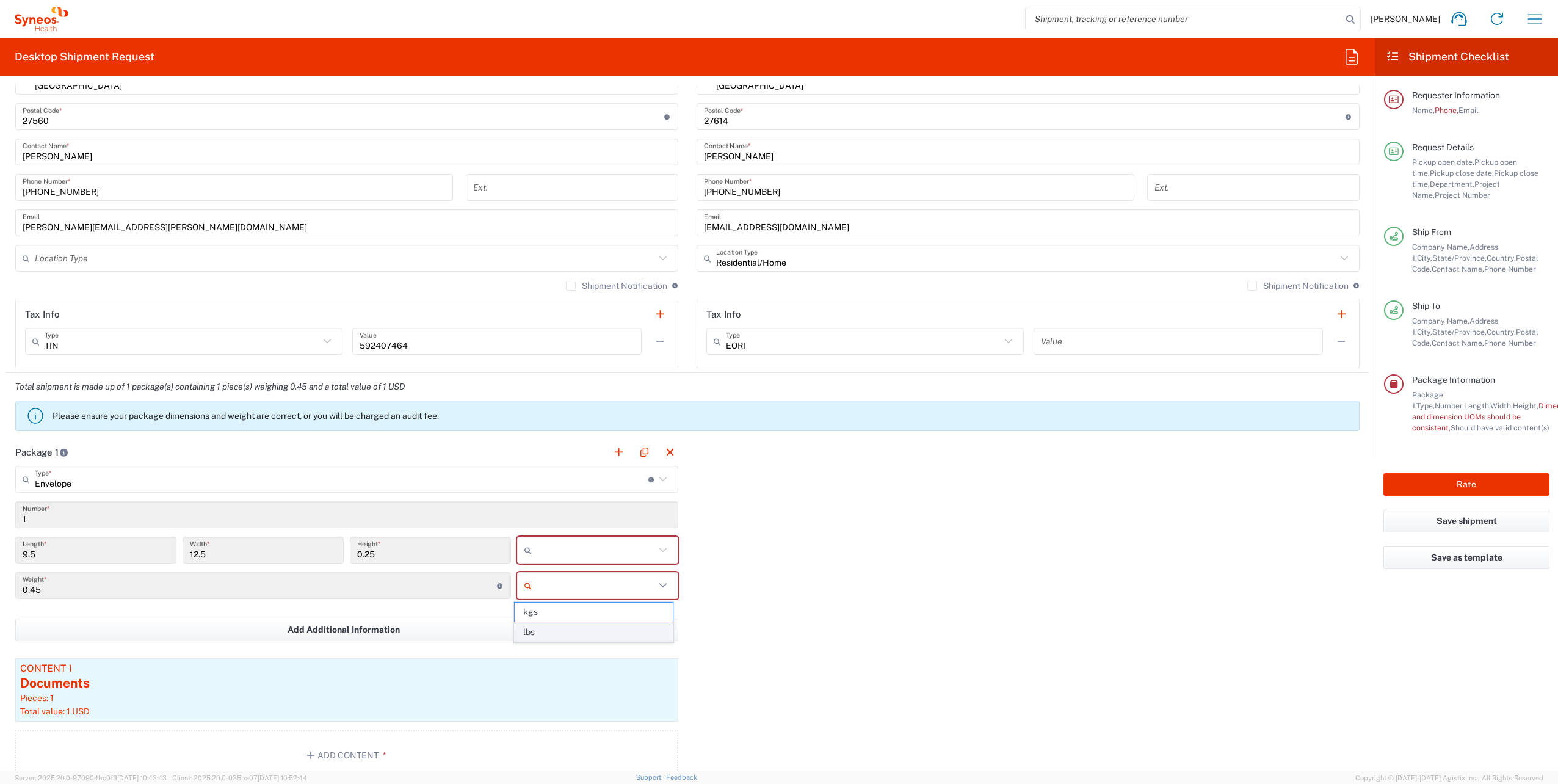
type input "lbs"
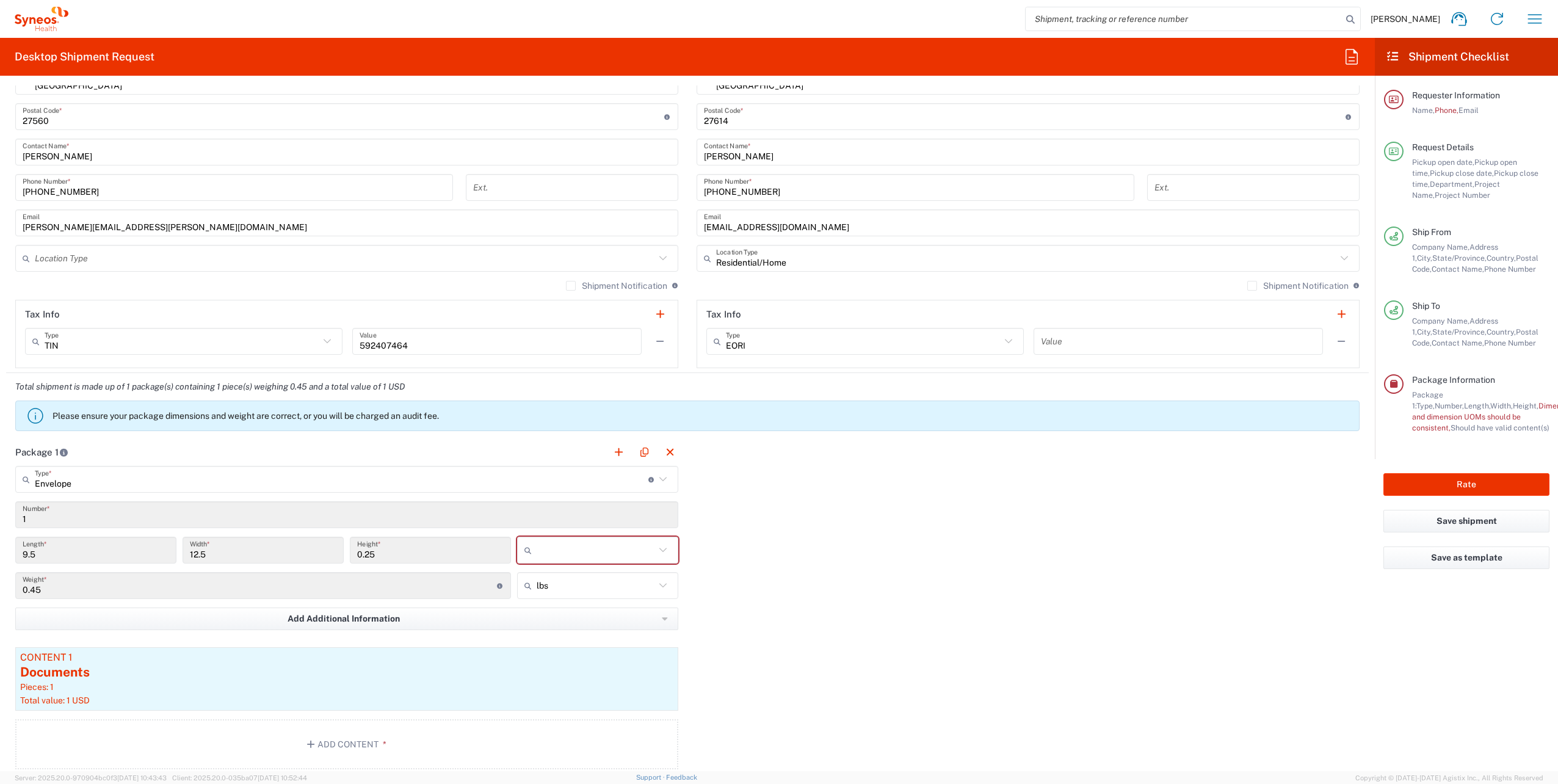
click at [655, 550] on icon at bounding box center [662, 550] width 16 height 16
click at [528, 617] on span "in" at bounding box center [593, 617] width 158 height 19
type input "in"
click at [1463, 482] on button "Rate" at bounding box center [1466, 485] width 166 height 23
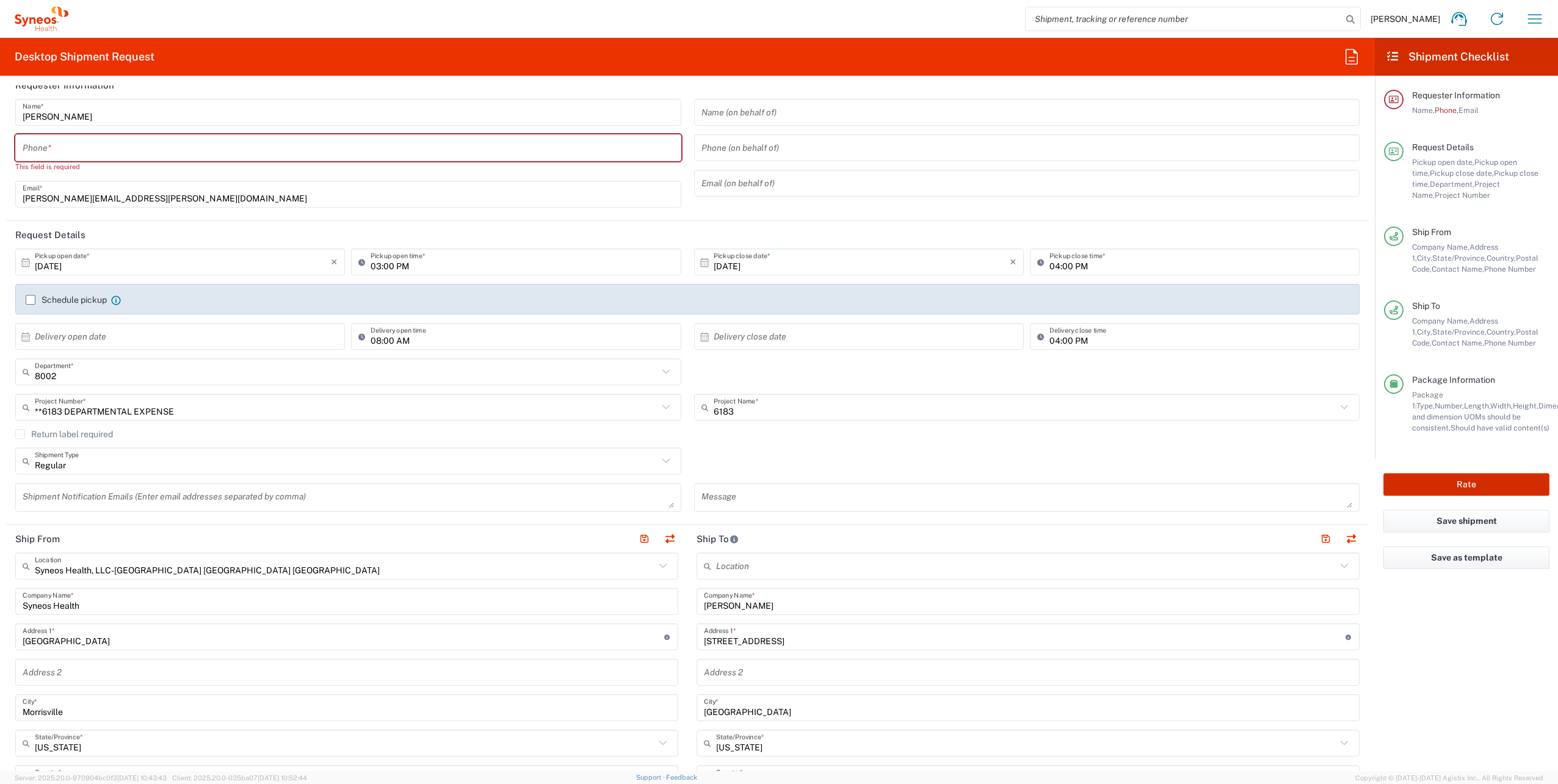
scroll to position [0, 0]
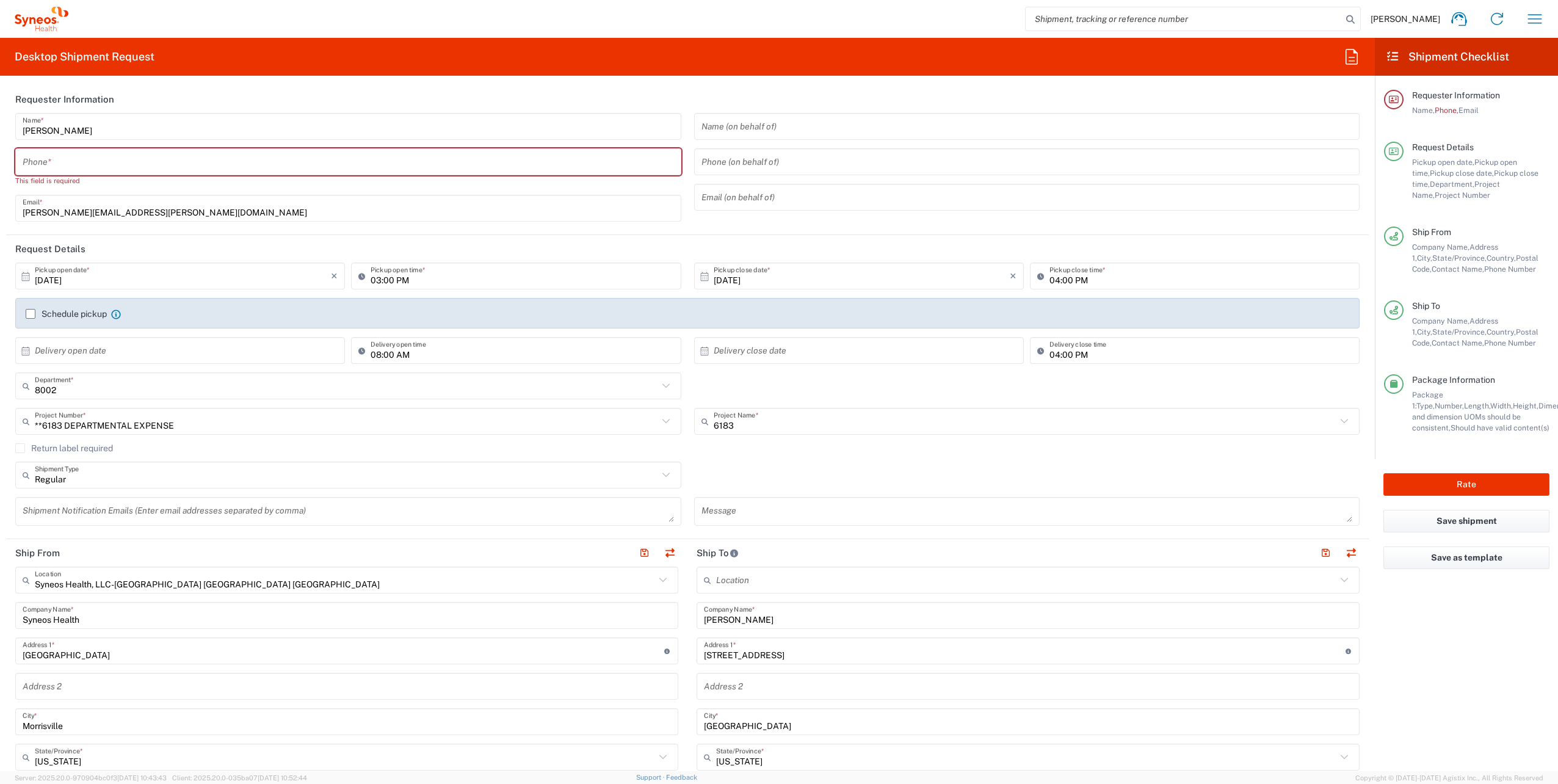
click at [84, 163] on input "tel" at bounding box center [348, 162] width 652 height 21
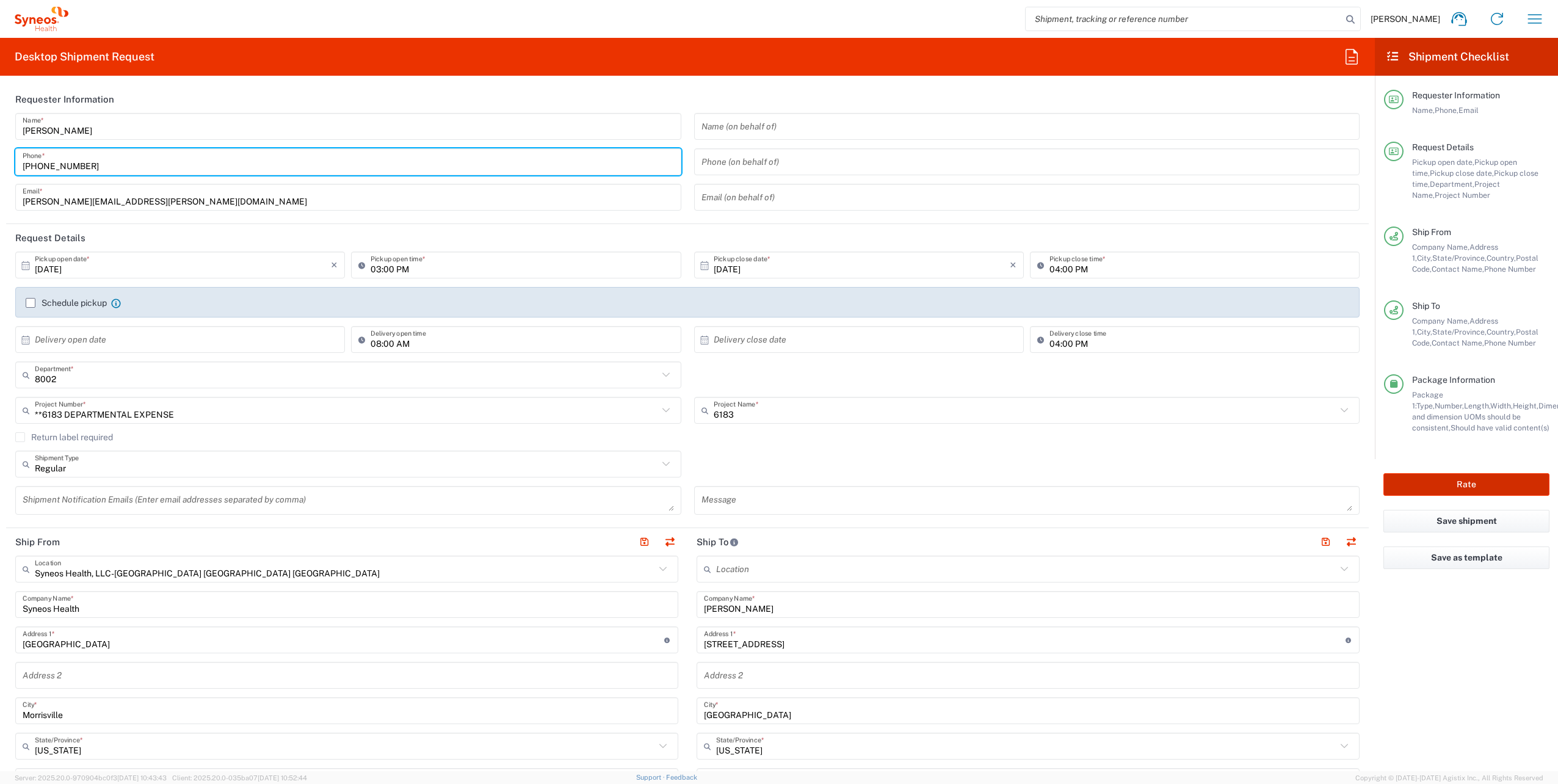
type input "[PHONE_NUMBER]"
click at [1442, 478] on button "Rate" at bounding box center [1466, 485] width 166 height 23
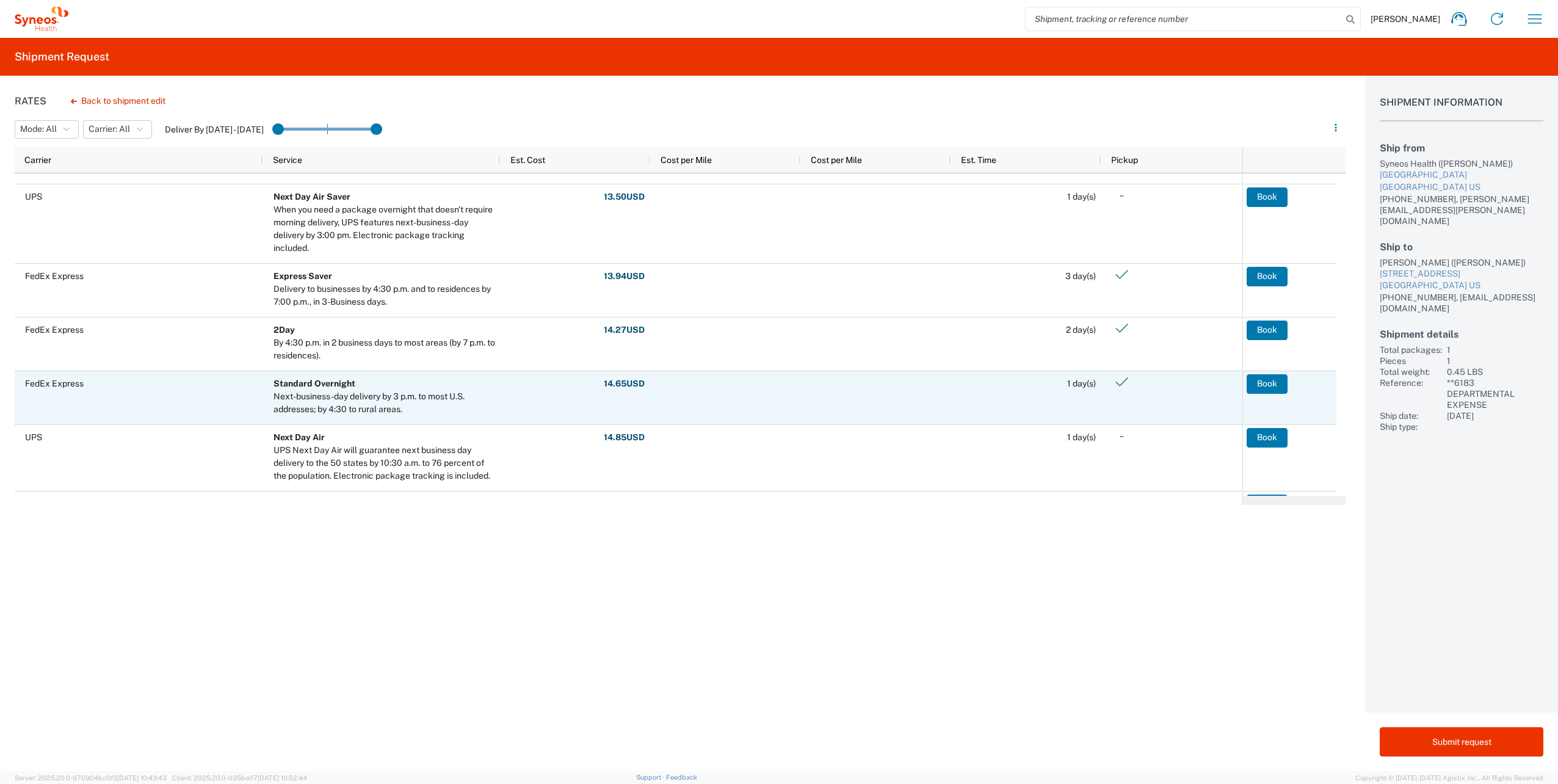
scroll to position [122, 0]
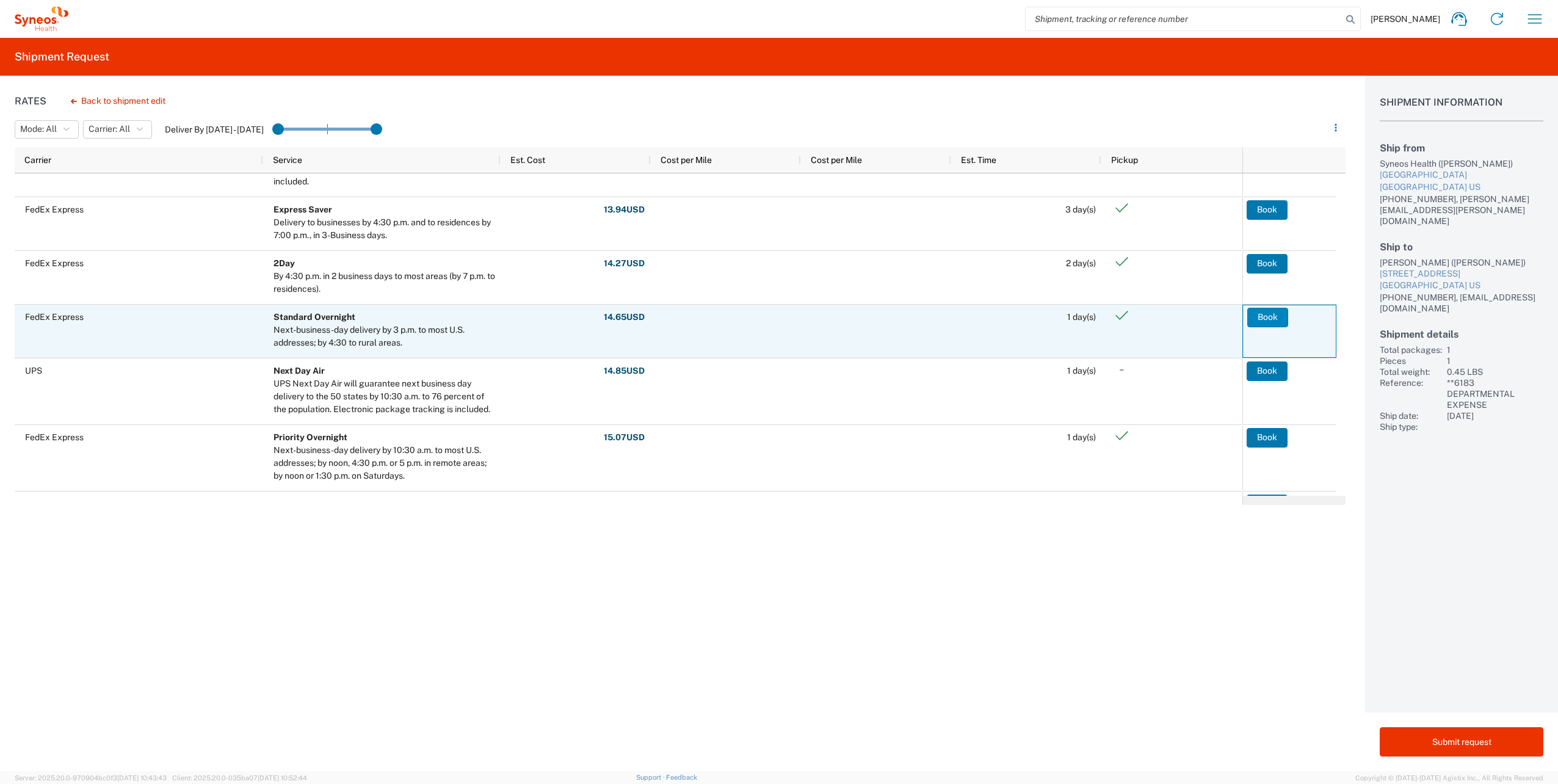
click at [1268, 314] on button "Book" at bounding box center [1267, 317] width 41 height 19
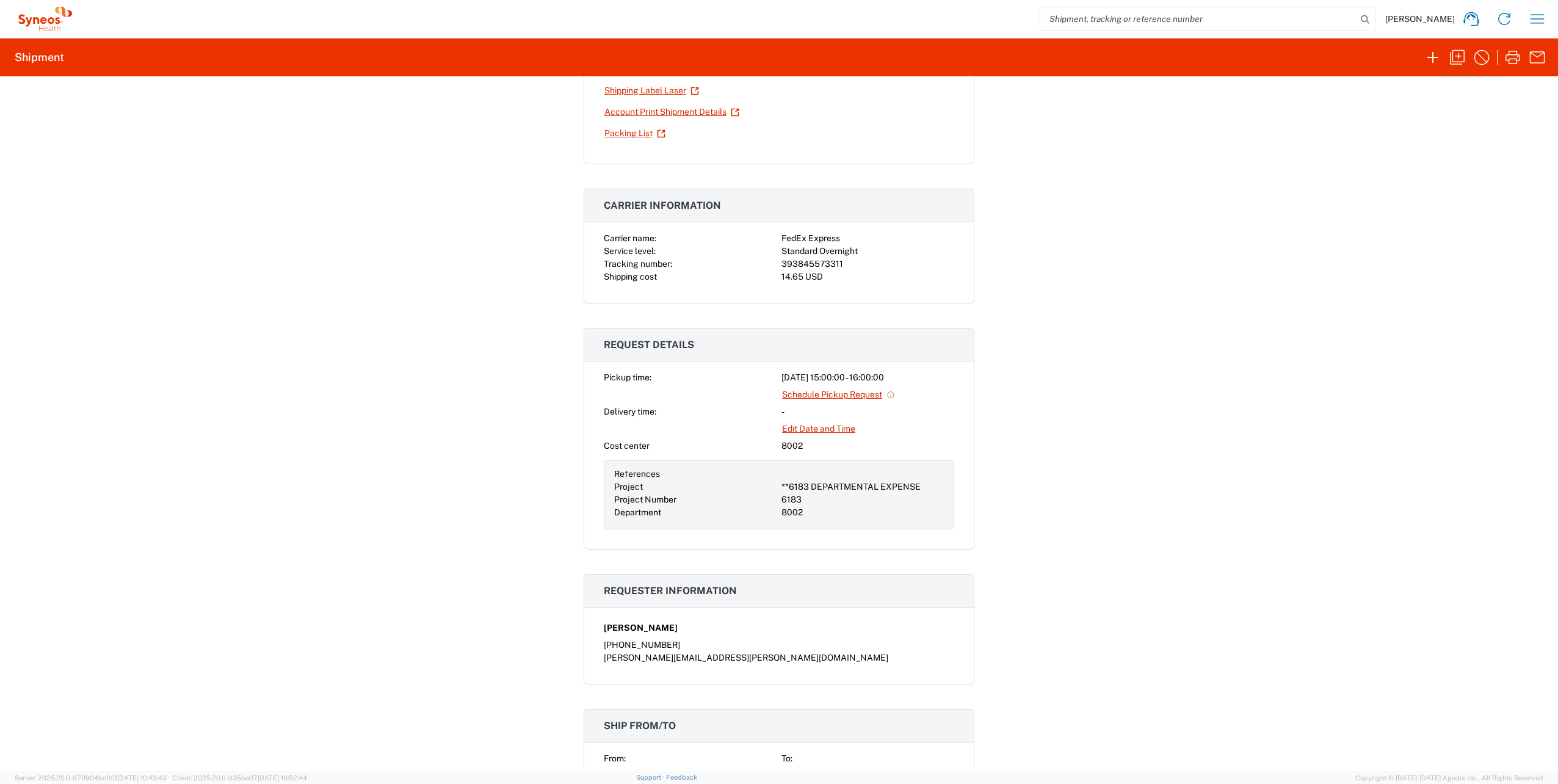
scroll to position [183, 0]
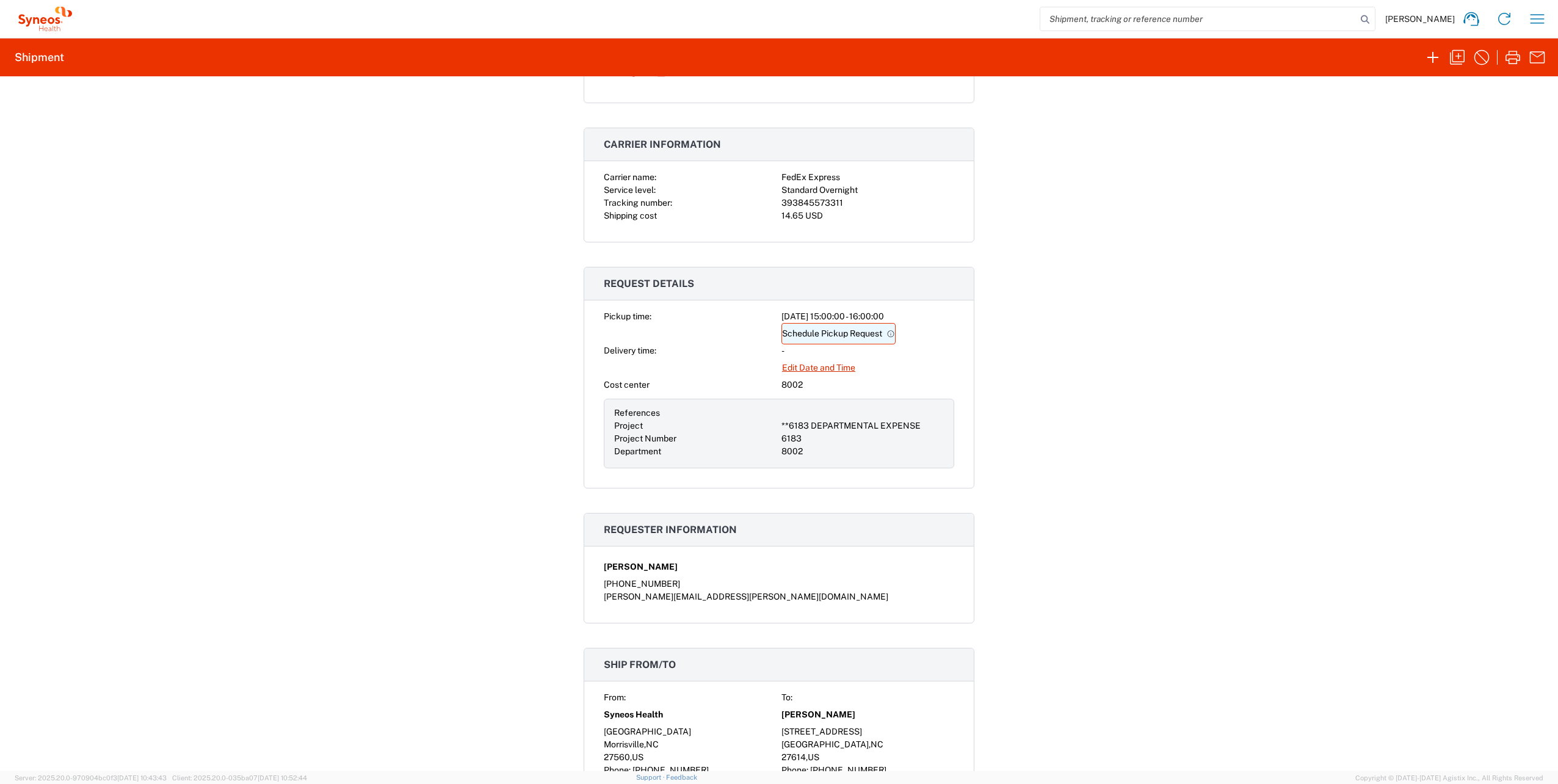
click at [841, 335] on link "Schedule Pickup Request" at bounding box center [839, 333] width 114 height 21
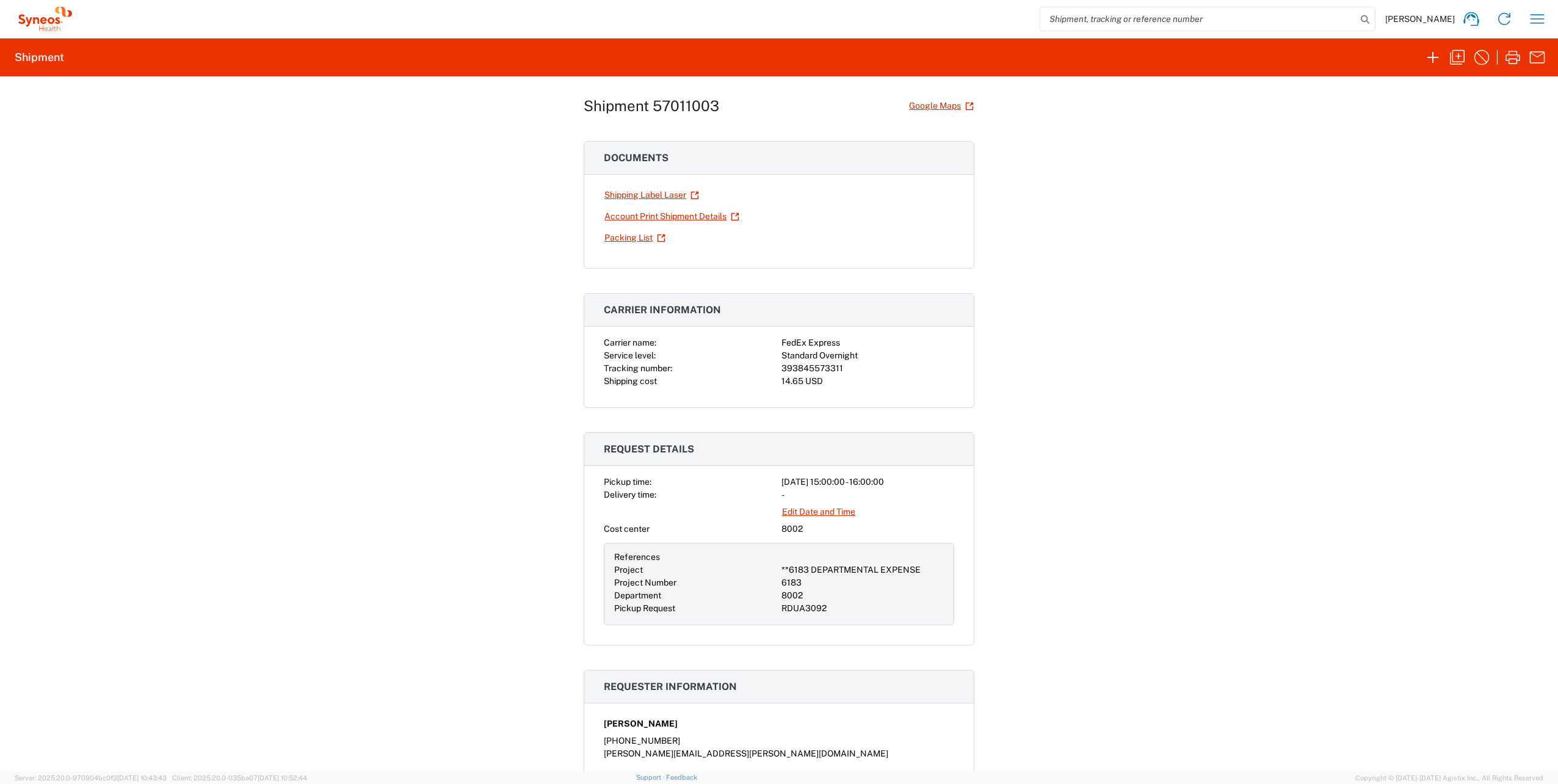
scroll to position [0, 0]
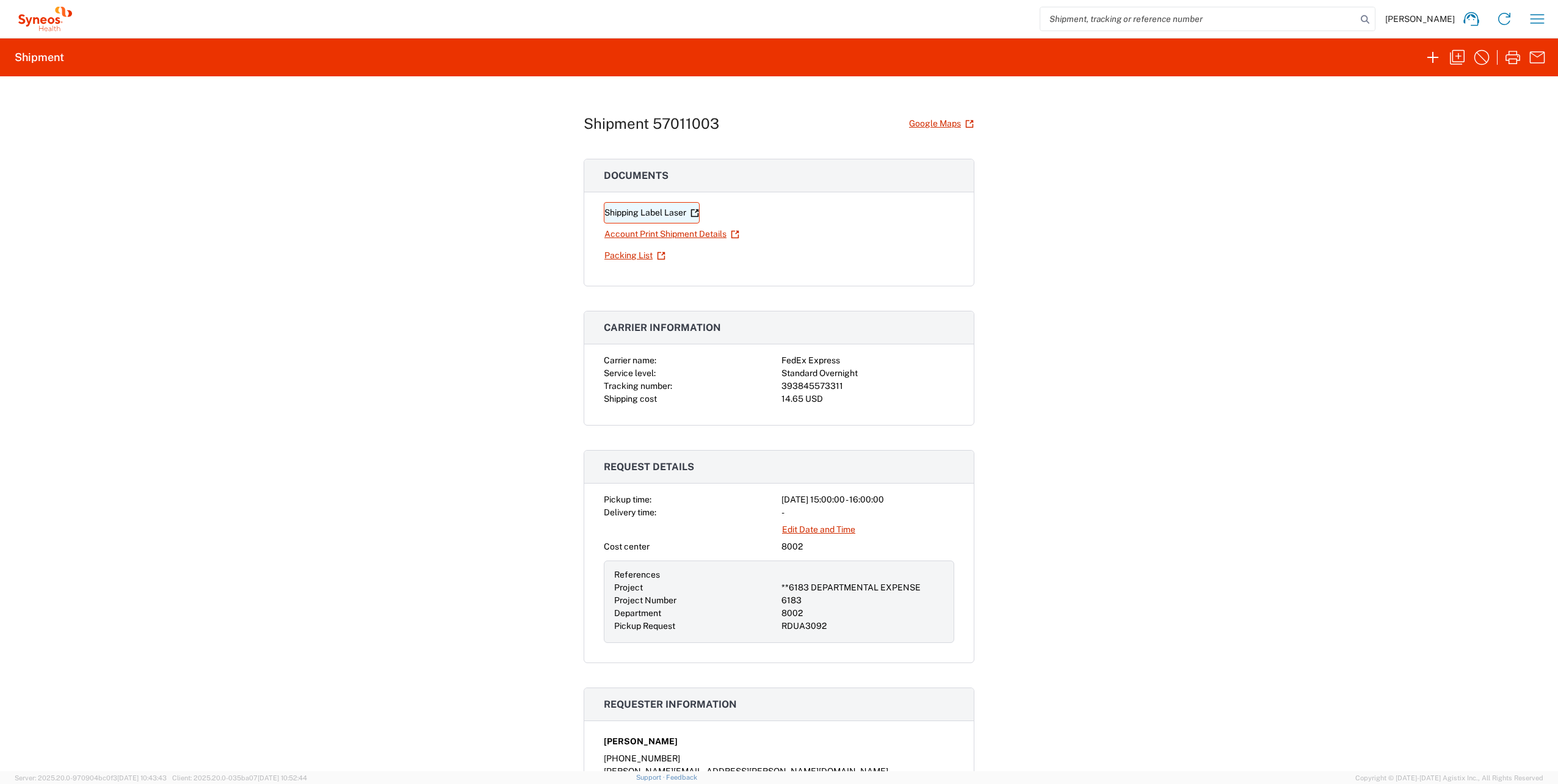
click at [662, 211] on link "Shipping Label Laser" at bounding box center [652, 213] width 96 height 21
